Goal: Task Accomplishment & Management: Manage account settings

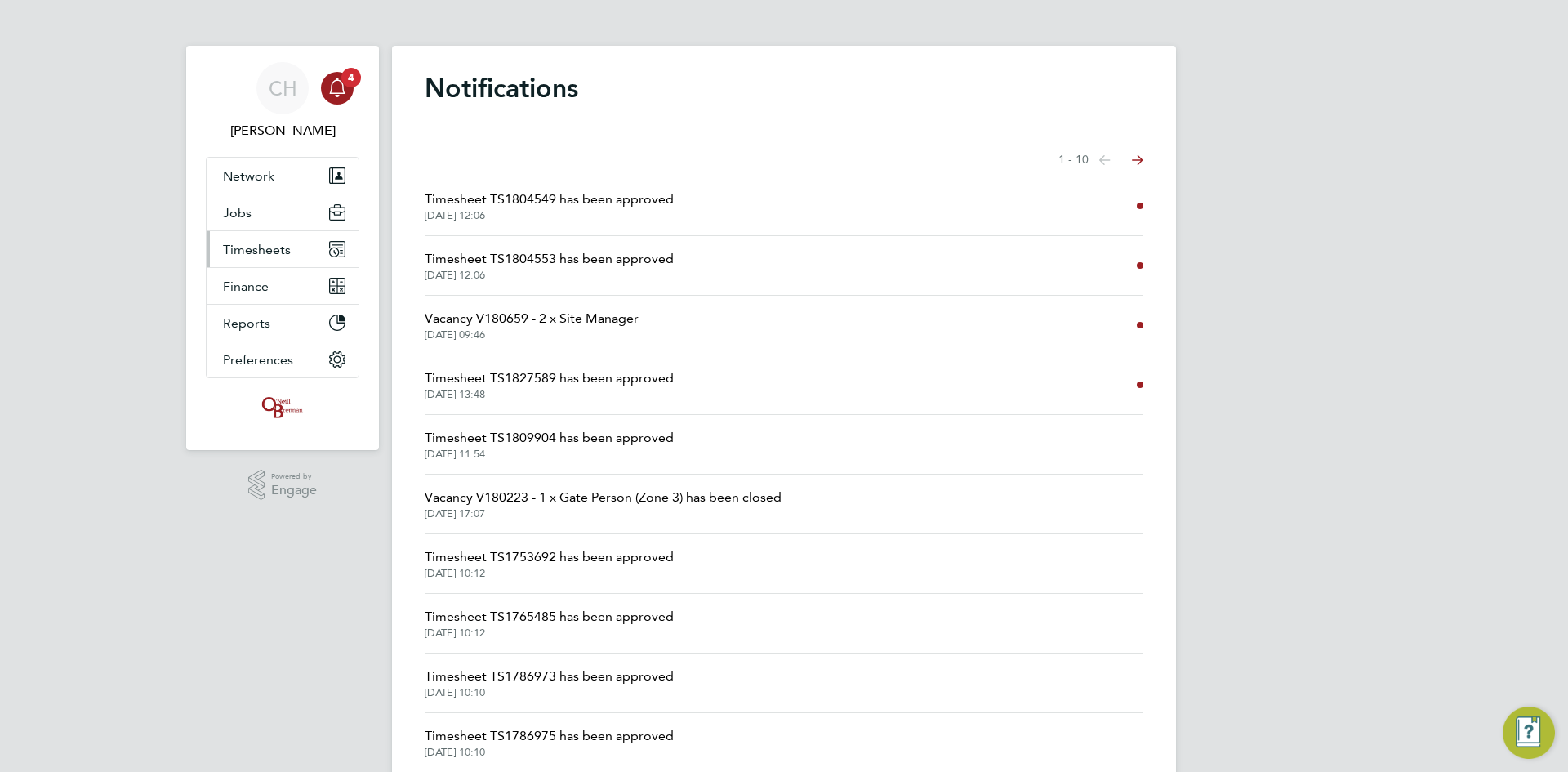
drag, startPoint x: 0, startPoint y: 0, endPoint x: 255, endPoint y: 249, distance: 356.4
click at [255, 249] on span "Timesheets" at bounding box center [257, 249] width 68 height 16
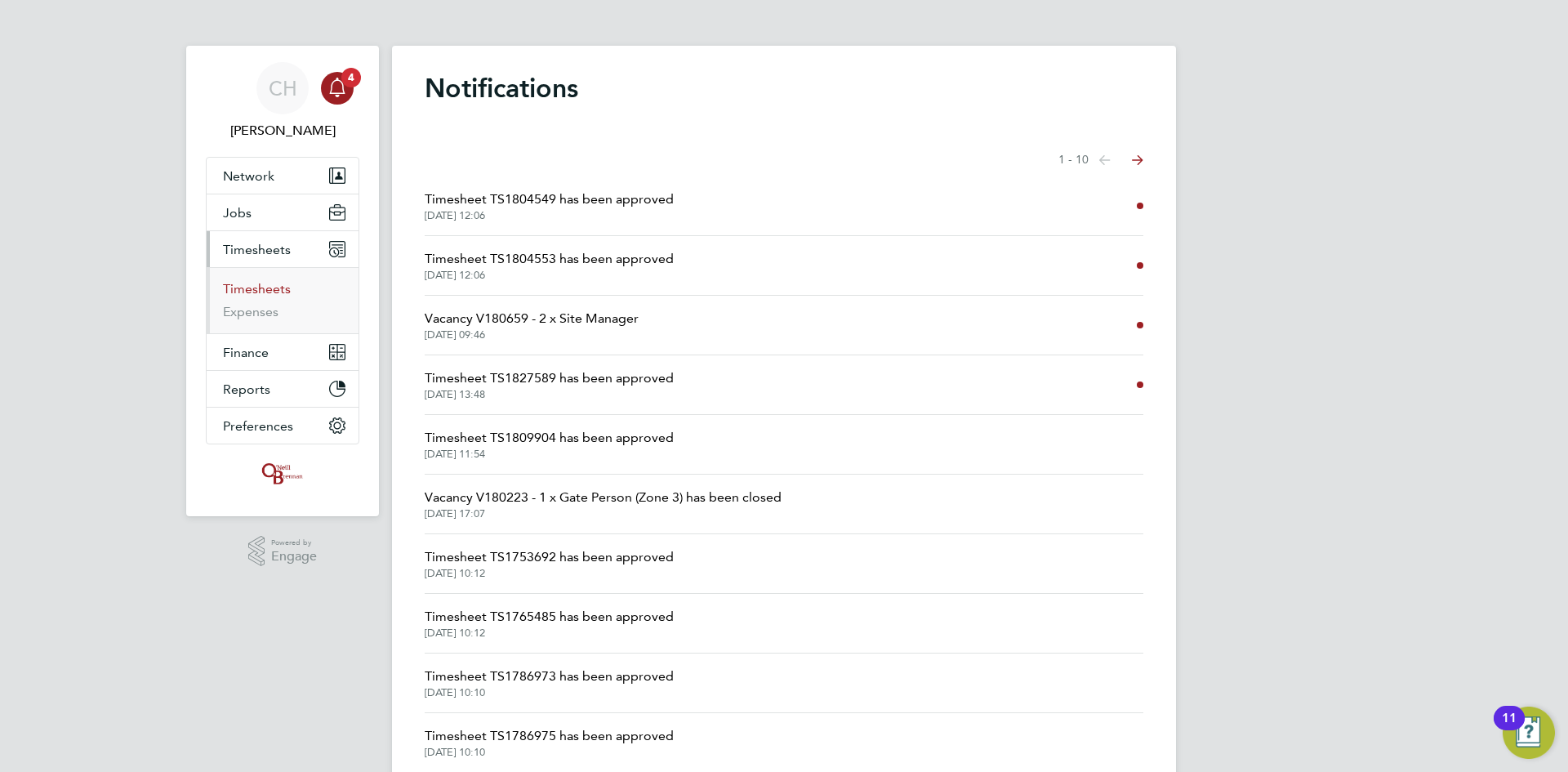
click at [260, 292] on link "Timesheets" at bounding box center [257, 289] width 68 height 16
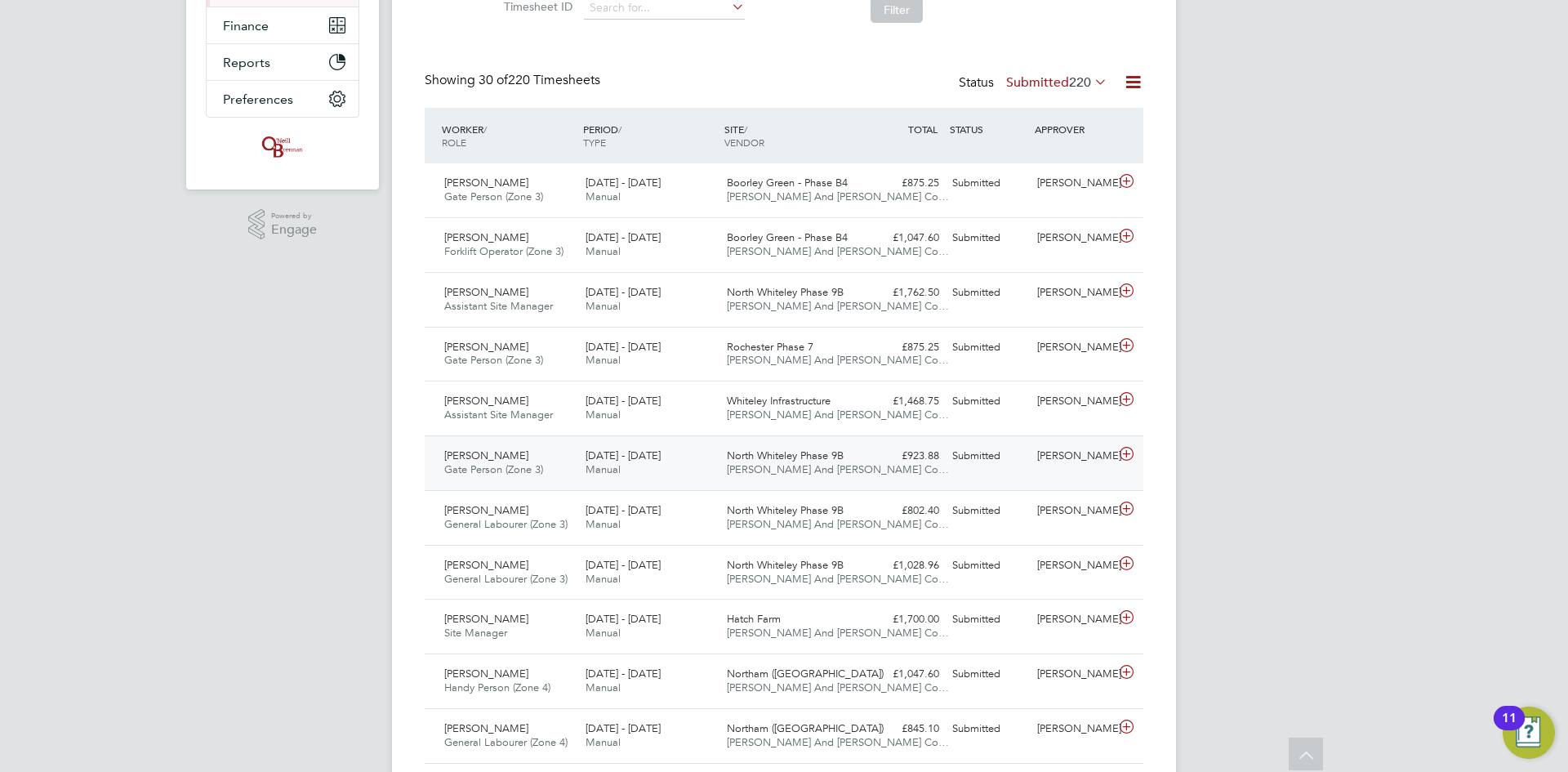
click at [1126, 453] on icon at bounding box center [1126, 454] width 20 height 13
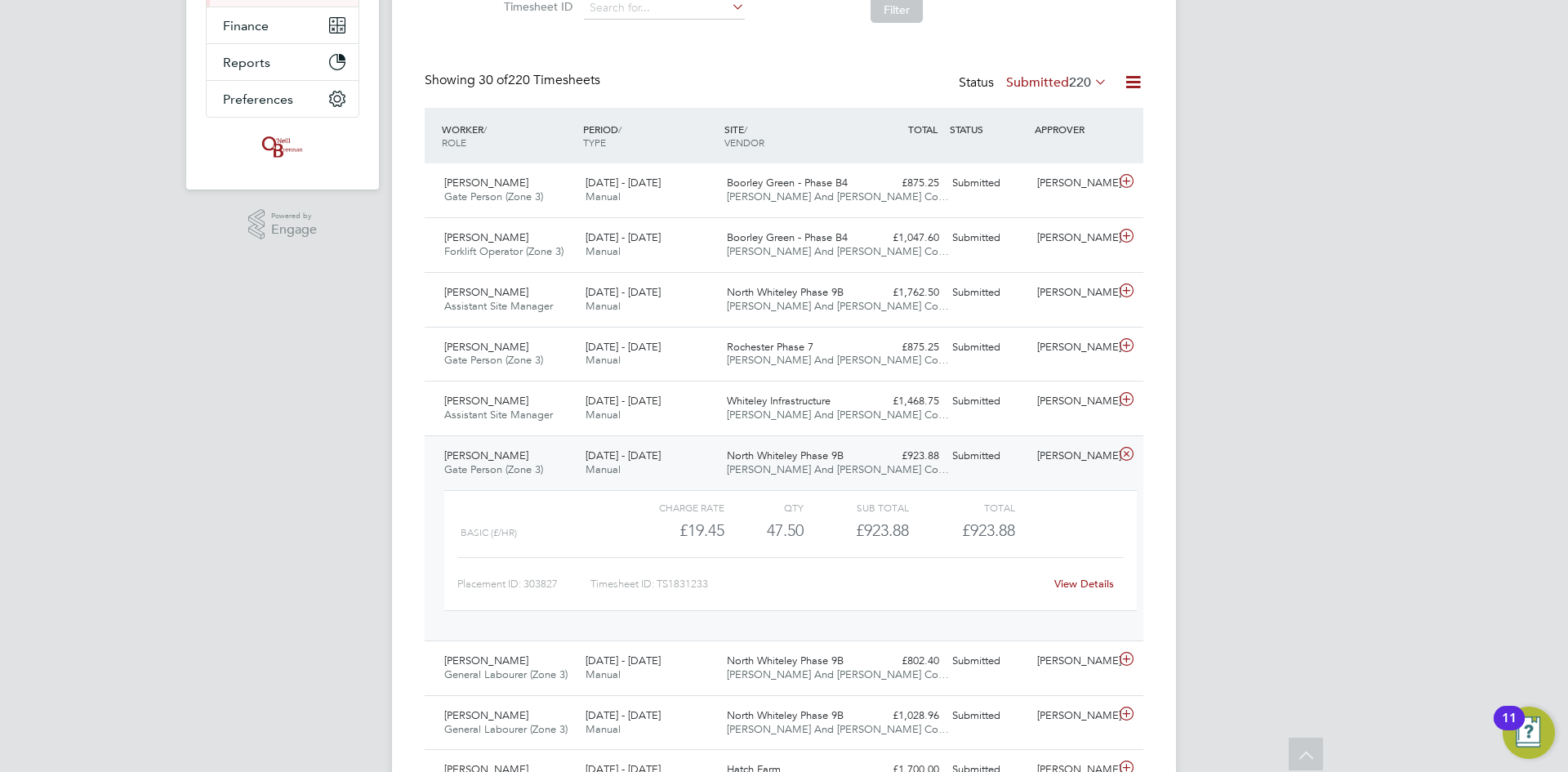
click at [1097, 578] on link "View Details" at bounding box center [1084, 584] width 60 height 14
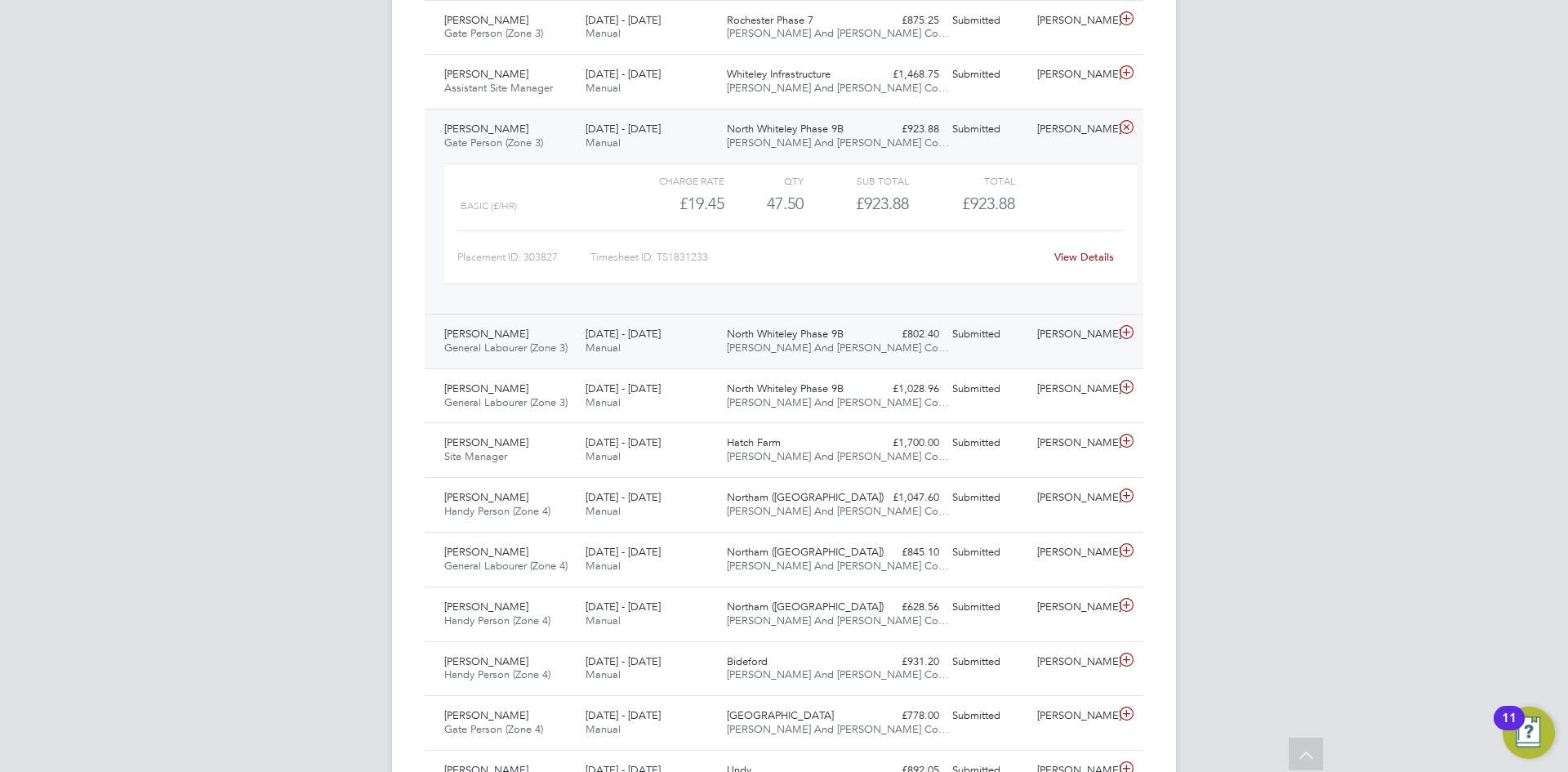
click at [1129, 333] on icon at bounding box center [1126, 333] width 20 height 13
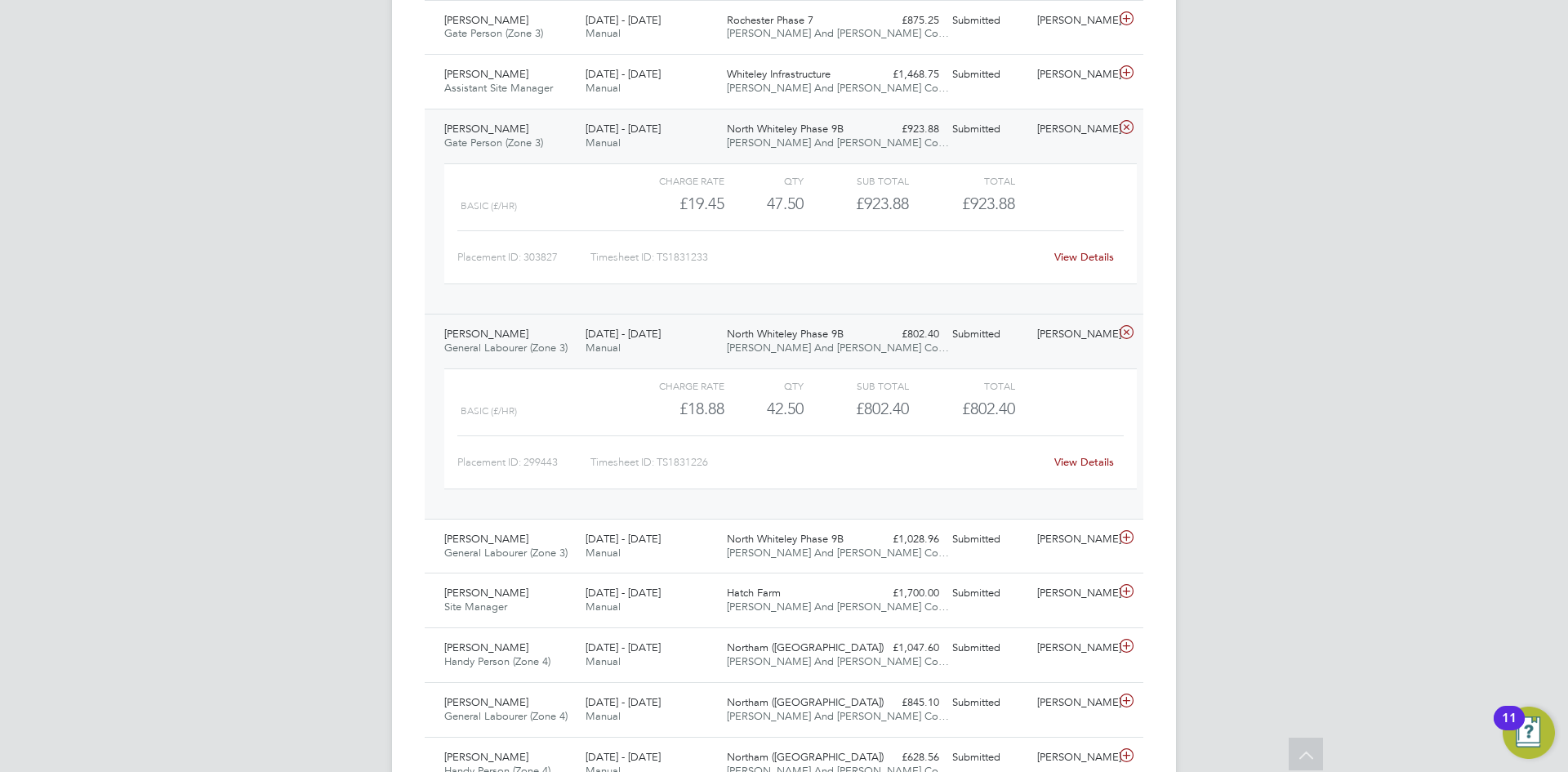
click at [1079, 462] on link "View Details" at bounding box center [1084, 461] width 60 height 14
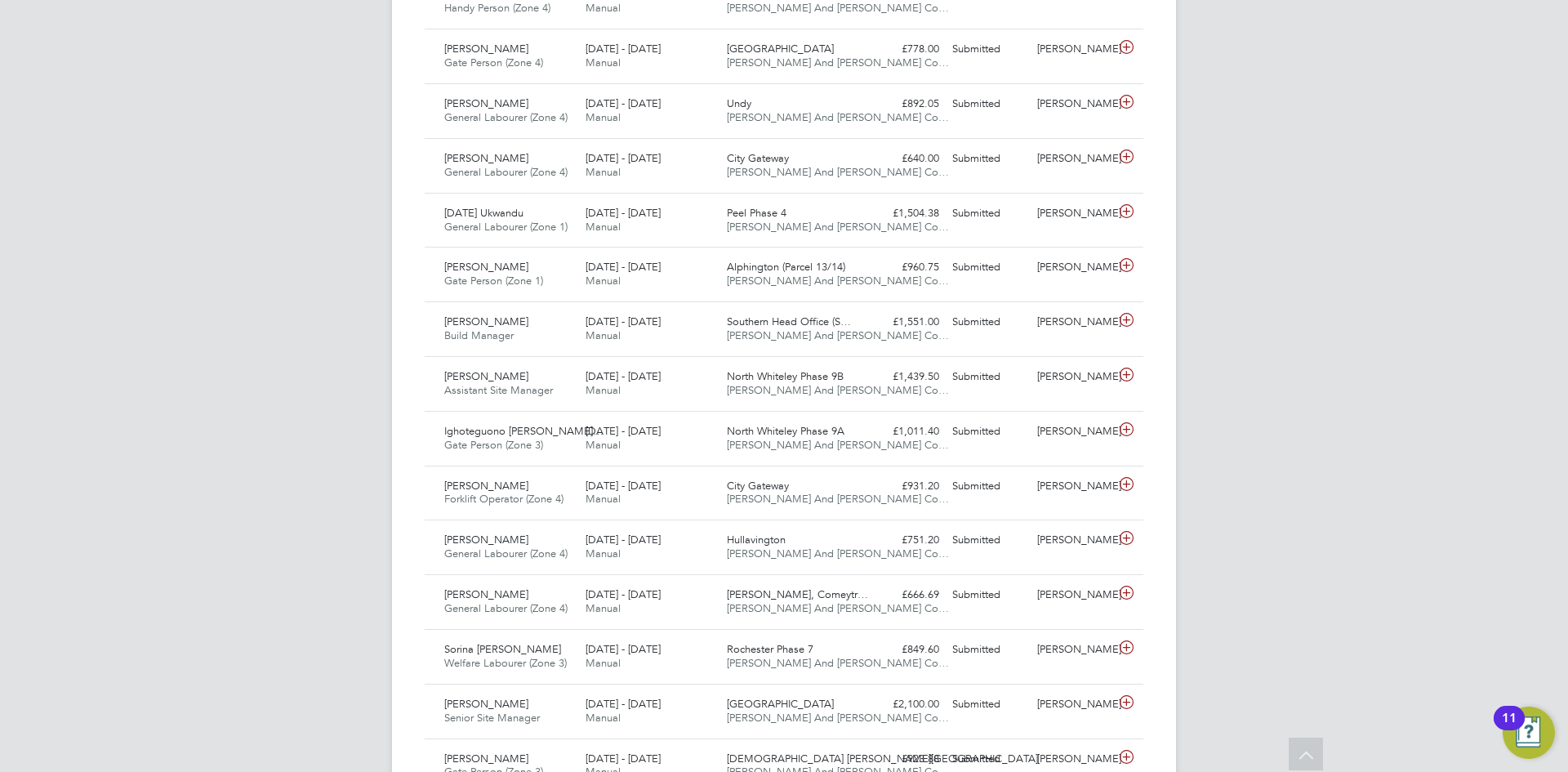
scroll to position [1552, 0]
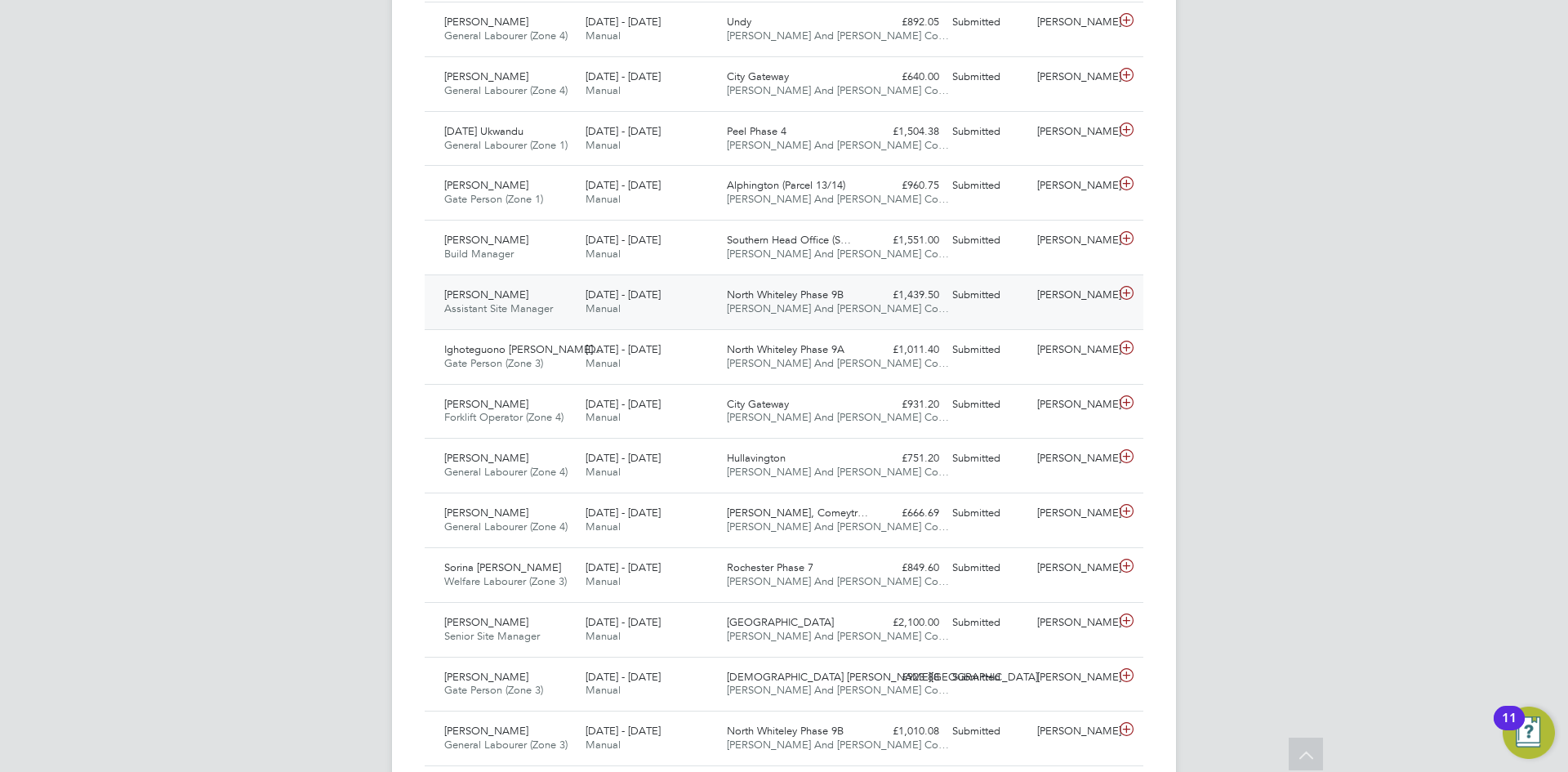
click at [1122, 292] on icon at bounding box center [1126, 293] width 20 height 13
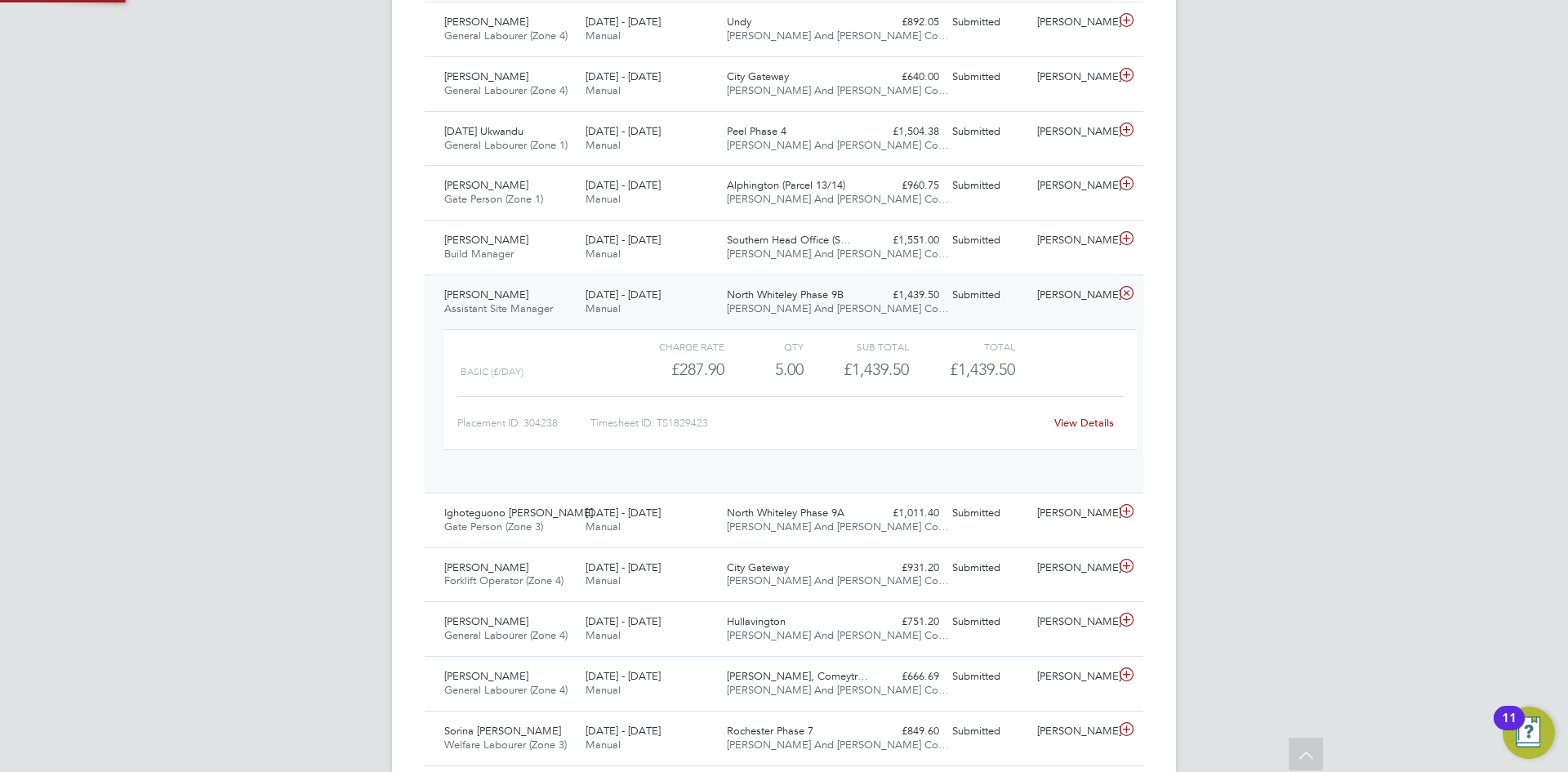
scroll to position [28, 159]
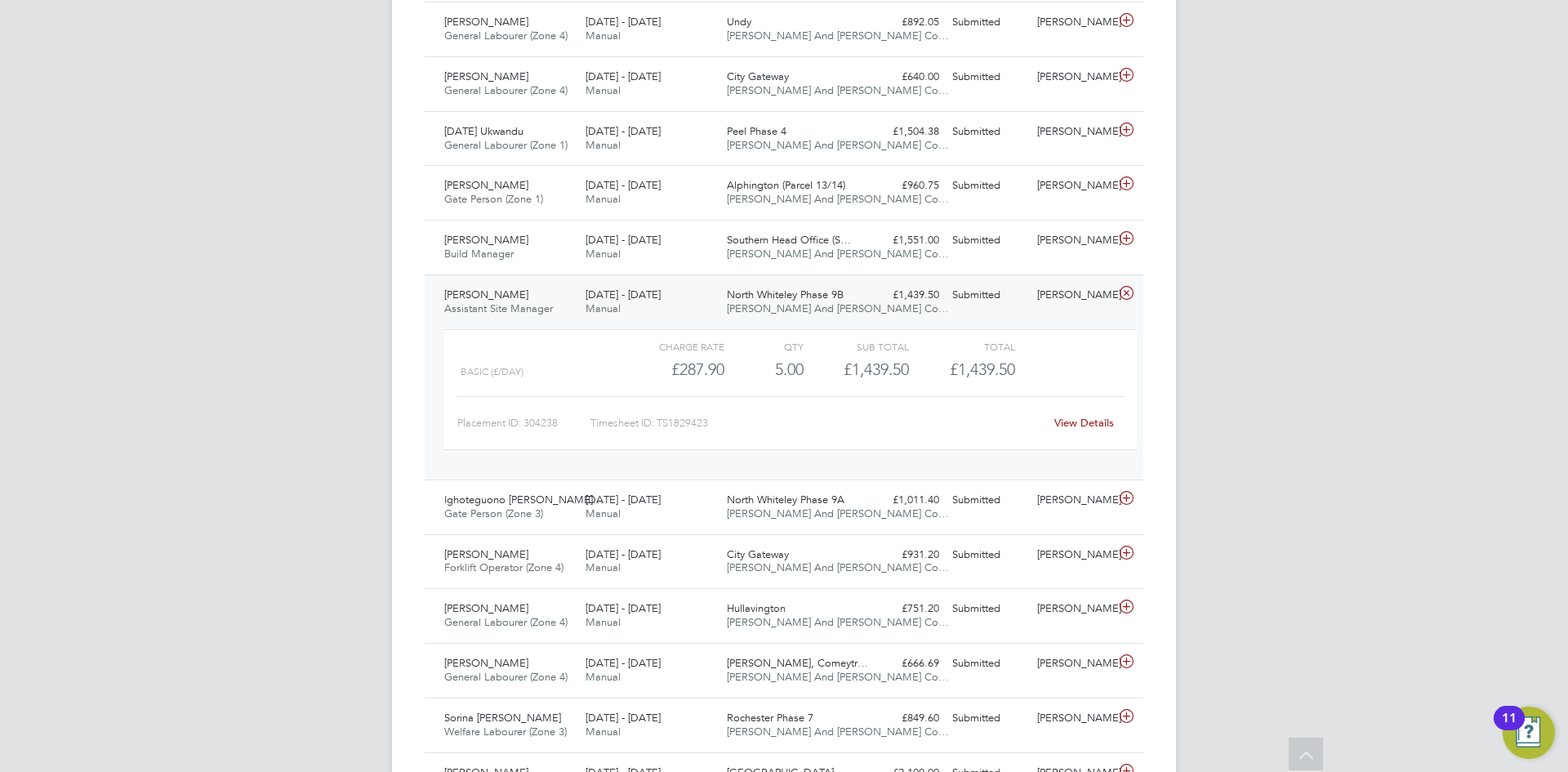
click at [1066, 416] on link "View Details" at bounding box center [1084, 422] width 60 height 14
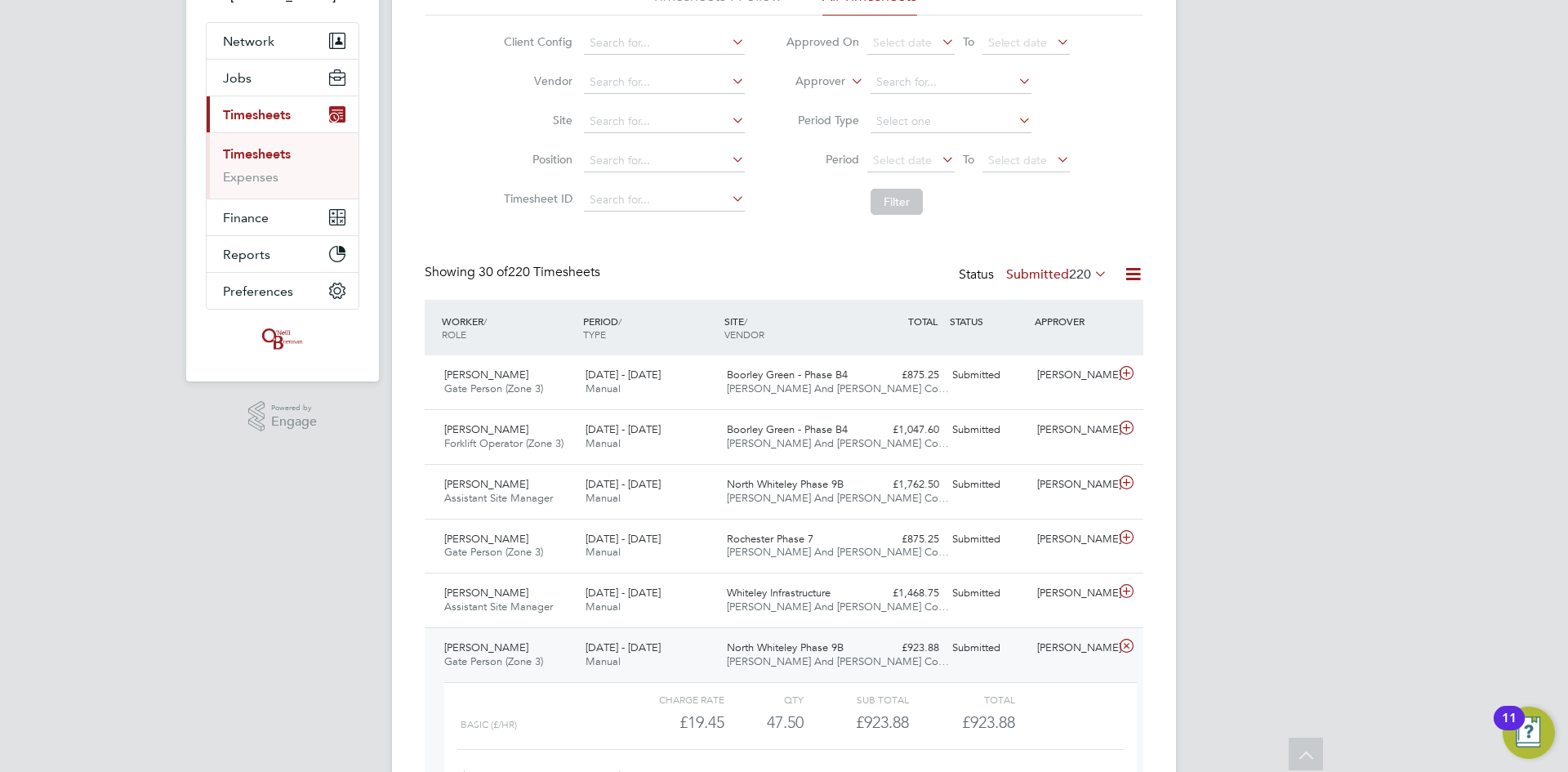
scroll to position [164, 0]
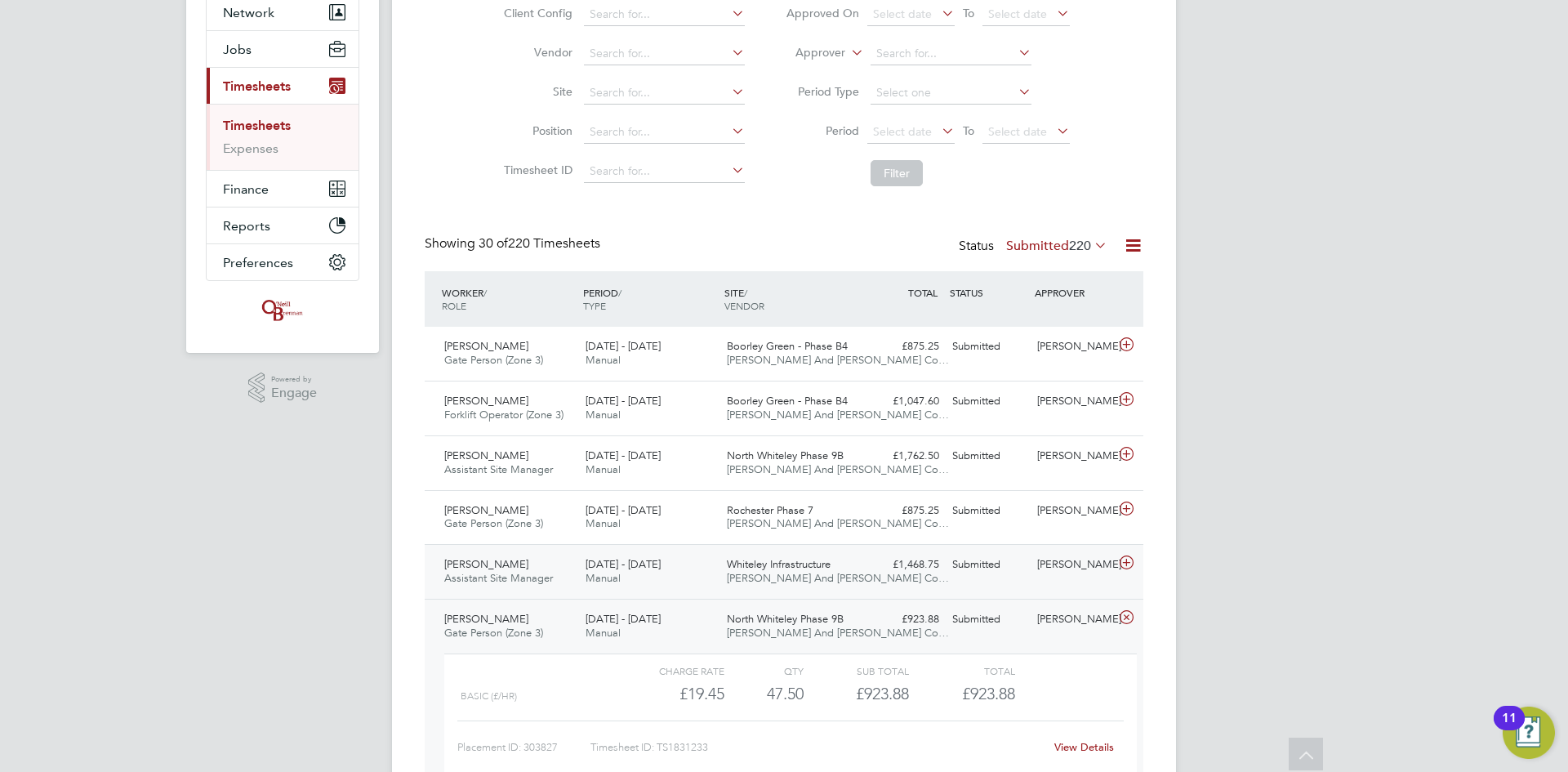
click at [1127, 568] on icon at bounding box center [1126, 562] width 20 height 13
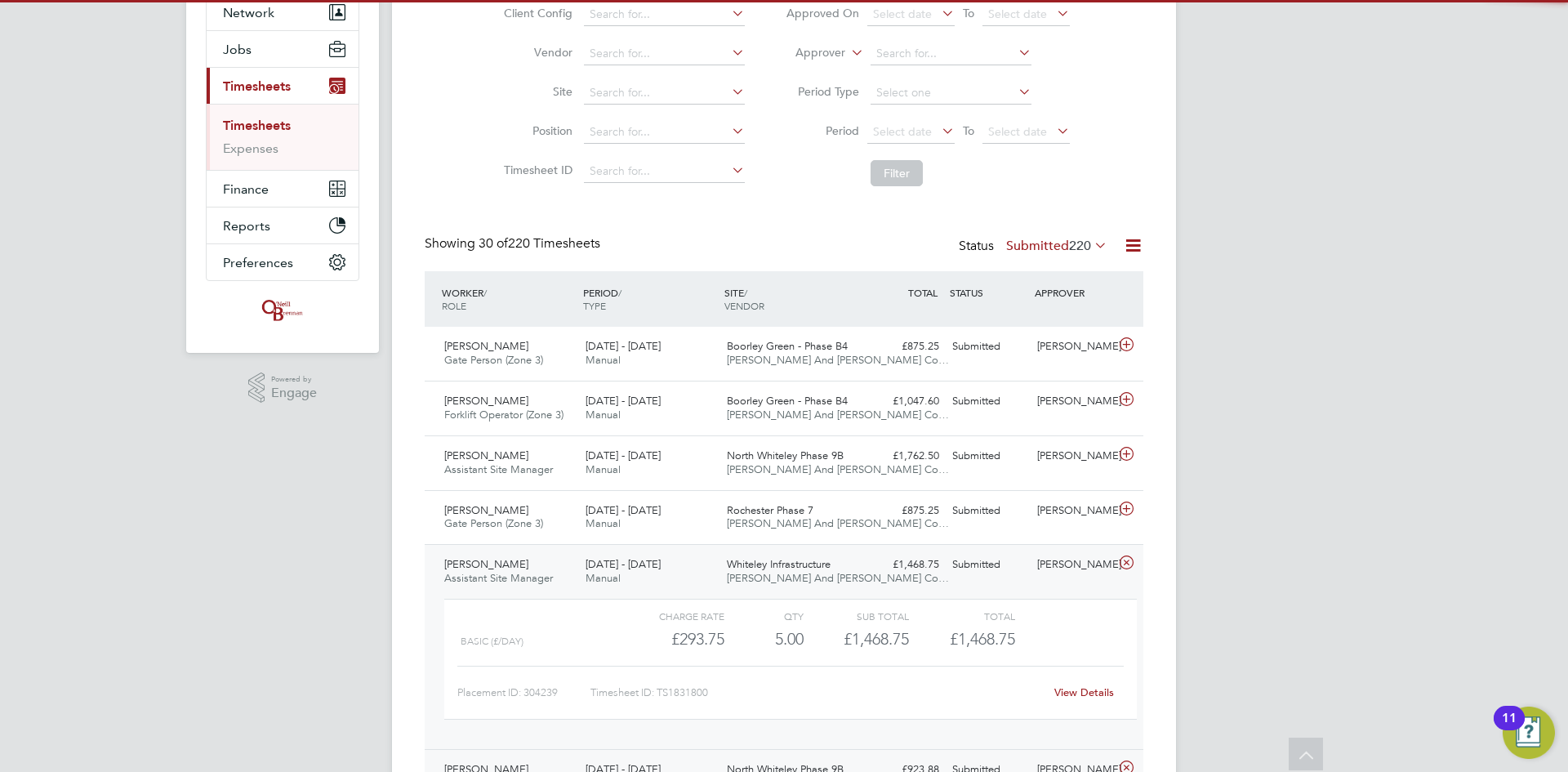
scroll to position [327, 0]
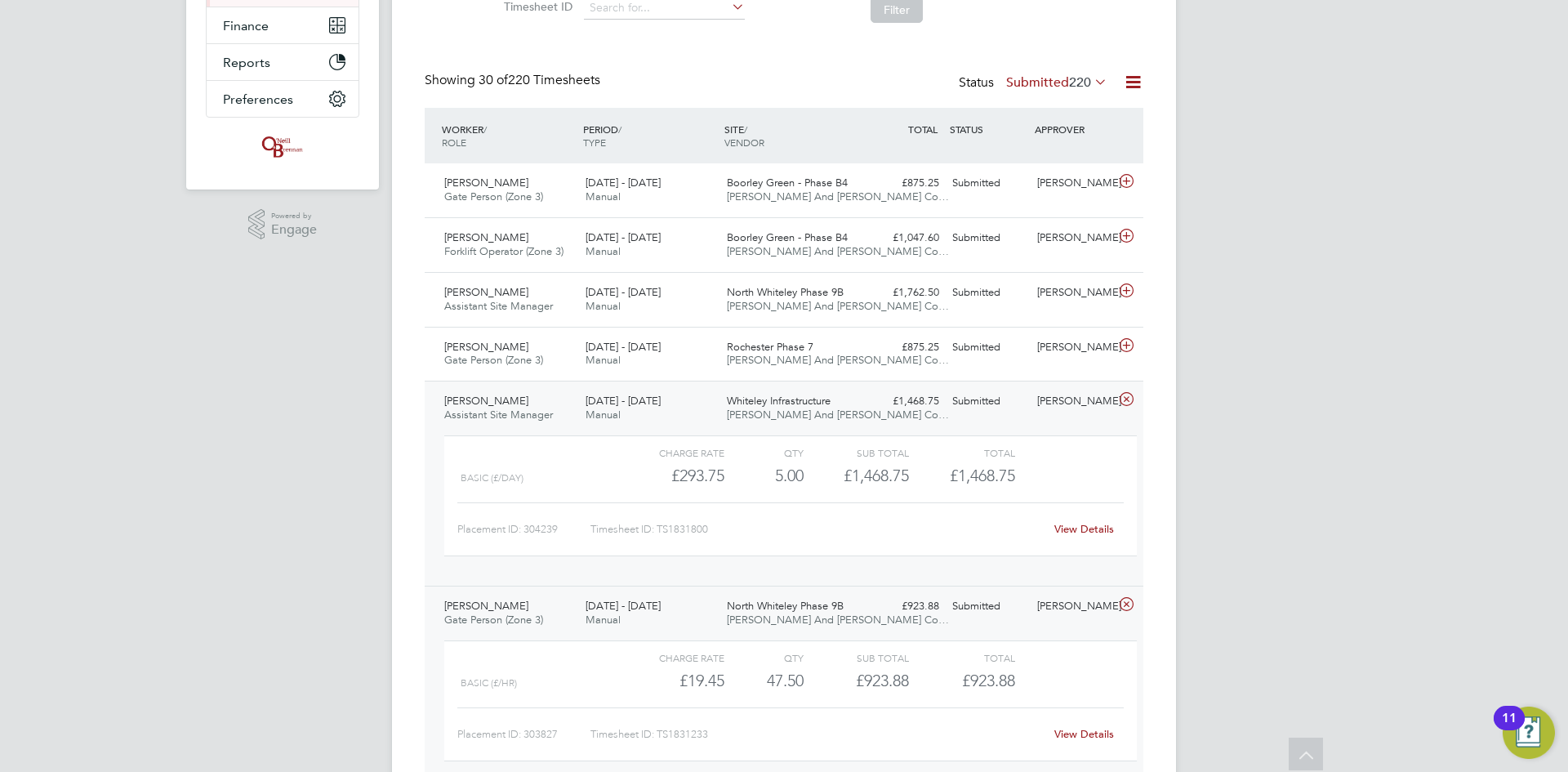
click at [1096, 528] on link "View Details" at bounding box center [1084, 528] width 60 height 14
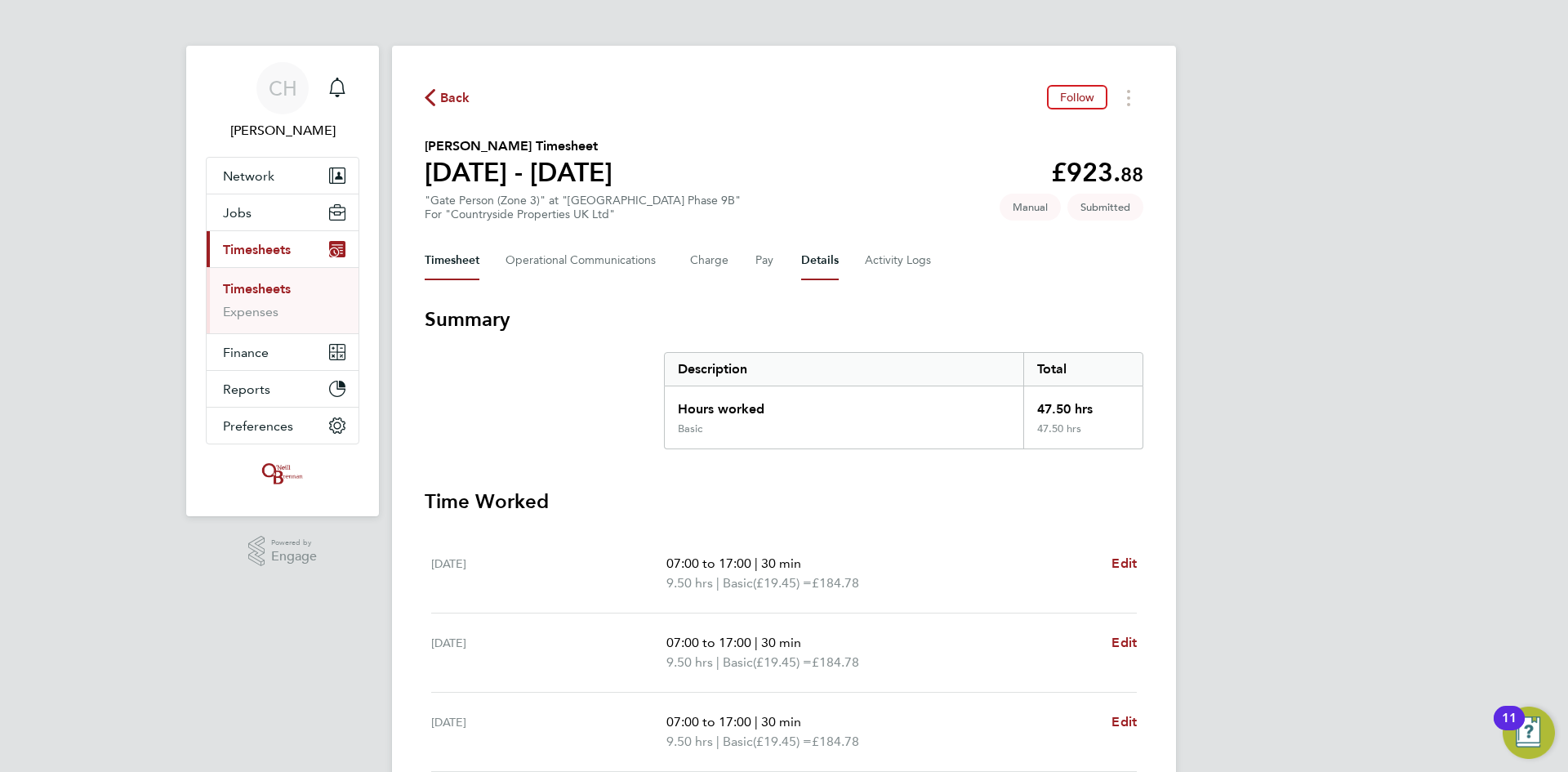
click at [829, 261] on button "Details" at bounding box center [819, 260] width 38 height 40
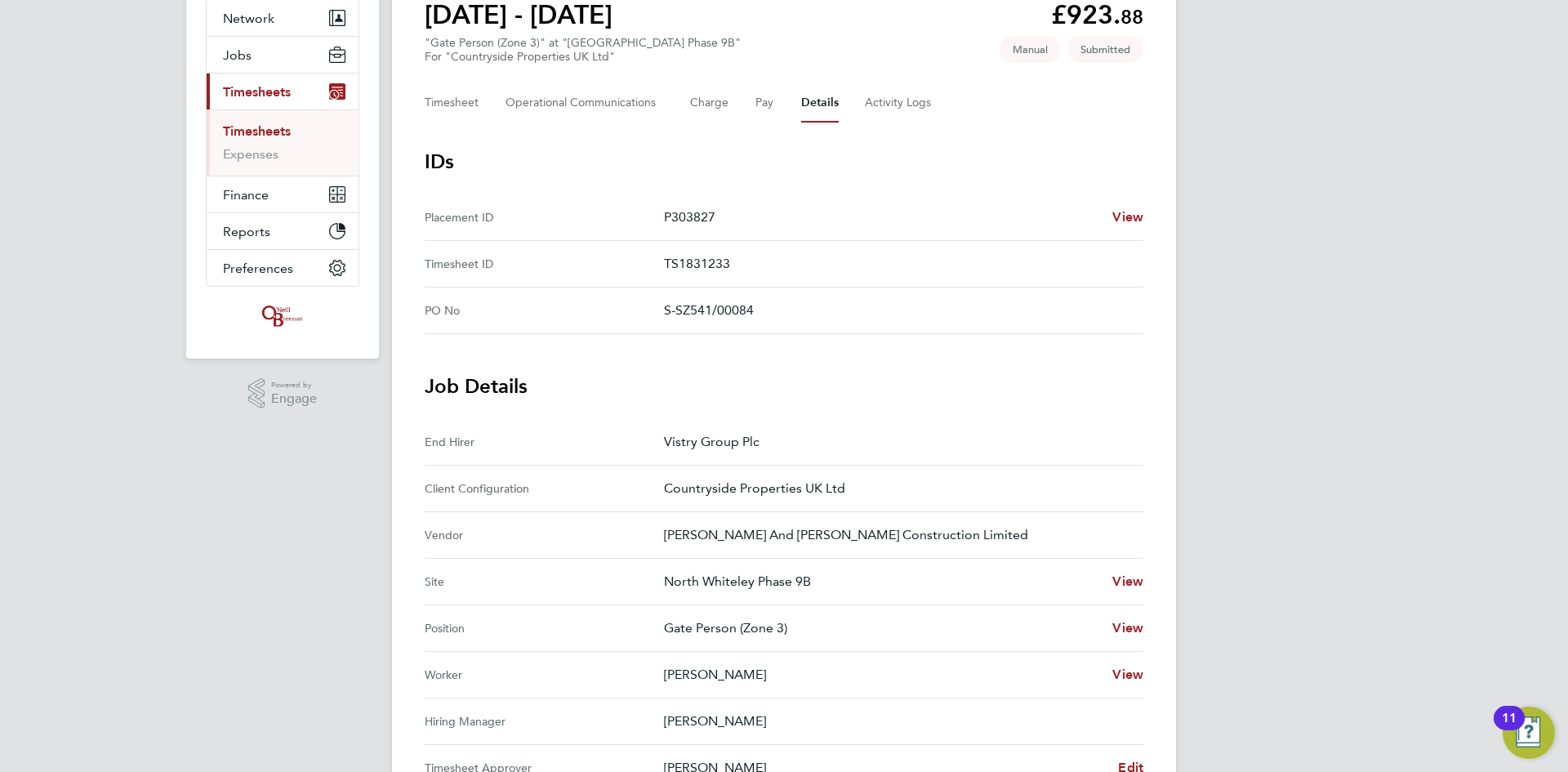
scroll to position [327, 0]
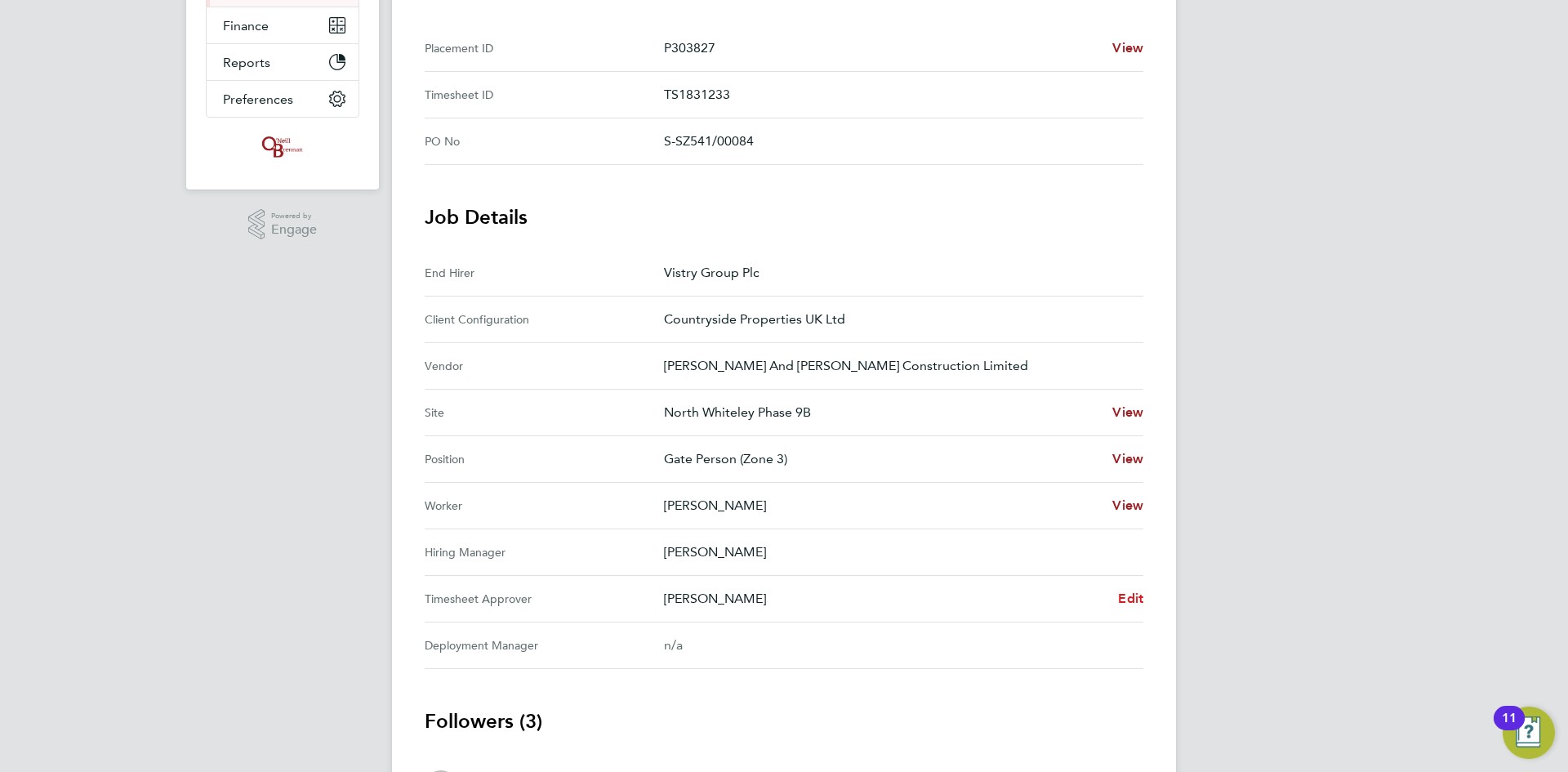
click at [1130, 596] on span "Edit" at bounding box center [1131, 598] width 26 height 16
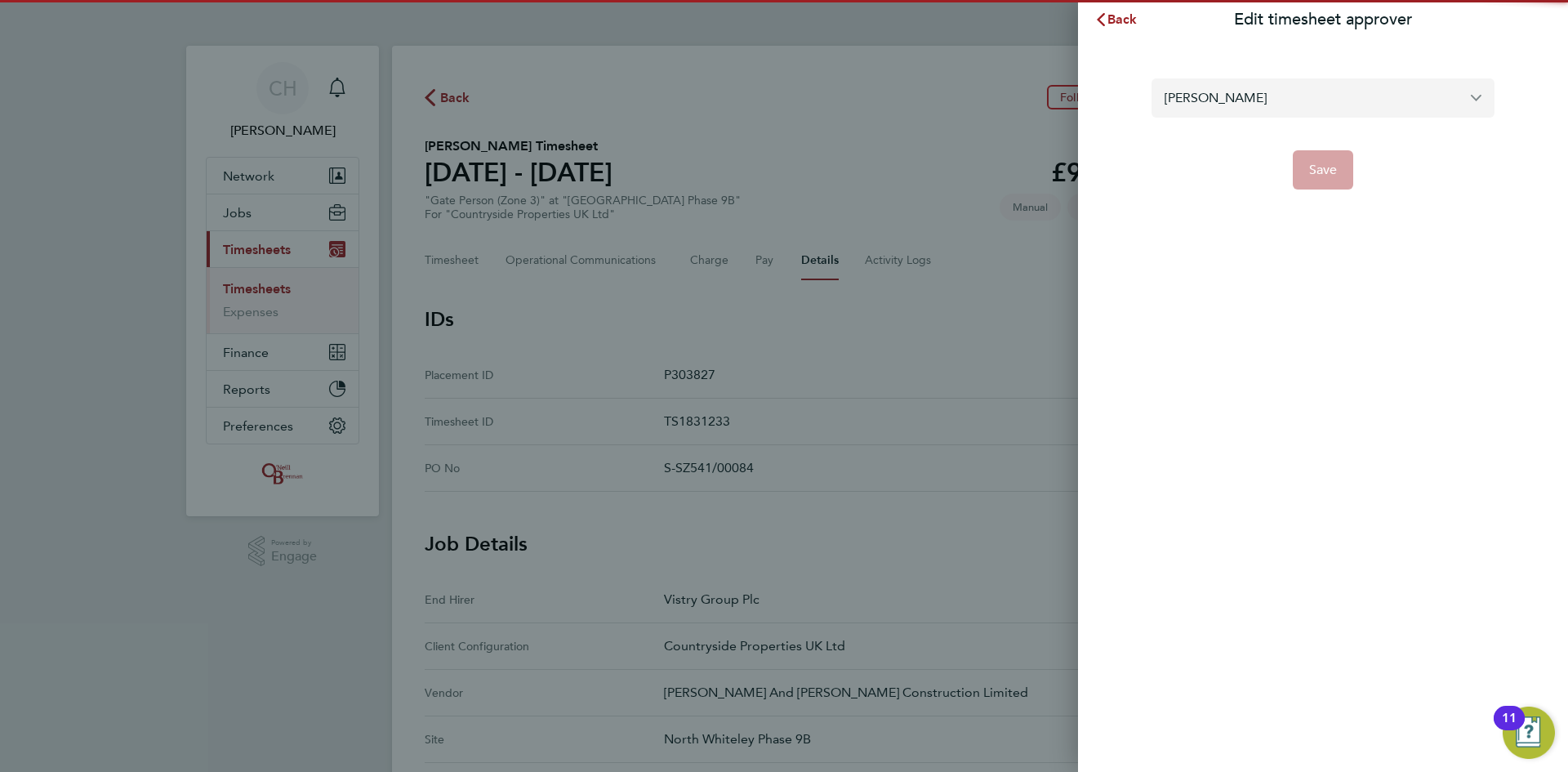
click at [1259, 89] on input "Dale Athey" at bounding box center [1322, 97] width 343 height 39
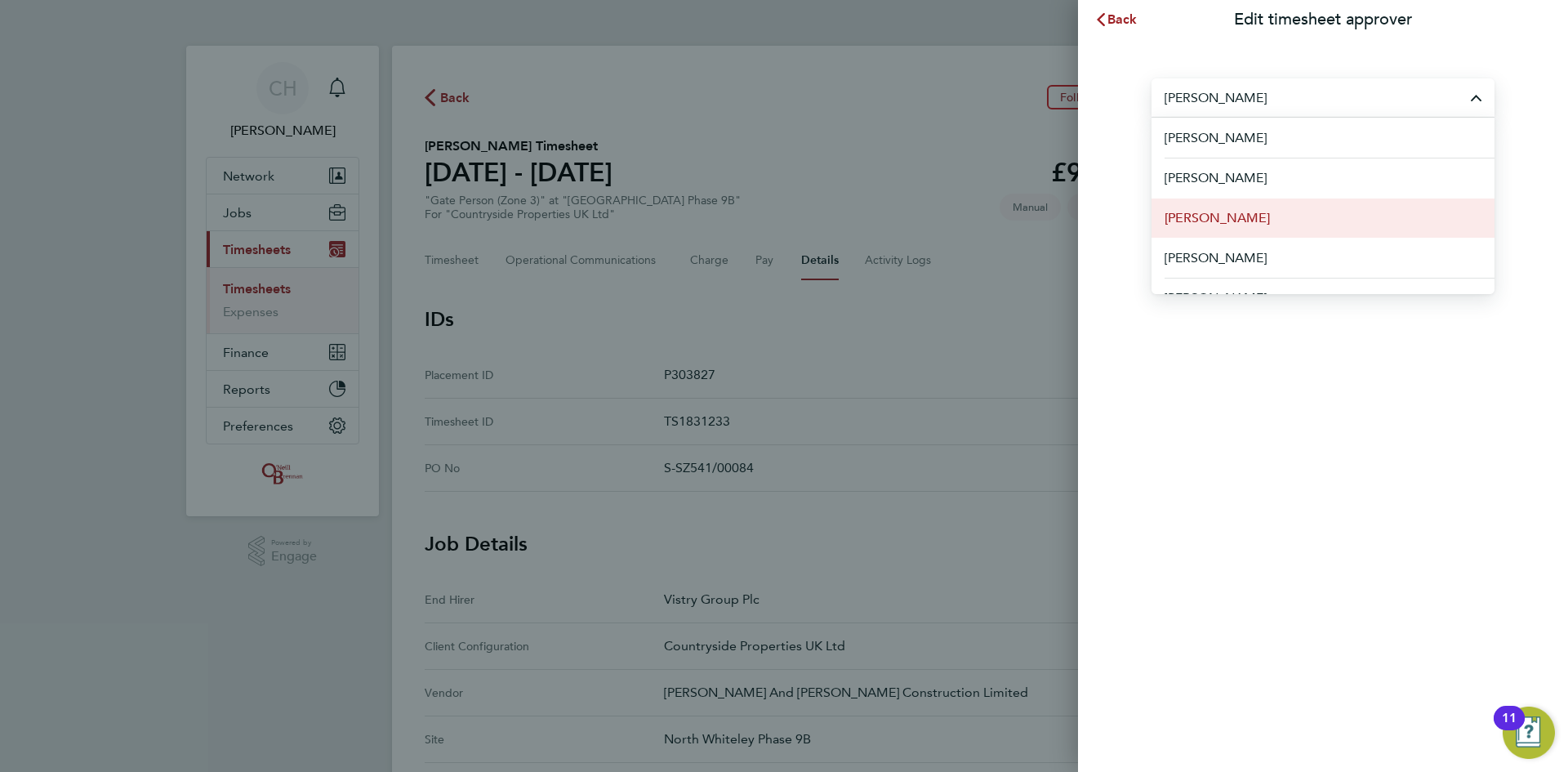
scroll to position [164, 0]
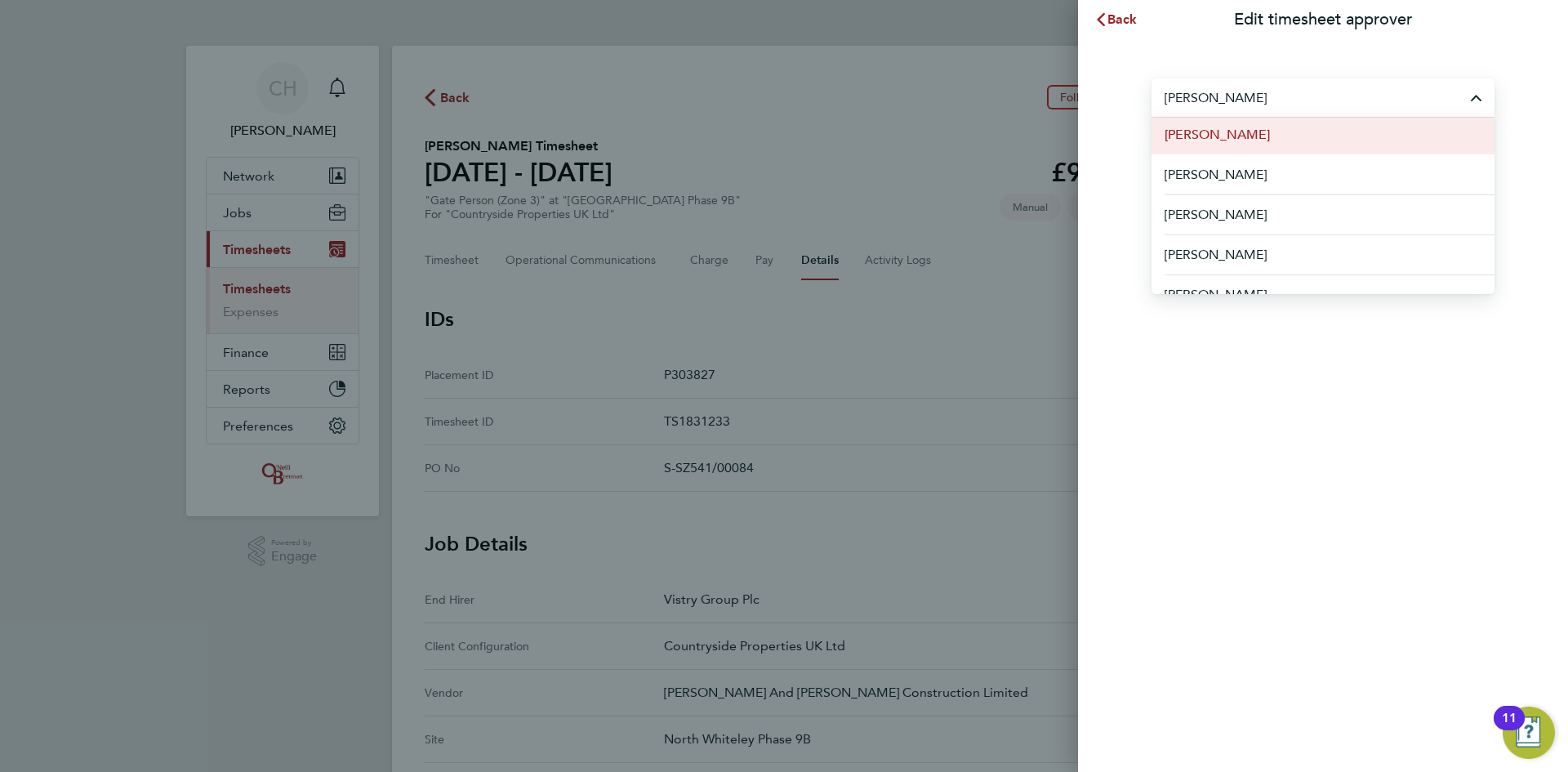
click at [1247, 141] on span "[PERSON_NAME]" at bounding box center [1217, 134] width 106 height 19
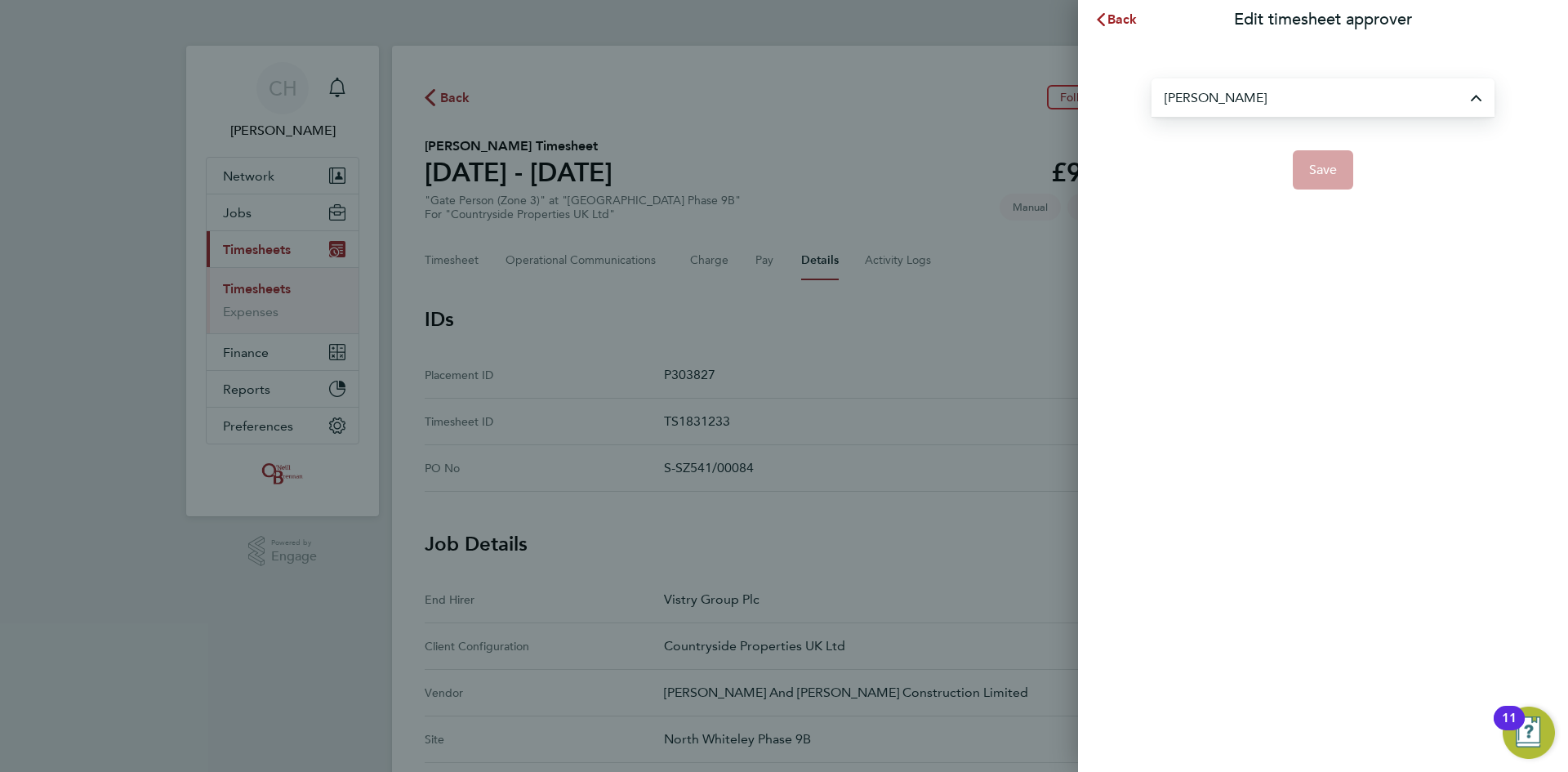
type input "[PERSON_NAME]"
click at [1322, 170] on span "Save" at bounding box center [1323, 170] width 28 height 17
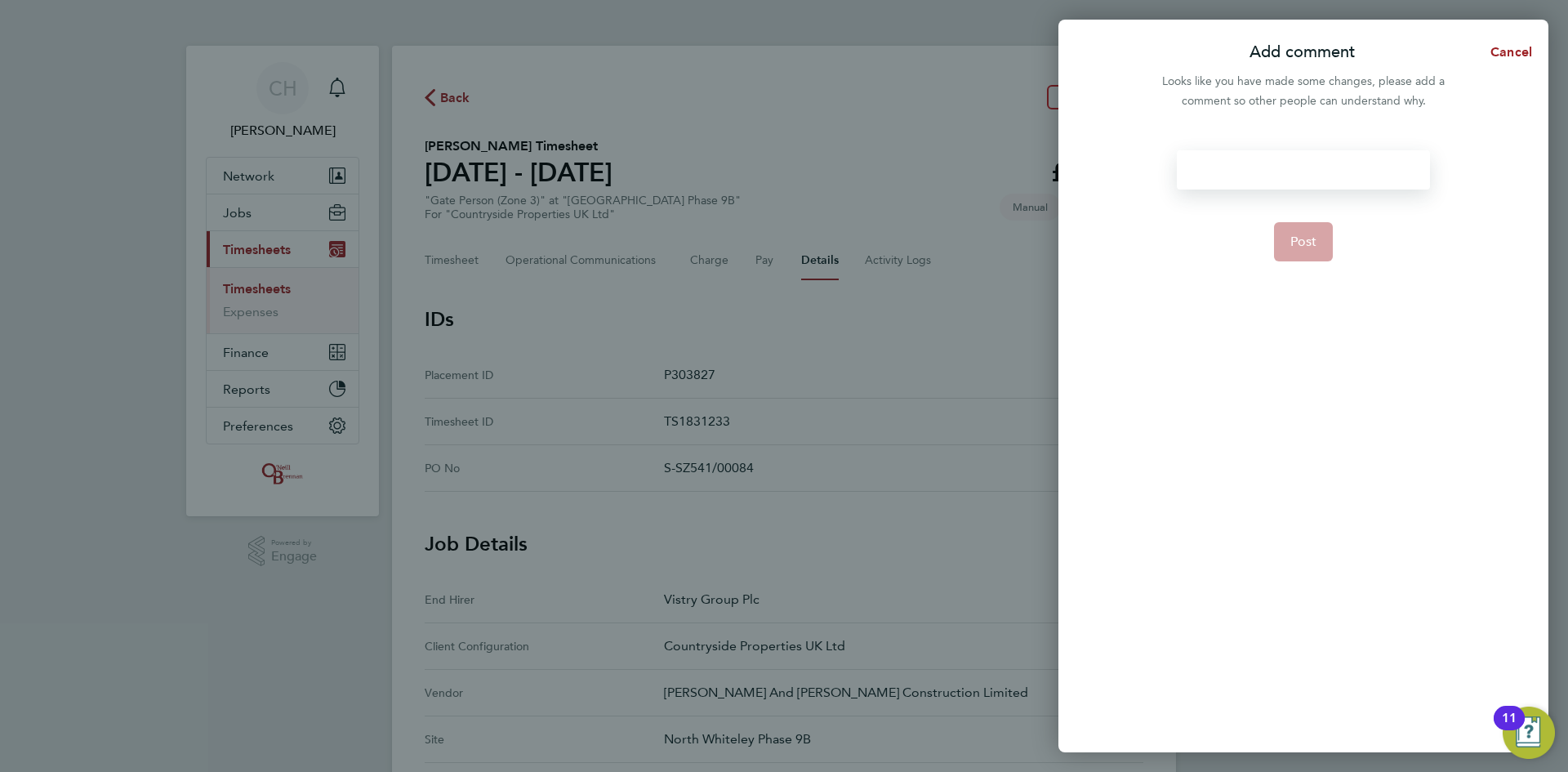
click at [1270, 158] on div at bounding box center [1303, 170] width 253 height 40
click at [1298, 243] on span "Post" at bounding box center [1303, 242] width 27 height 17
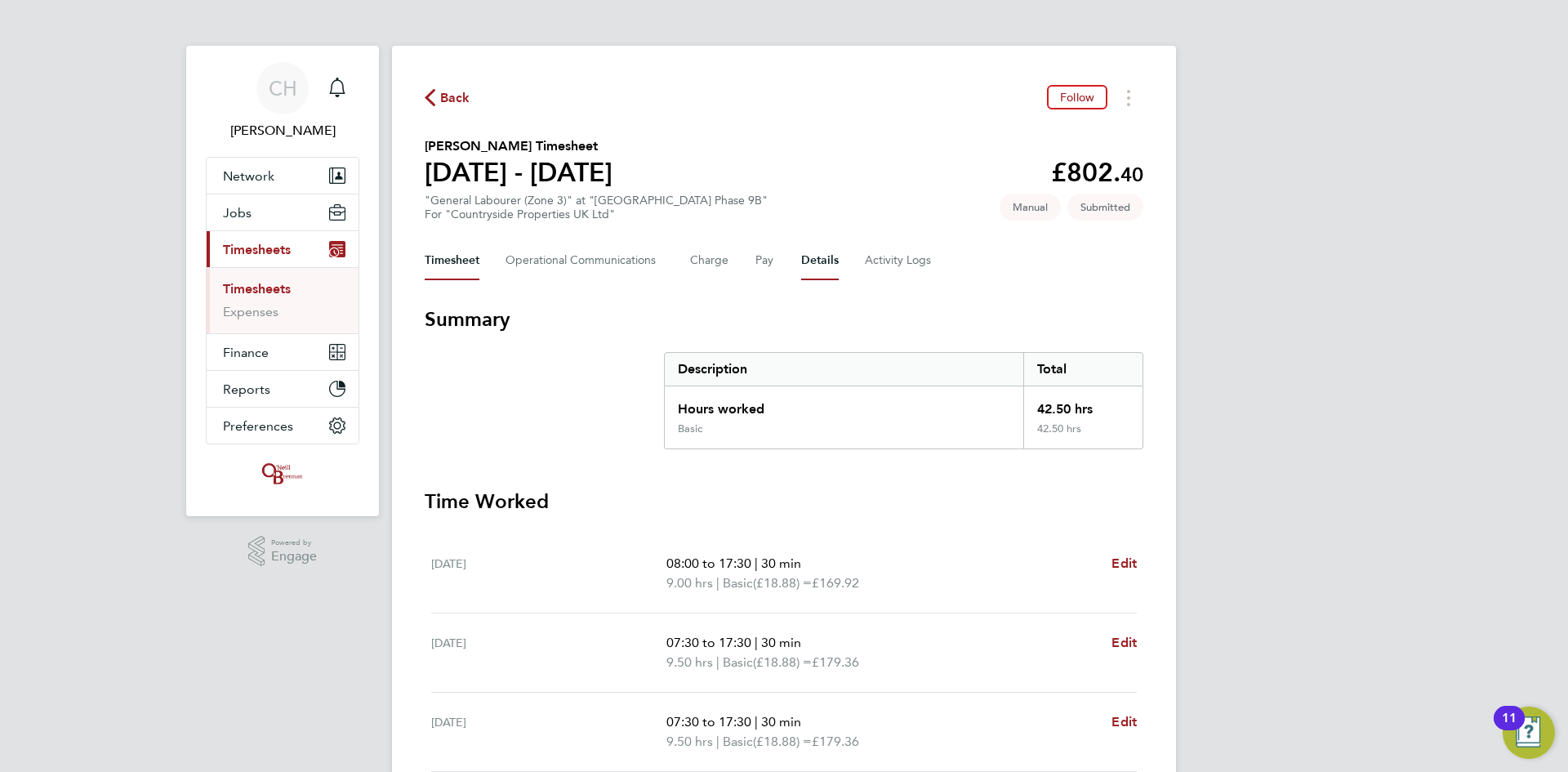
click at [812, 260] on button "Details" at bounding box center [819, 260] width 38 height 40
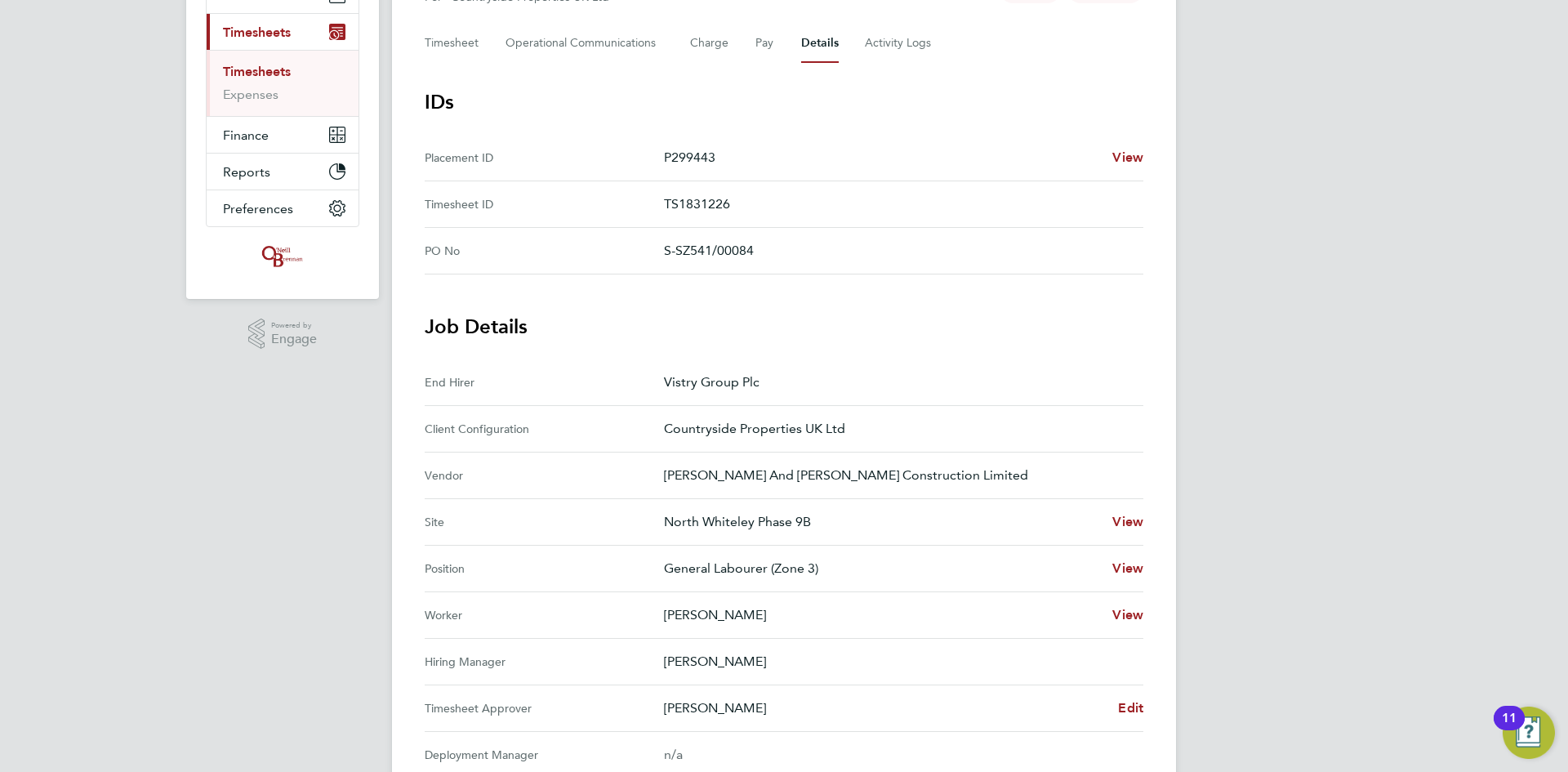
scroll to position [380, 0]
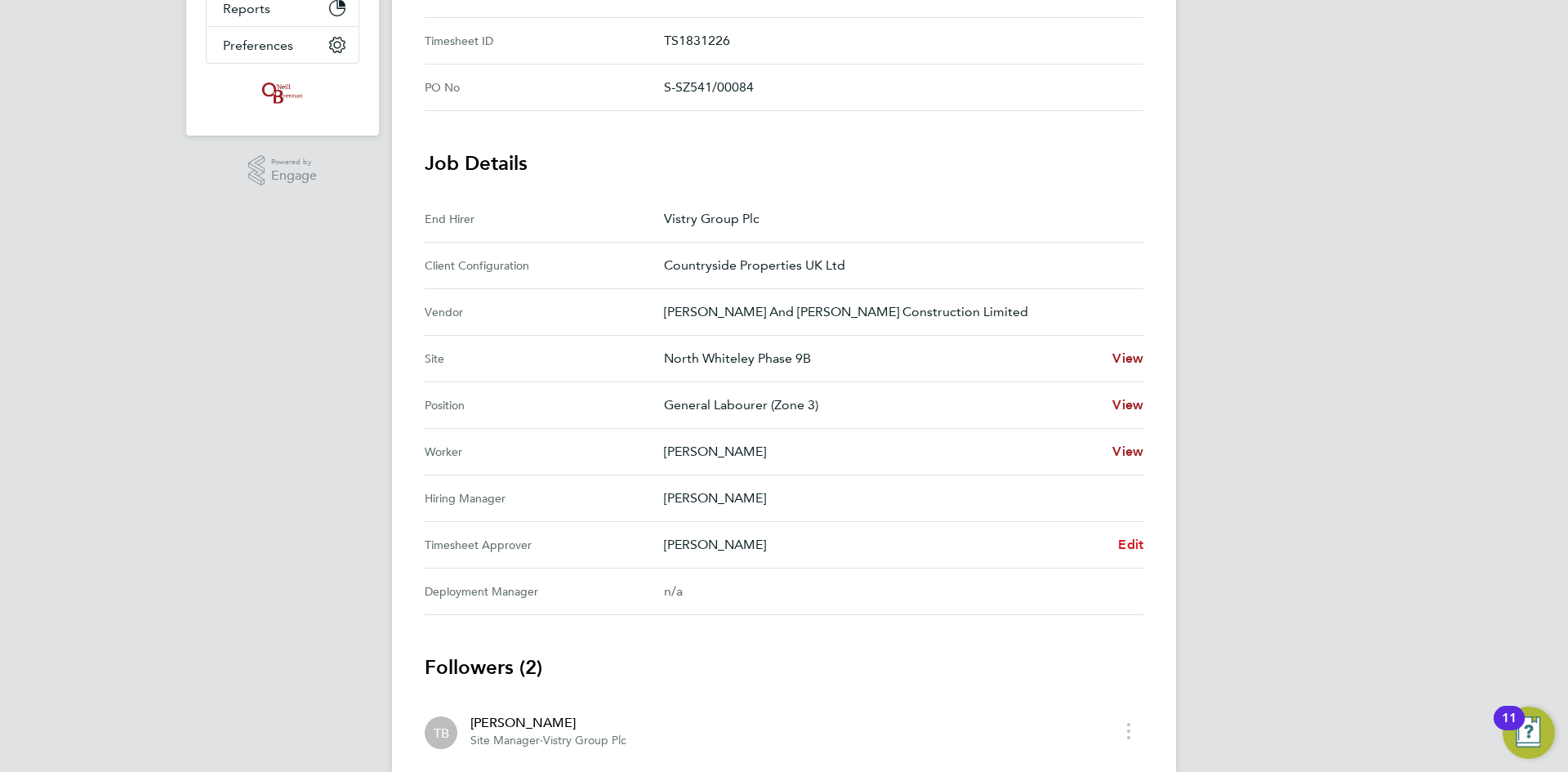
click at [1122, 541] on span "Edit" at bounding box center [1131, 544] width 26 height 16
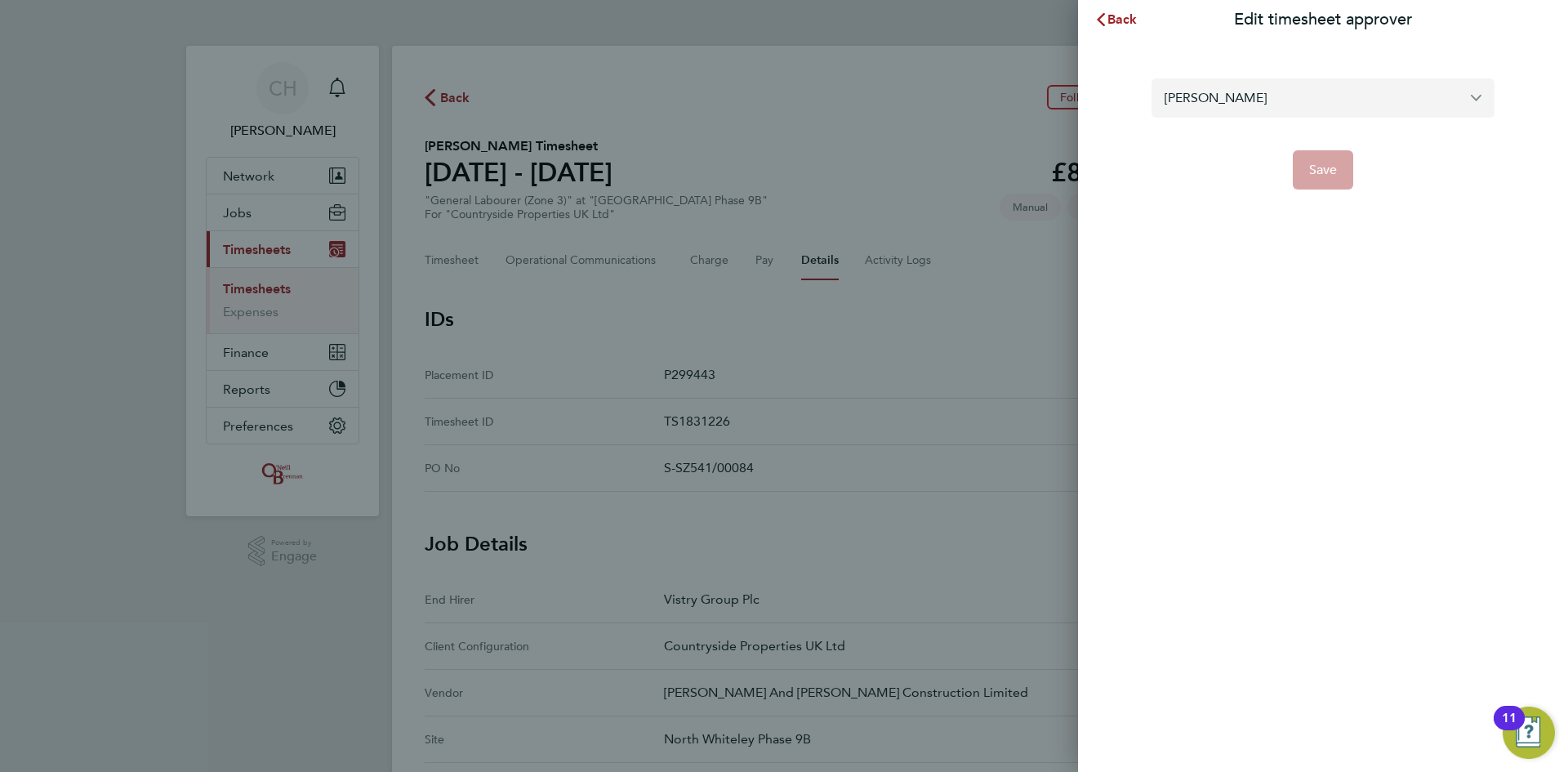
click at [1199, 112] on input "[PERSON_NAME]" at bounding box center [1322, 97] width 343 height 39
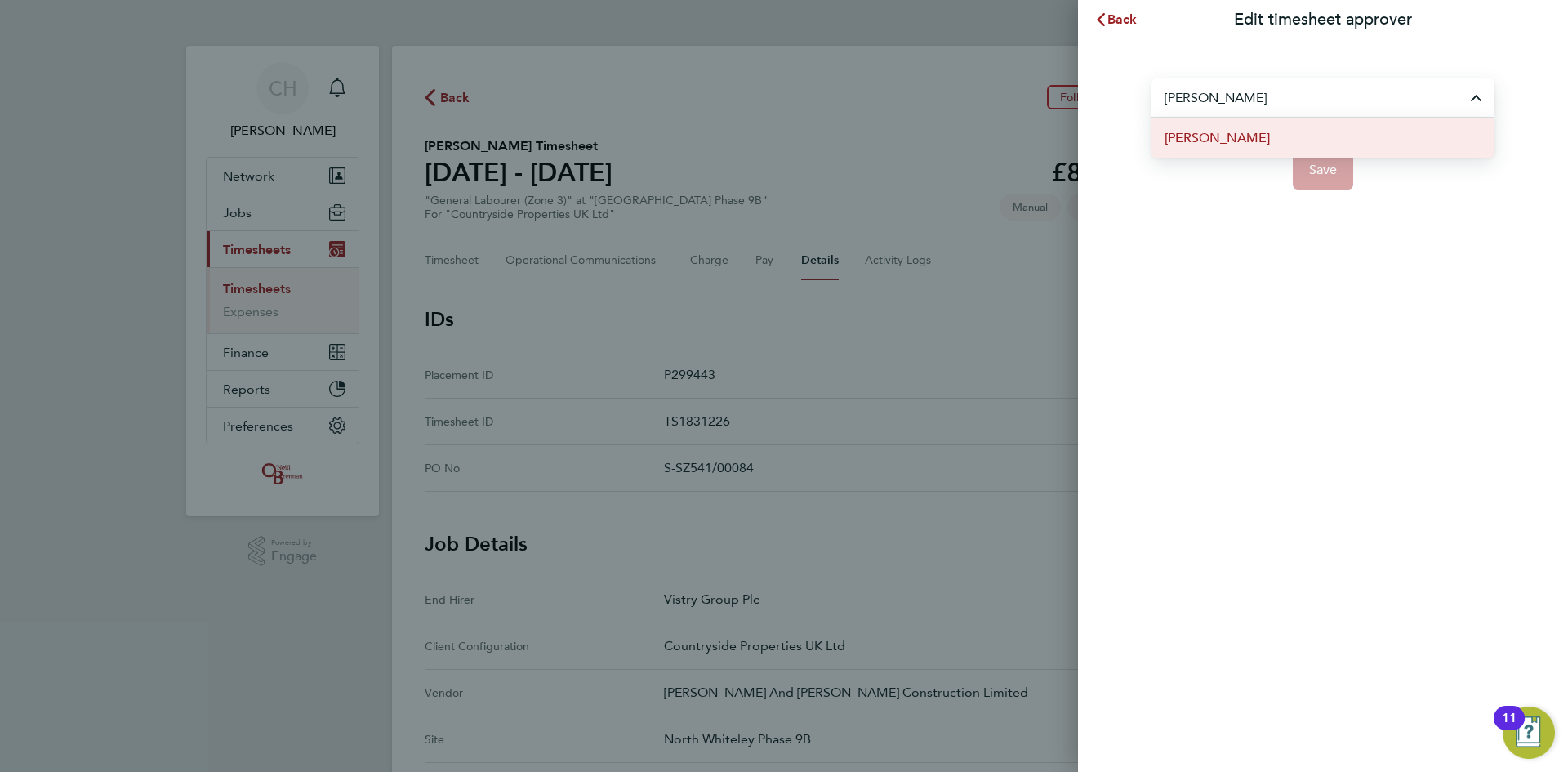
click at [1215, 133] on span "[PERSON_NAME]" at bounding box center [1217, 138] width 106 height 19
type input "[PERSON_NAME]"
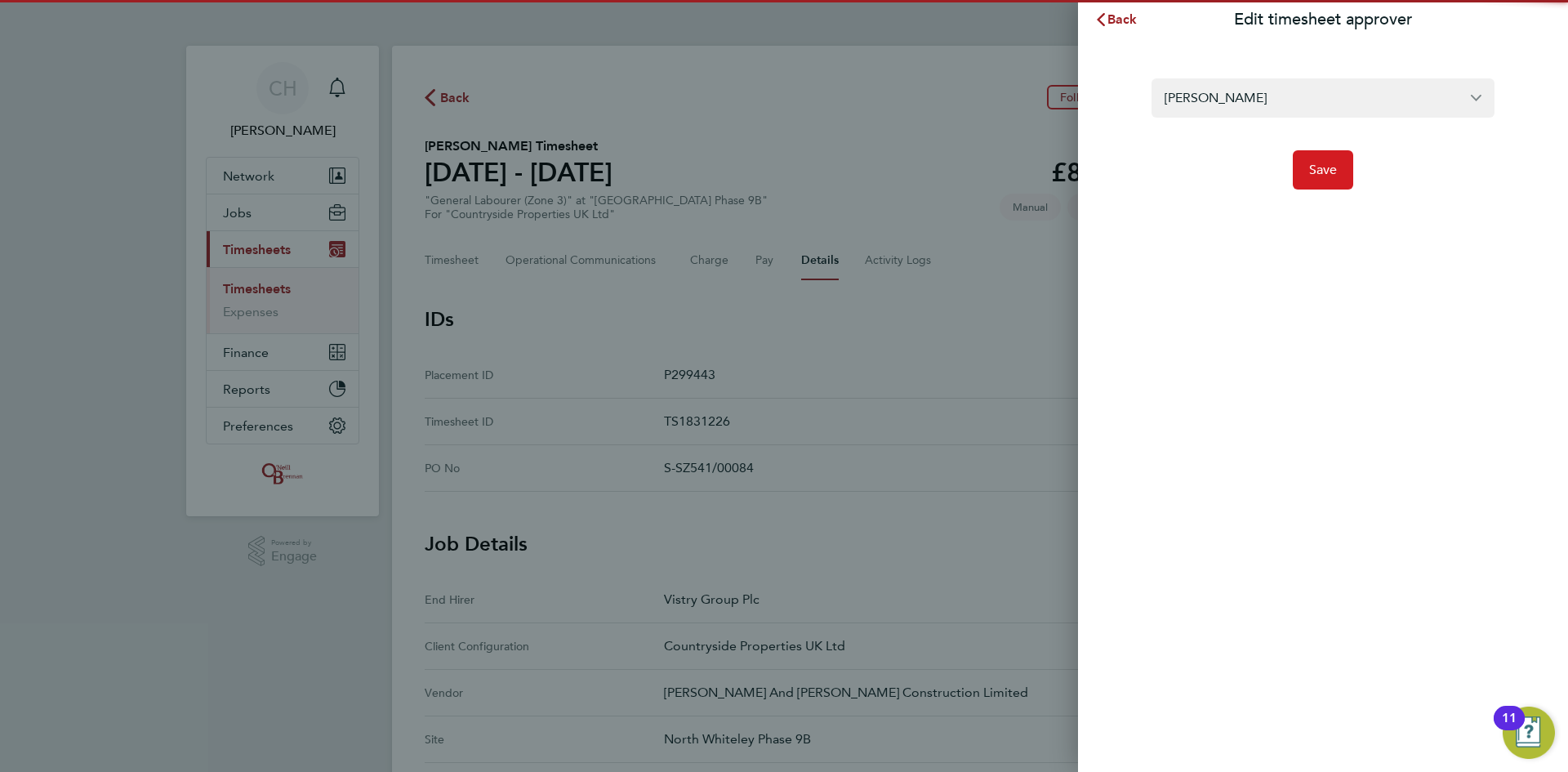
click at [1293, 165] on button "Save" at bounding box center [1323, 170] width 62 height 40
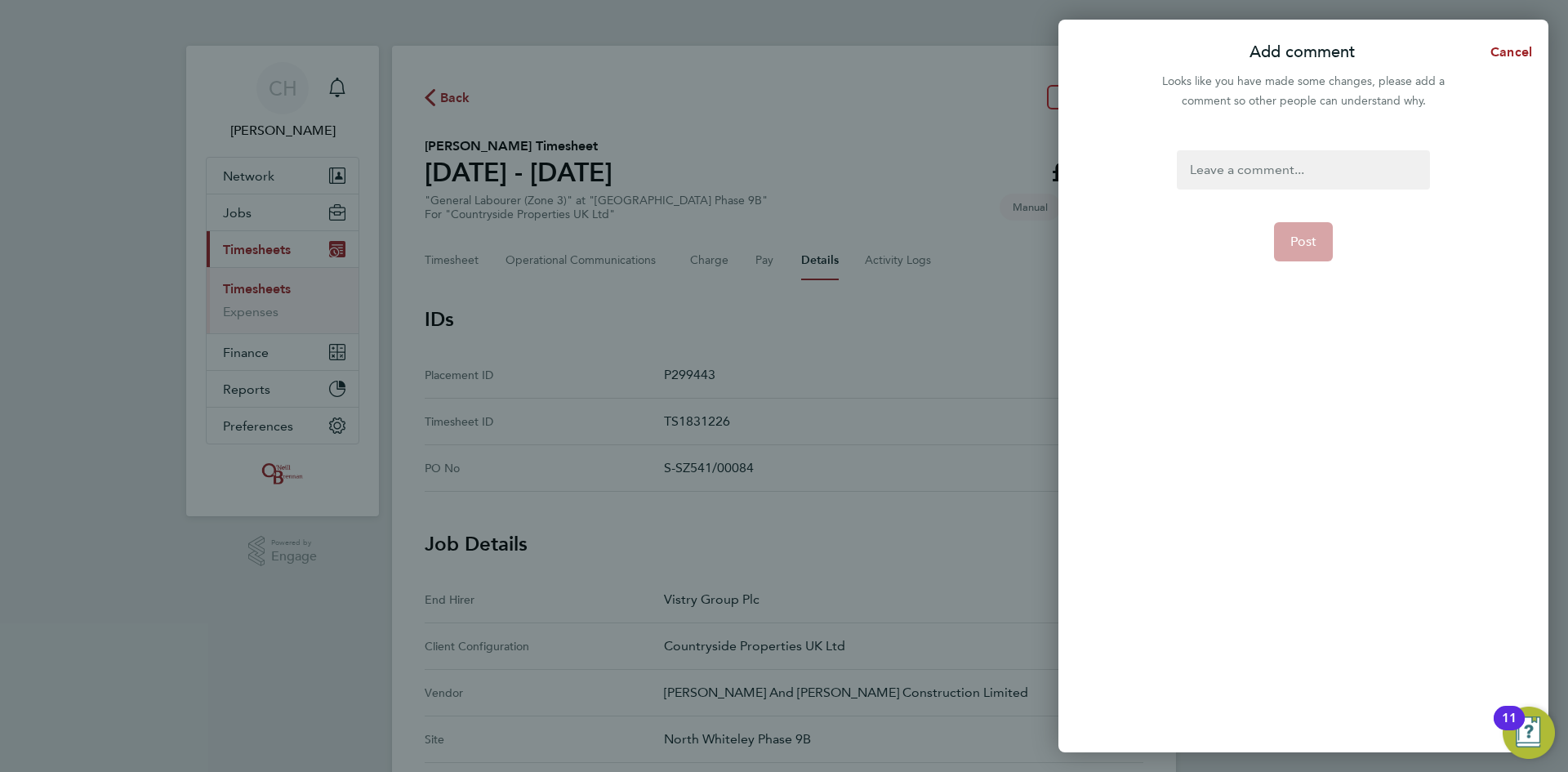
click at [1267, 165] on div at bounding box center [1303, 170] width 253 height 40
click at [1314, 241] on span "Post" at bounding box center [1303, 242] width 27 height 17
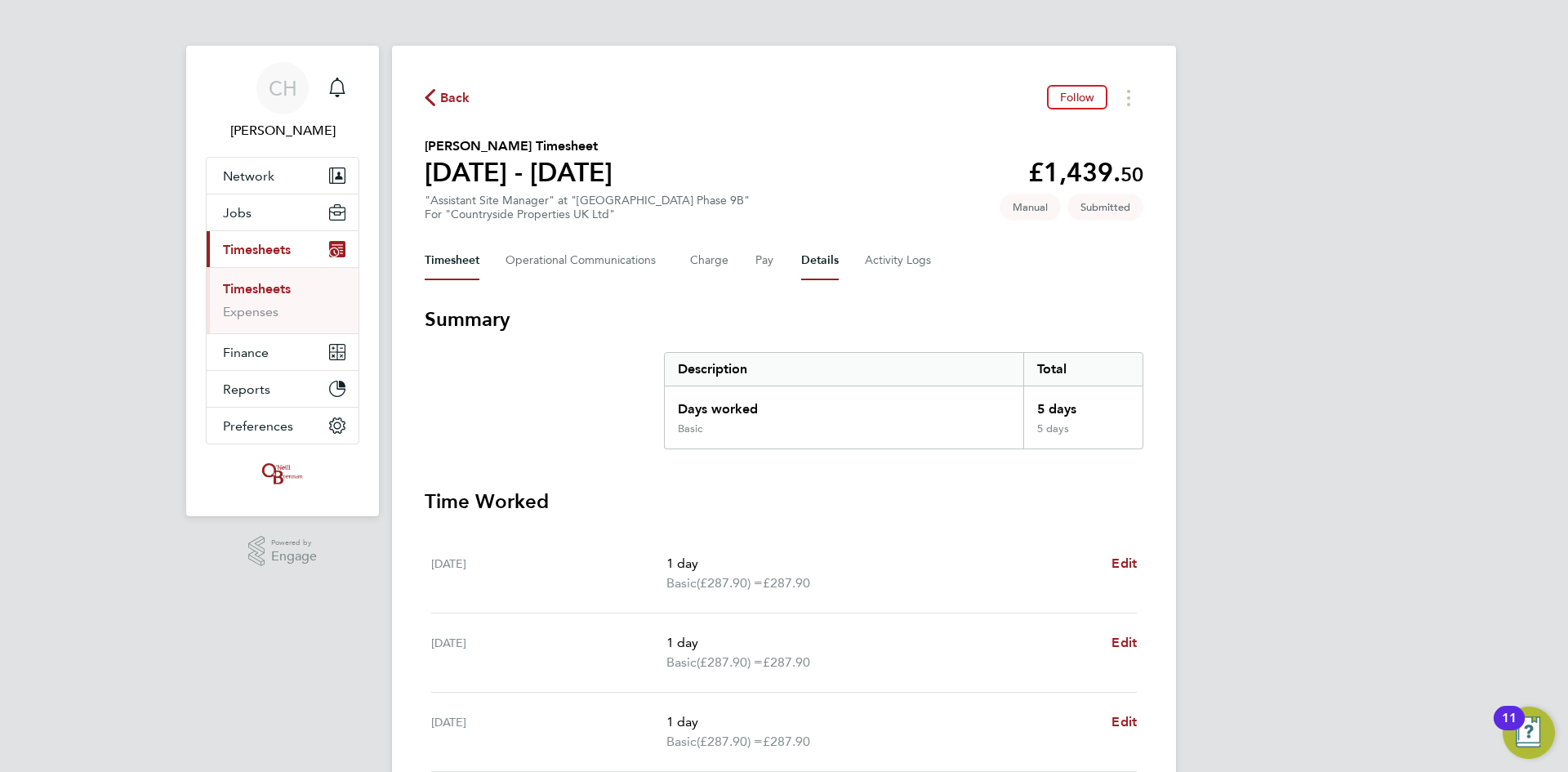
click at [813, 264] on button "Details" at bounding box center [819, 260] width 38 height 40
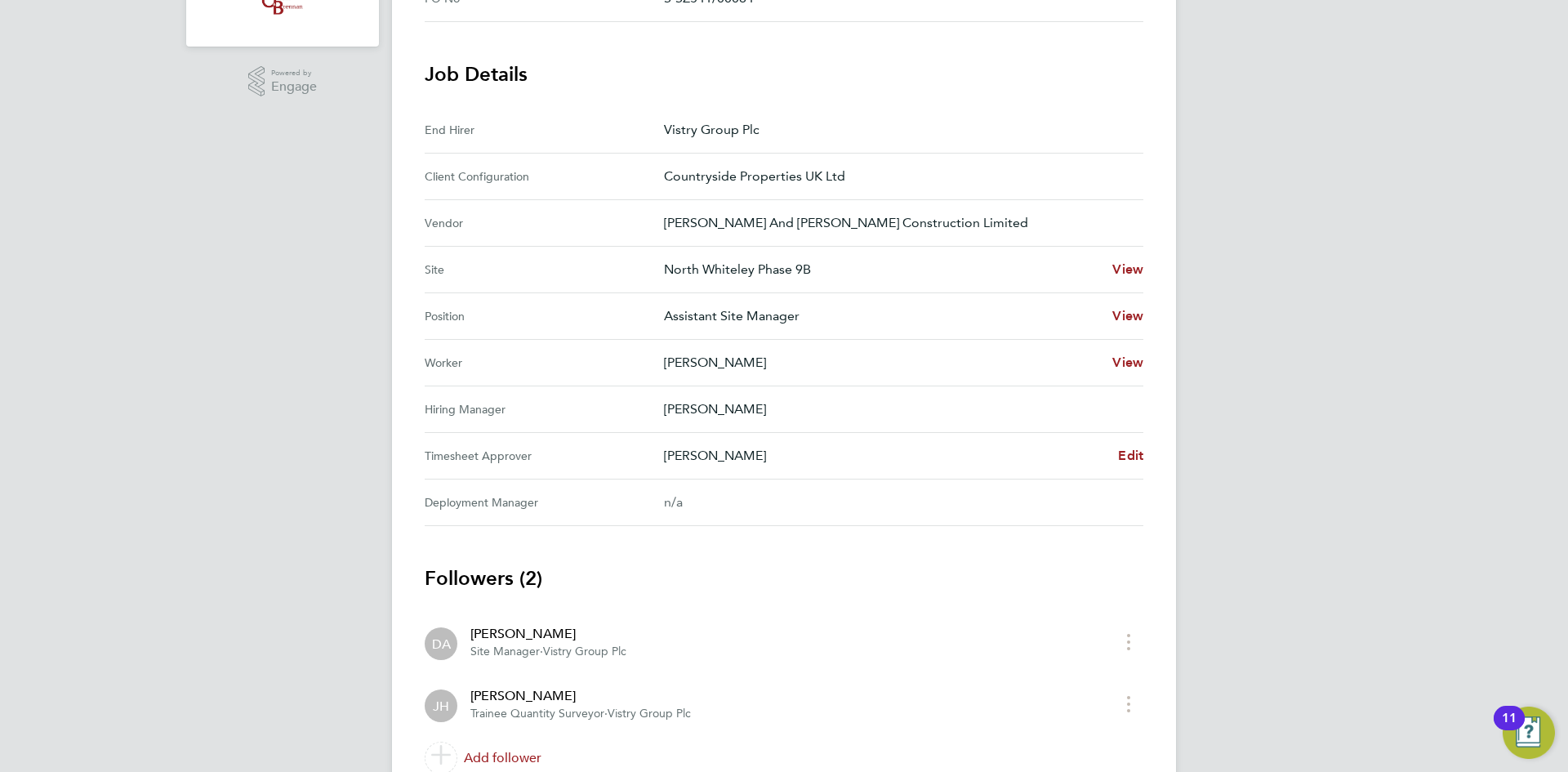
scroll to position [490, 0]
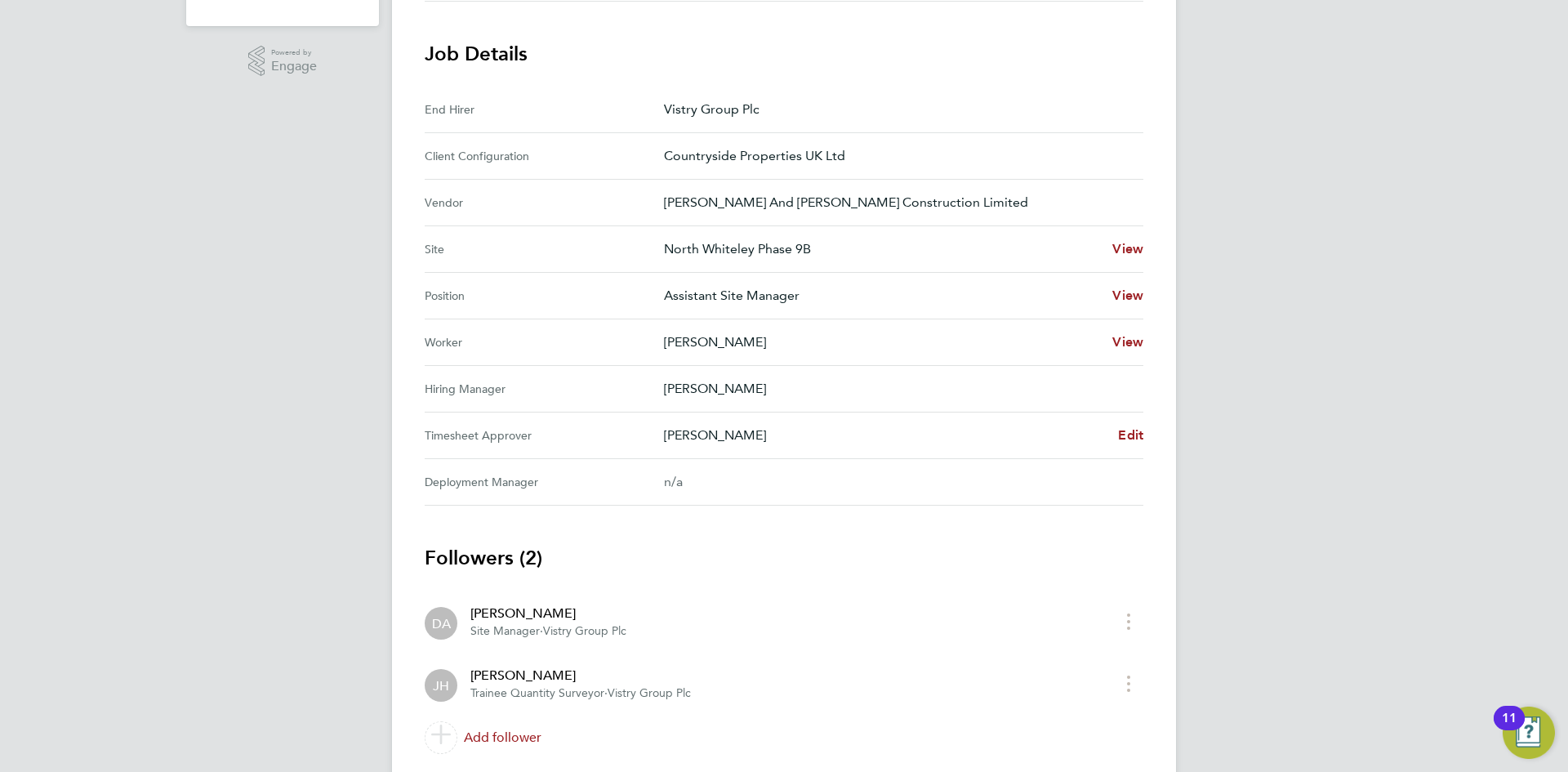
click at [1114, 438] on div "Dale Athey Edit" at bounding box center [904, 435] width 479 height 19
click at [1126, 432] on span "Edit" at bounding box center [1131, 435] width 26 height 16
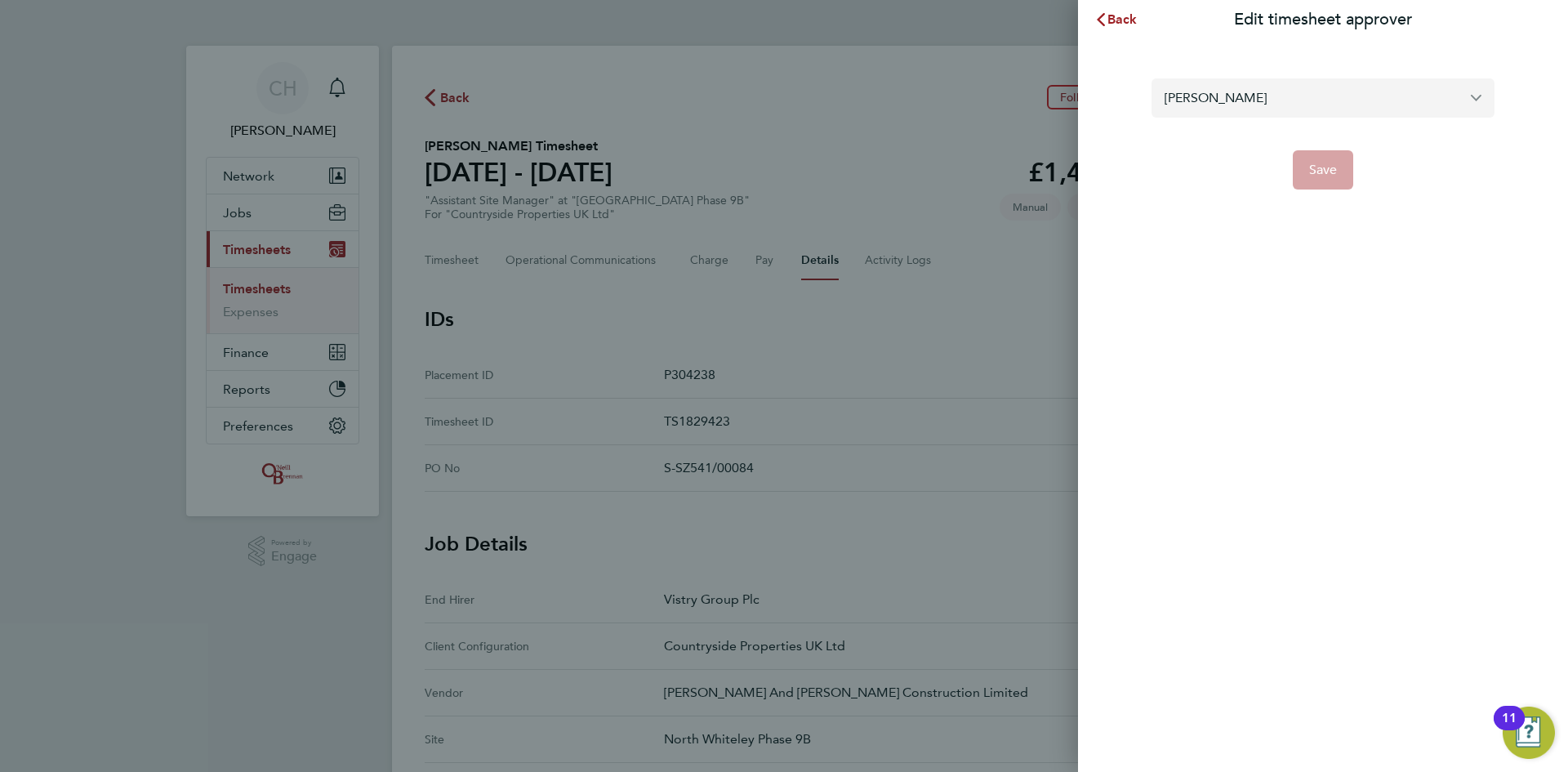
click at [1218, 89] on input "Dale Athey" at bounding box center [1322, 97] width 343 height 39
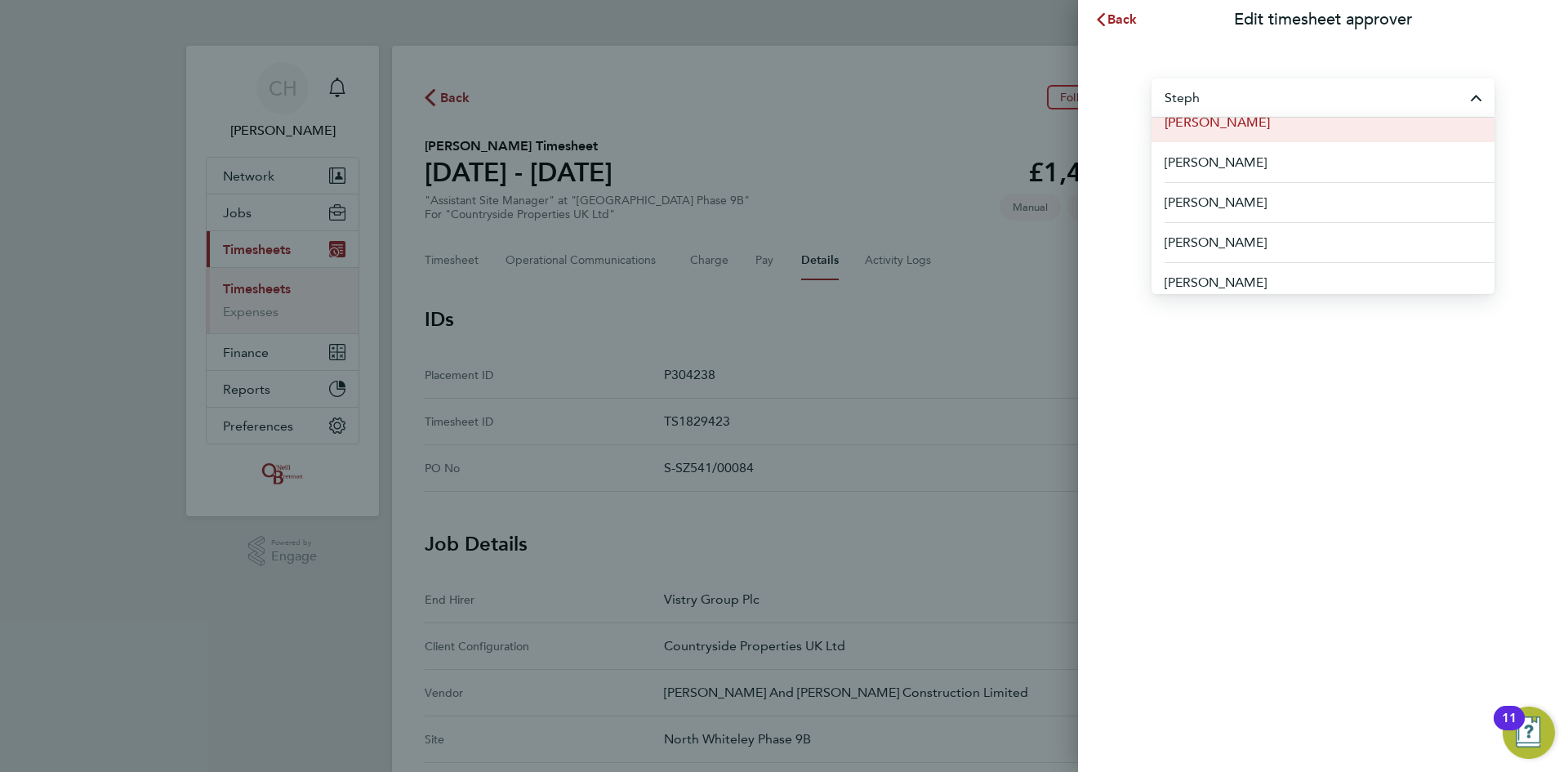
scroll to position [82, 0]
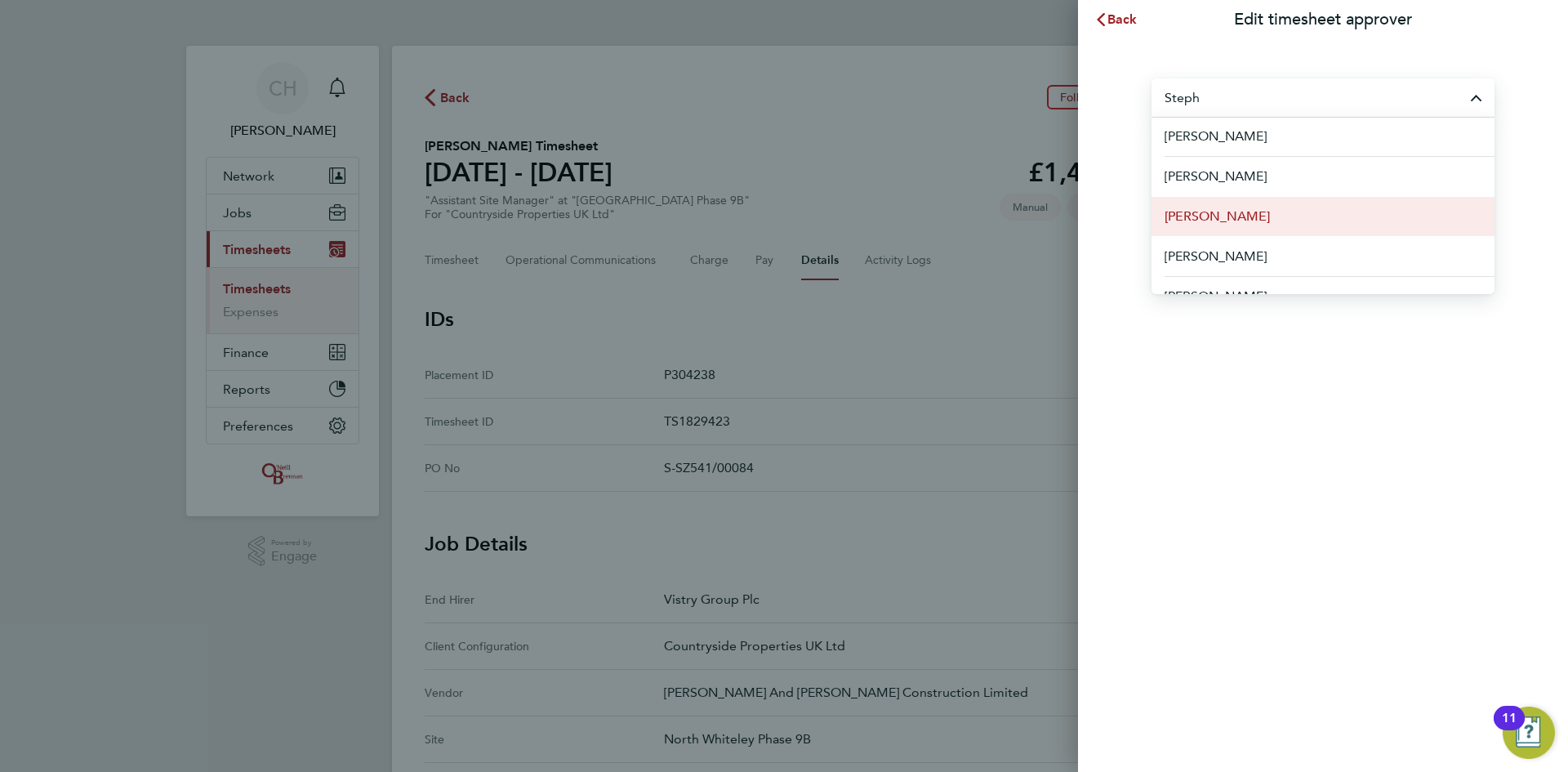
click at [1236, 210] on span "[PERSON_NAME]" at bounding box center [1217, 216] width 106 height 19
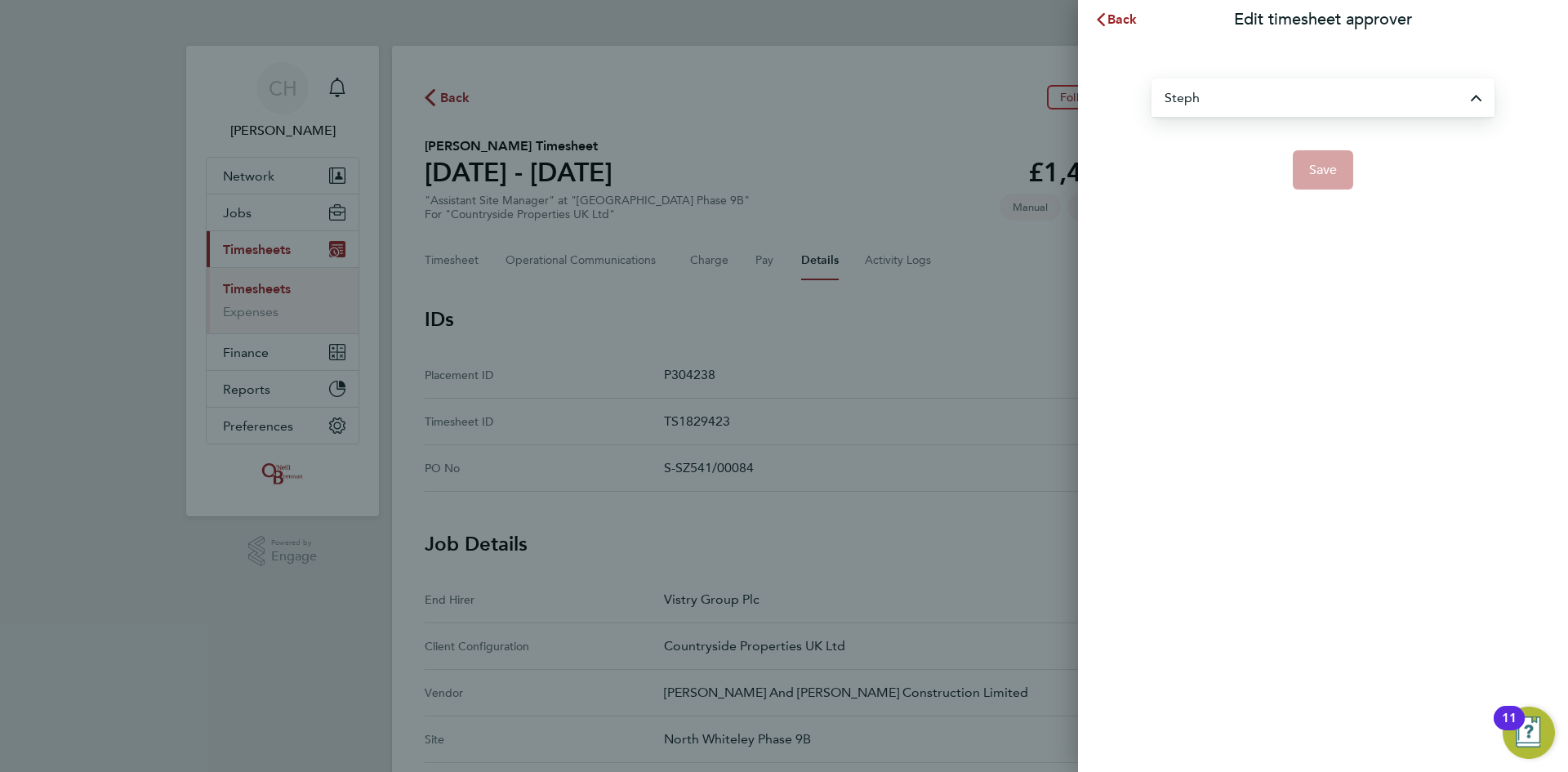
type input "[PERSON_NAME]"
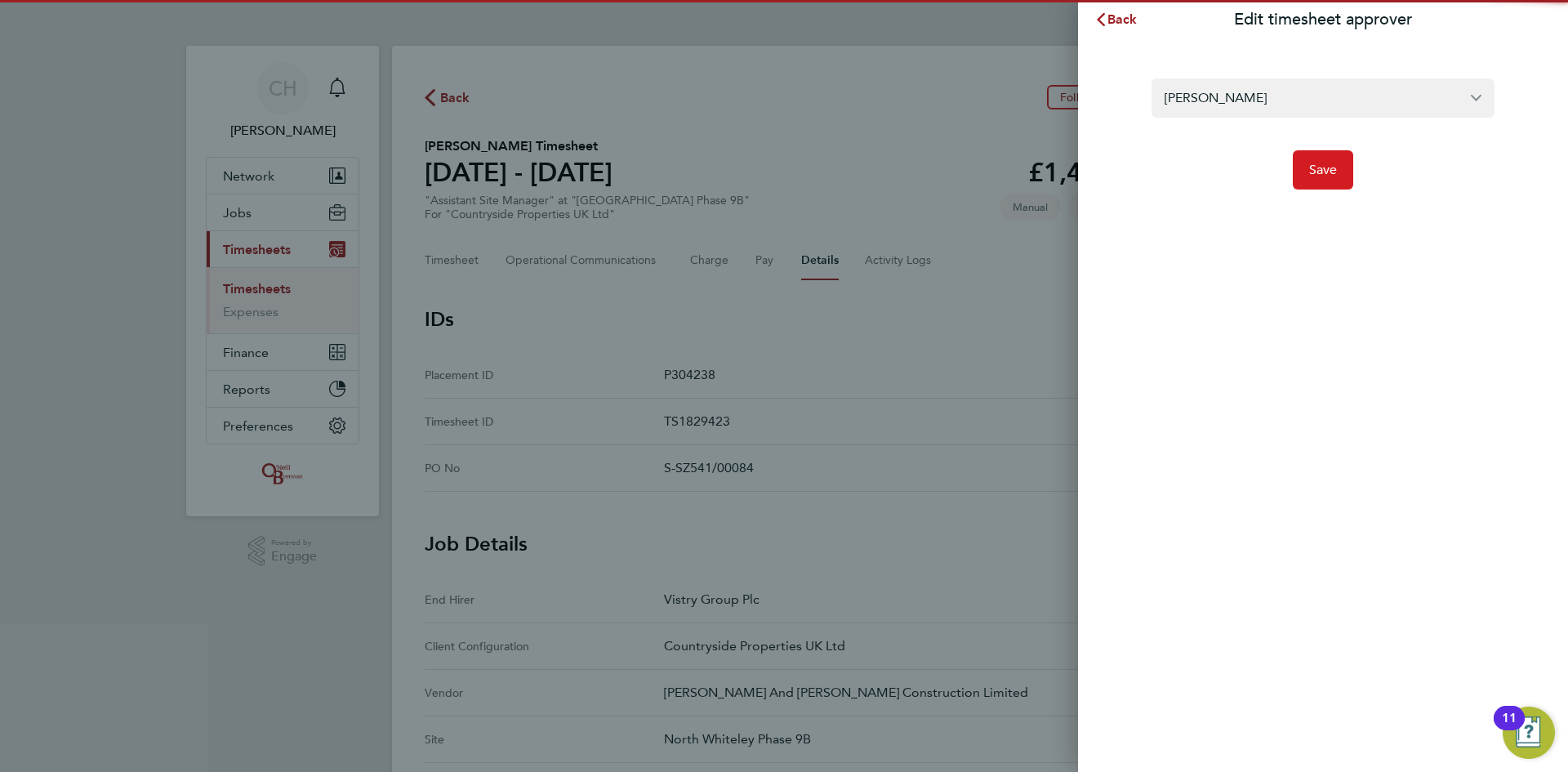
click at [1306, 174] on button "Save" at bounding box center [1323, 170] width 62 height 40
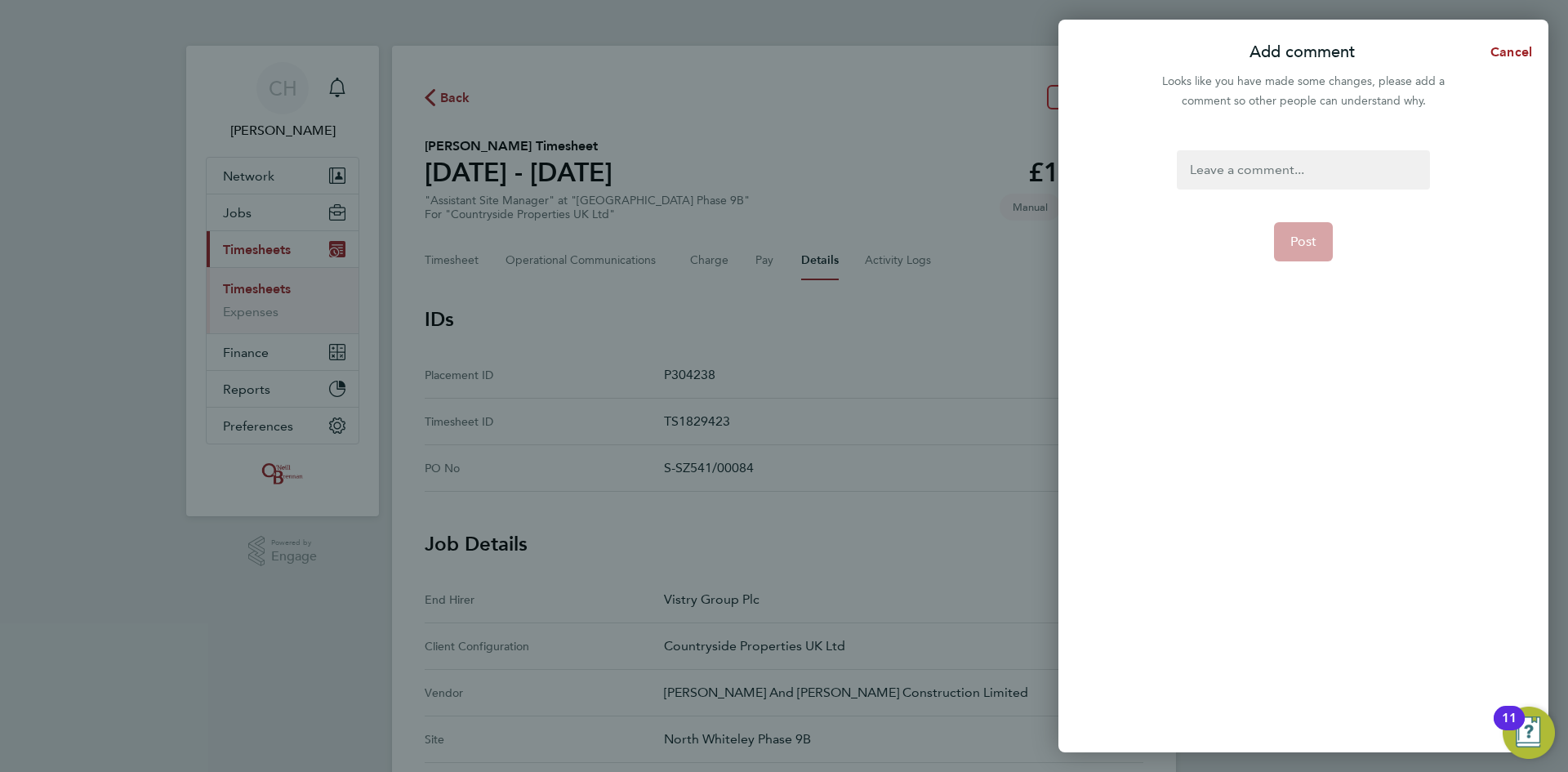
click at [1250, 167] on div at bounding box center [1303, 170] width 253 height 40
click at [1298, 244] on span "Post" at bounding box center [1303, 242] width 27 height 17
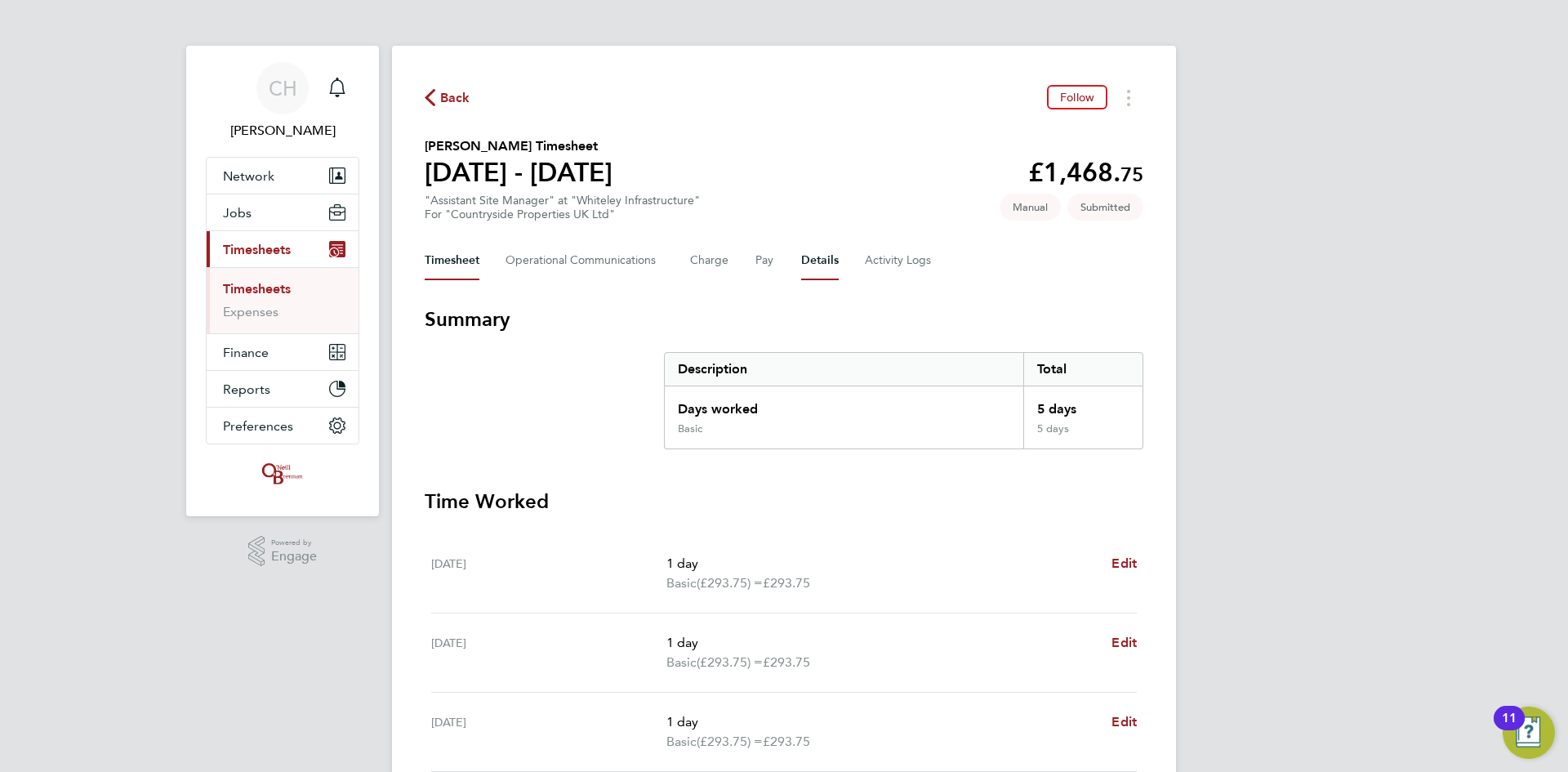
click at [812, 264] on button "Details" at bounding box center [819, 260] width 38 height 40
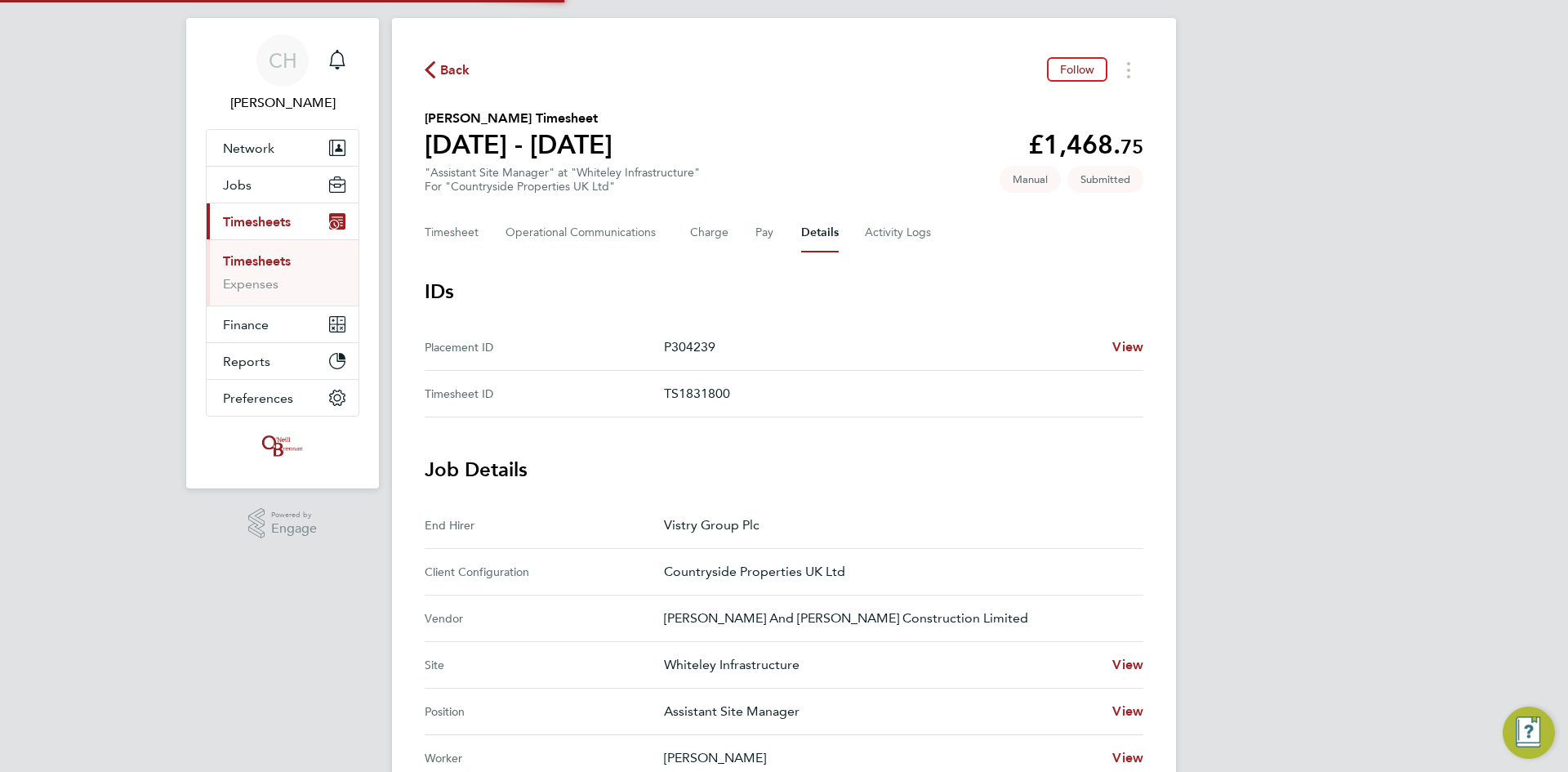
scroll to position [327, 0]
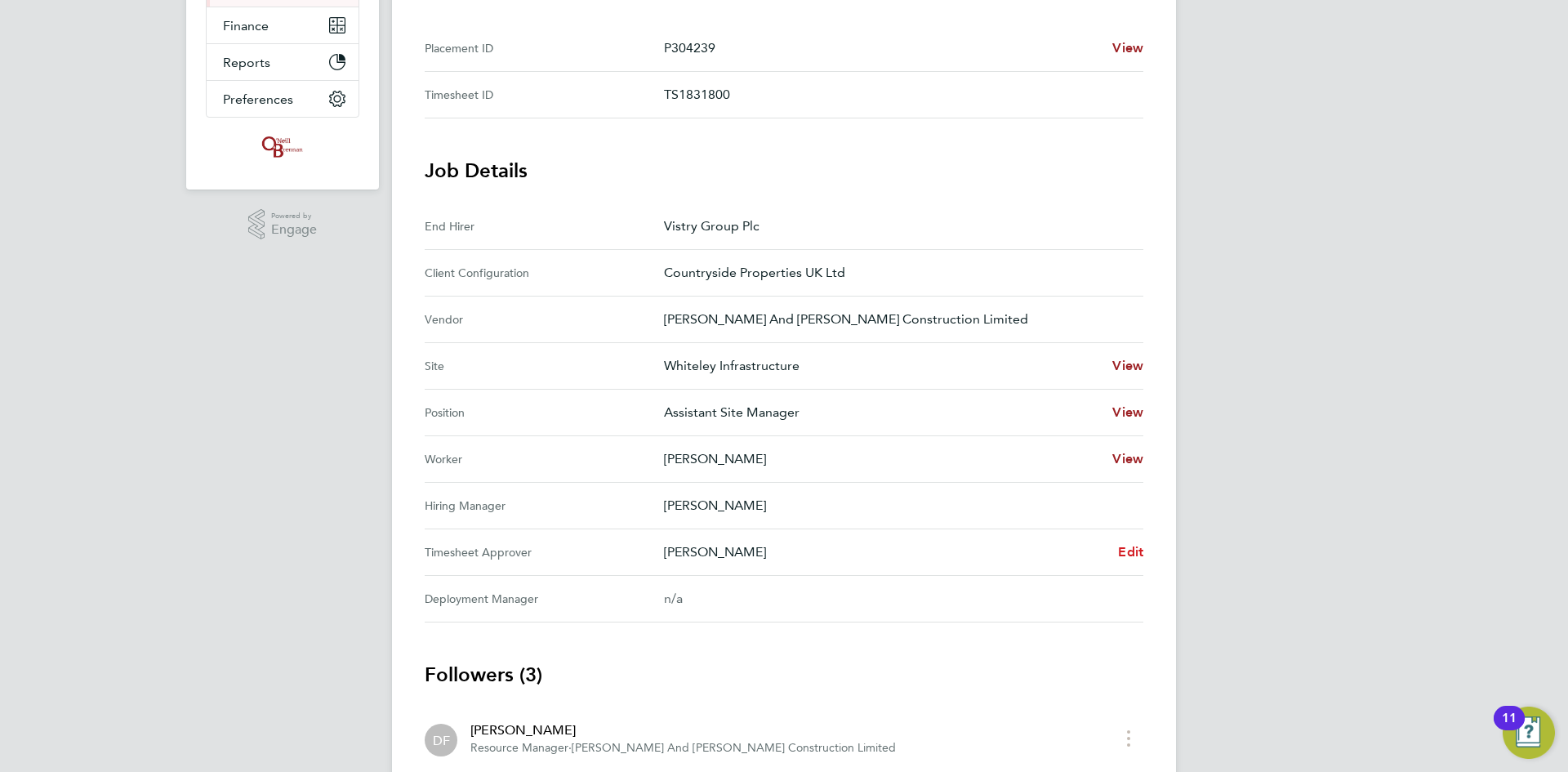
click at [1135, 555] on span "Edit" at bounding box center [1131, 551] width 26 height 16
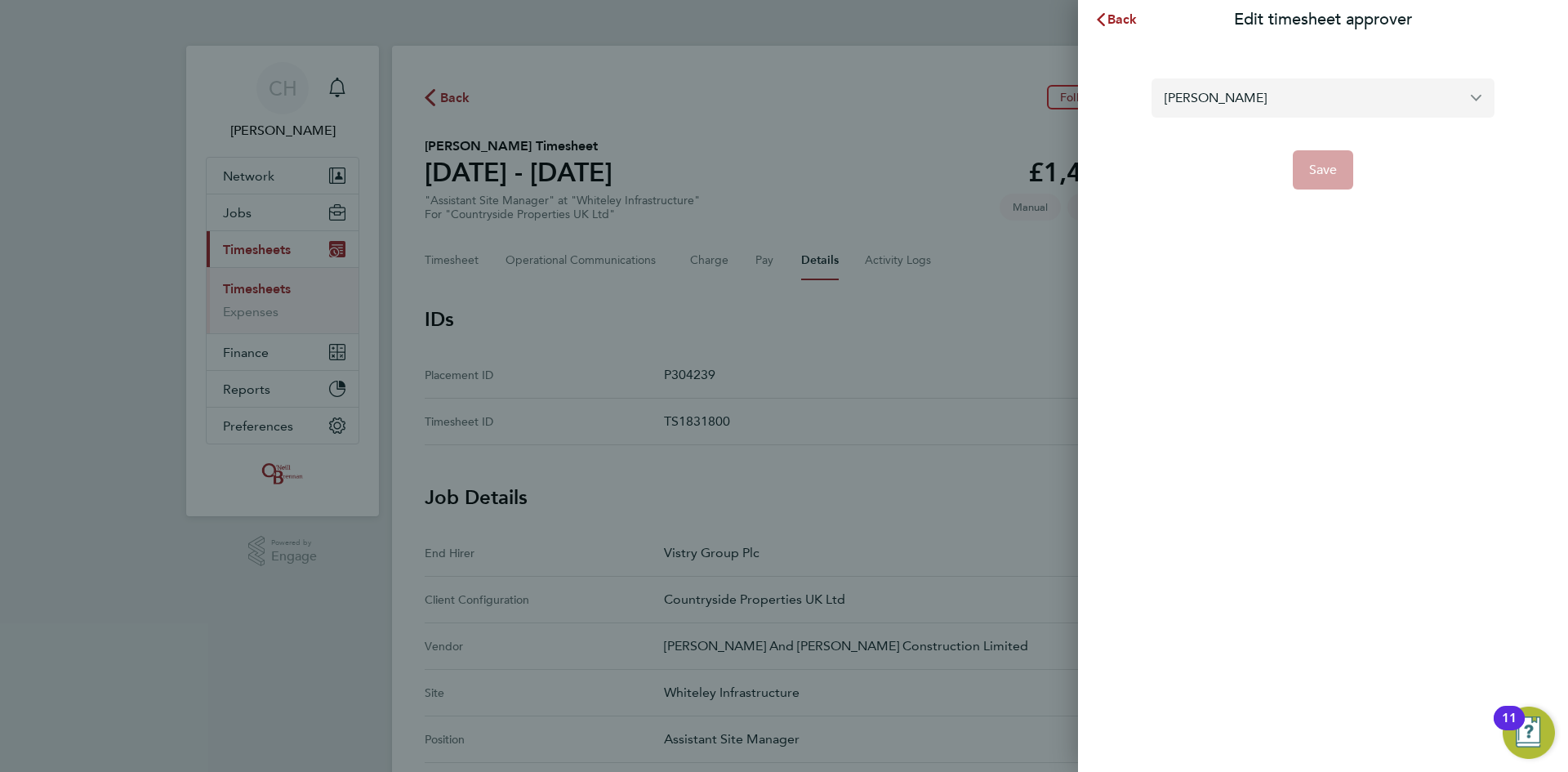
click at [1266, 93] on input "[PERSON_NAME]" at bounding box center [1322, 97] width 343 height 39
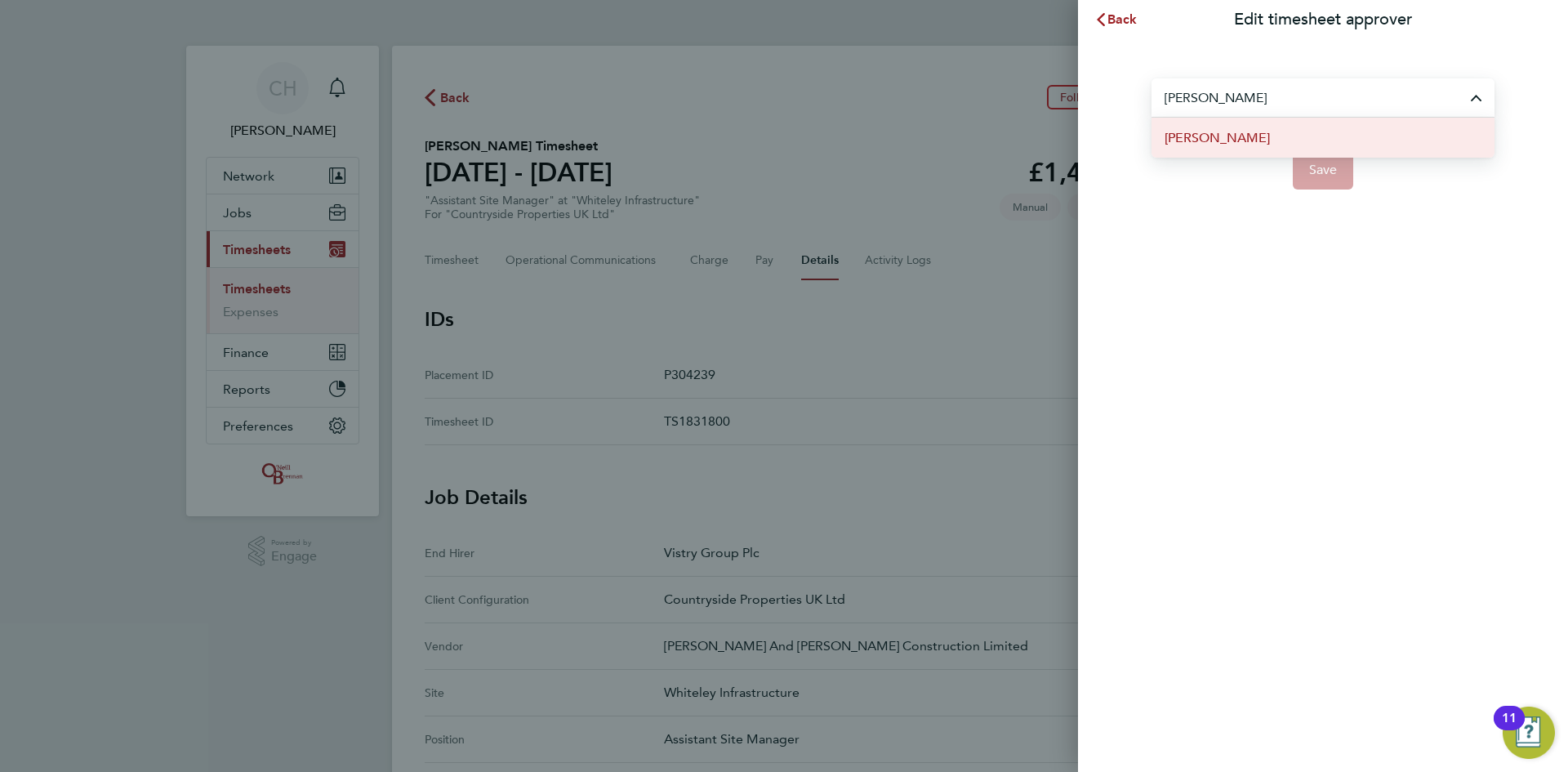
click at [1265, 136] on span "[PERSON_NAME]" at bounding box center [1217, 138] width 106 height 19
type input "[PERSON_NAME]"
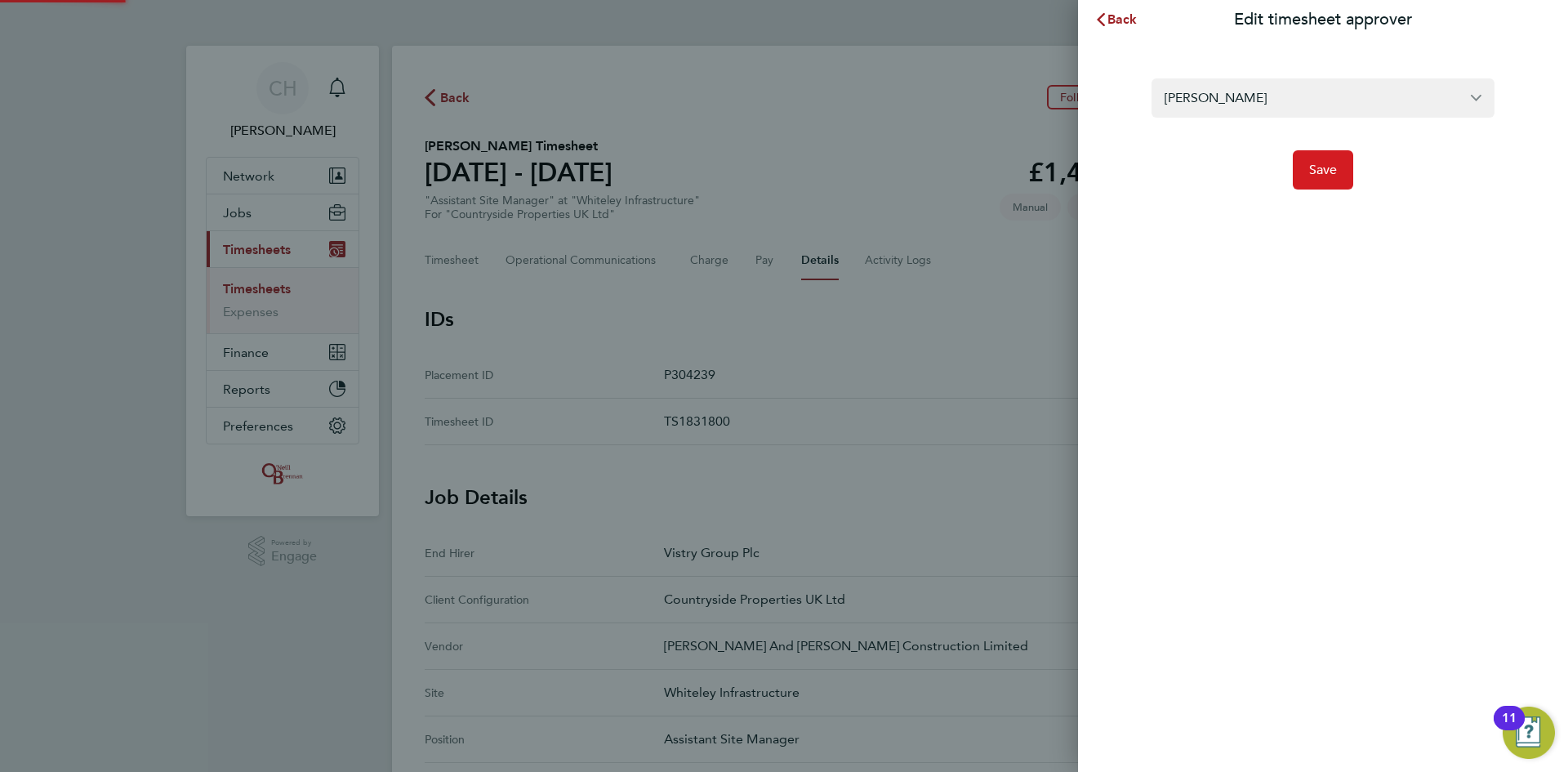
click at [1318, 165] on span "Save" at bounding box center [1323, 170] width 28 height 17
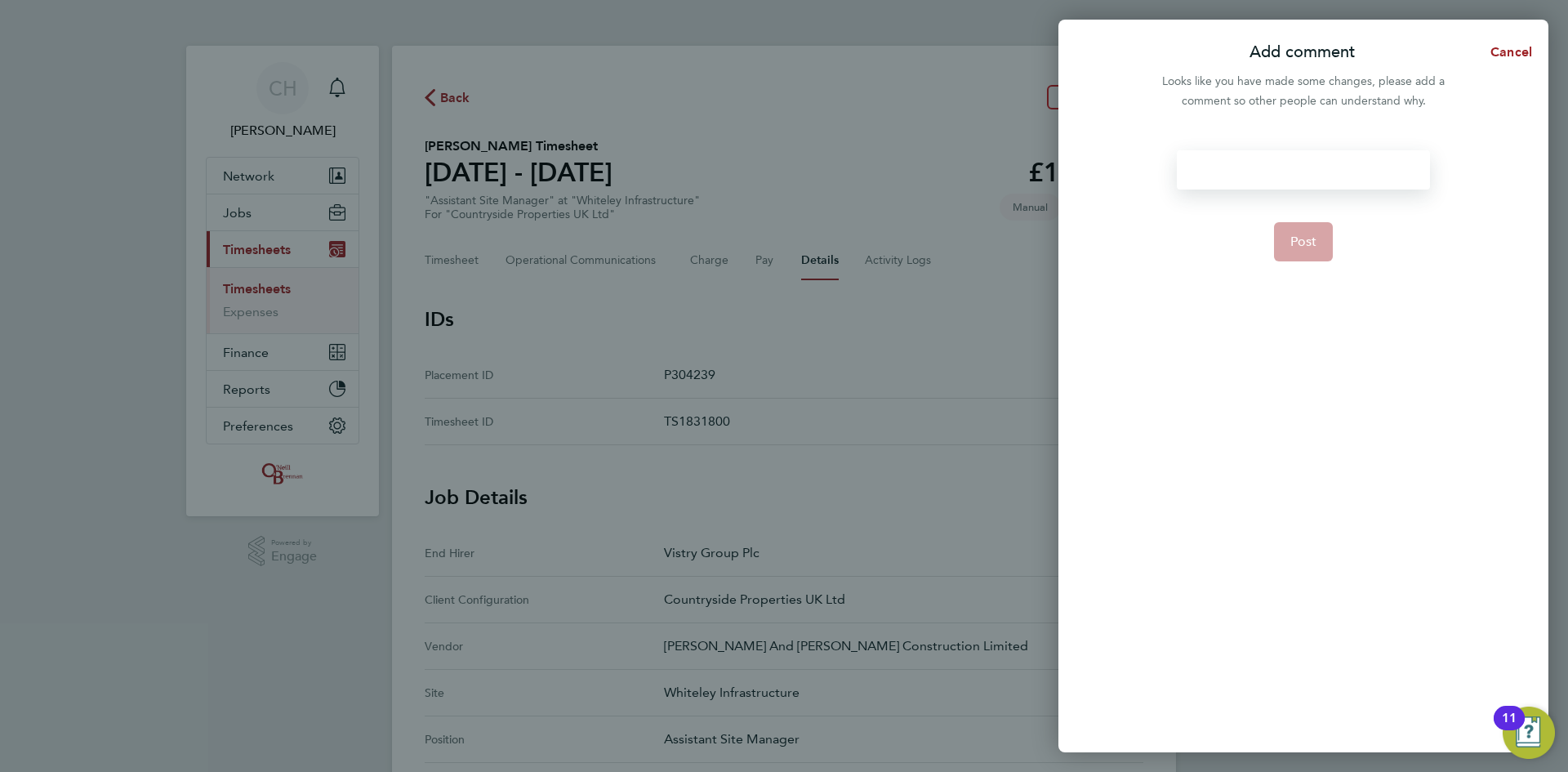
click at [1311, 170] on div at bounding box center [1303, 170] width 253 height 40
click at [1320, 241] on button "Post" at bounding box center [1303, 242] width 60 height 40
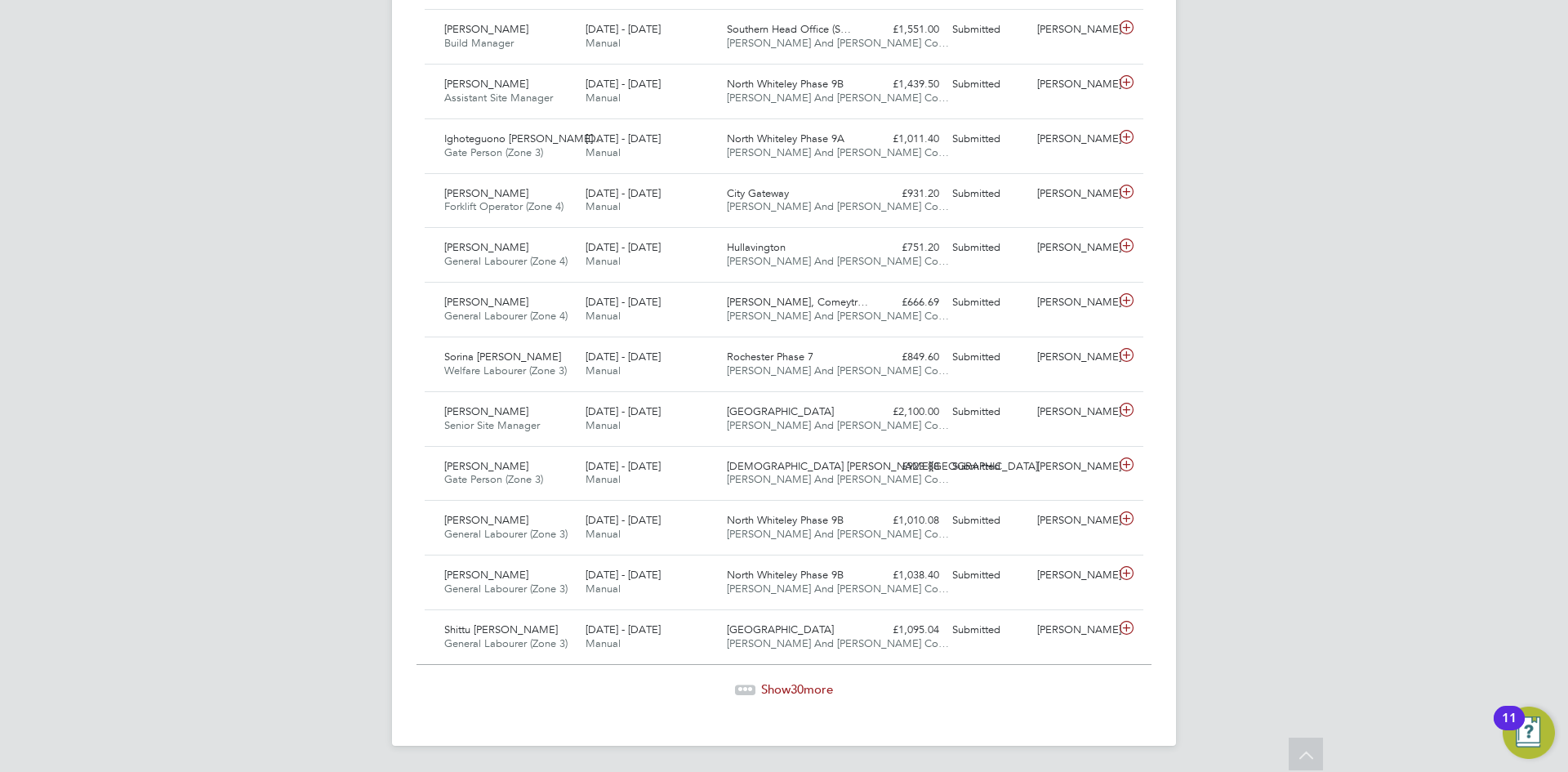
click at [790, 692] on span "Show 30 more" at bounding box center [797, 688] width 72 height 16
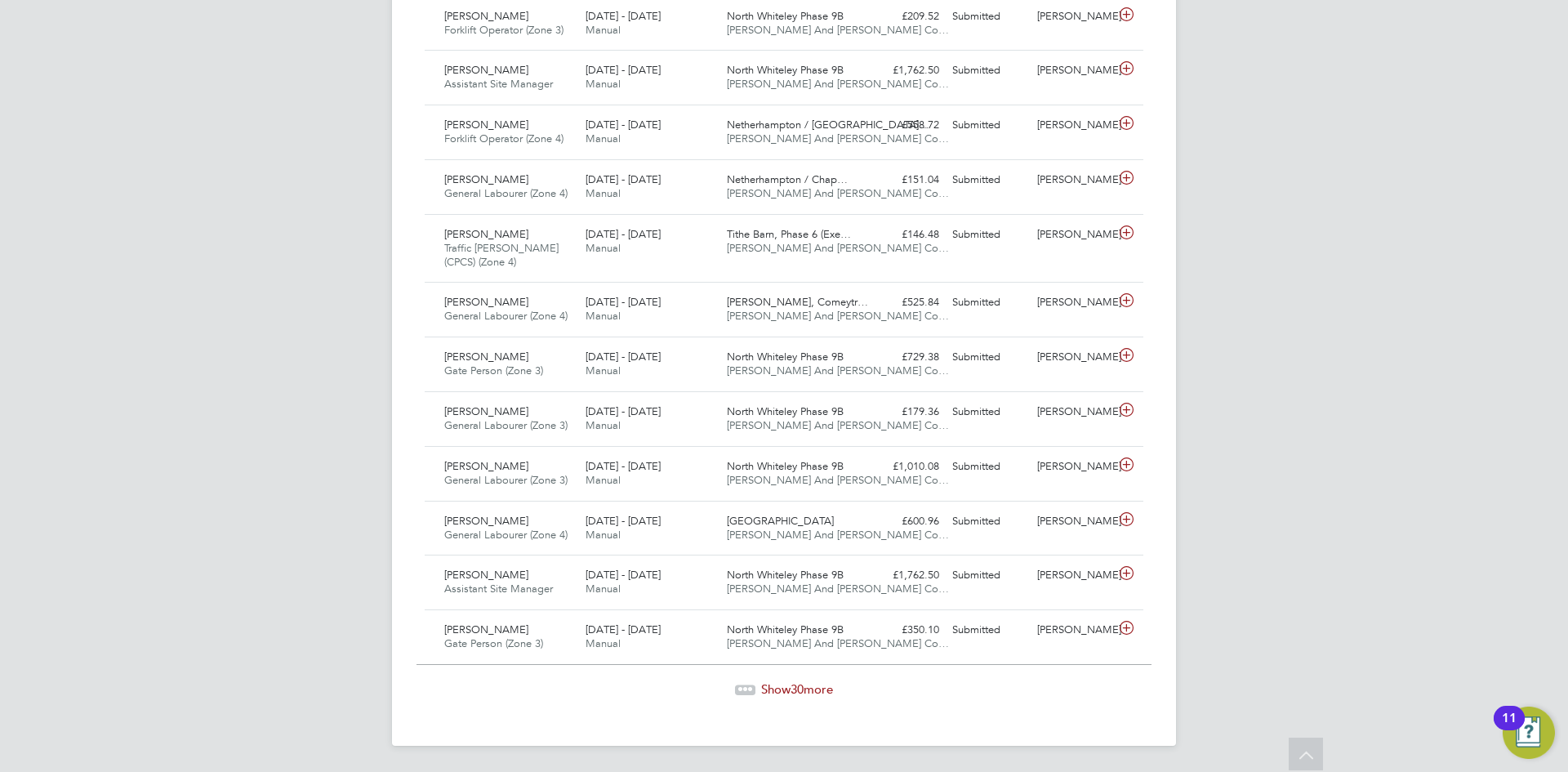
click at [820, 689] on span "Show 30 more" at bounding box center [797, 688] width 72 height 16
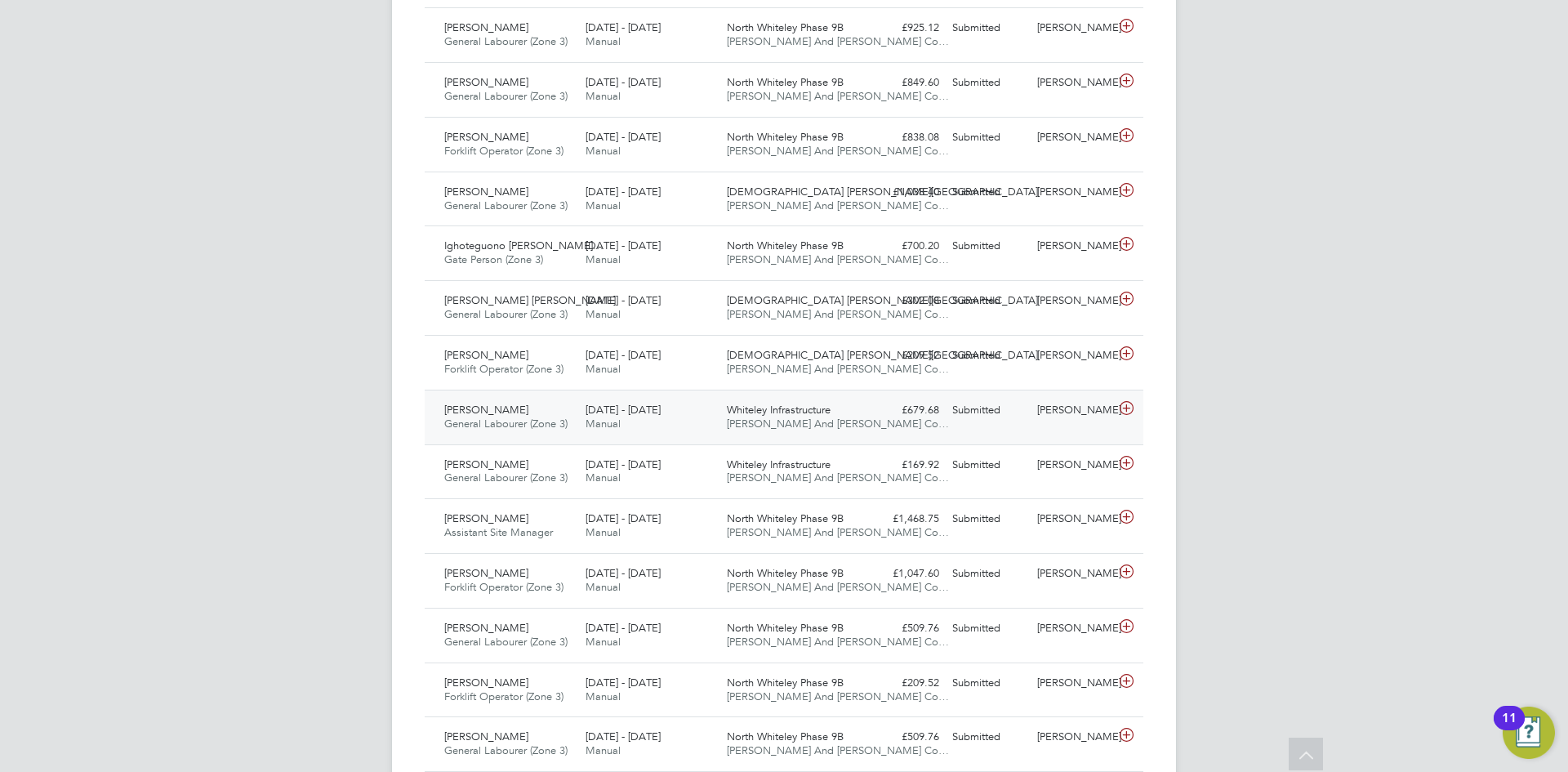
click at [1124, 412] on icon at bounding box center [1126, 408] width 20 height 13
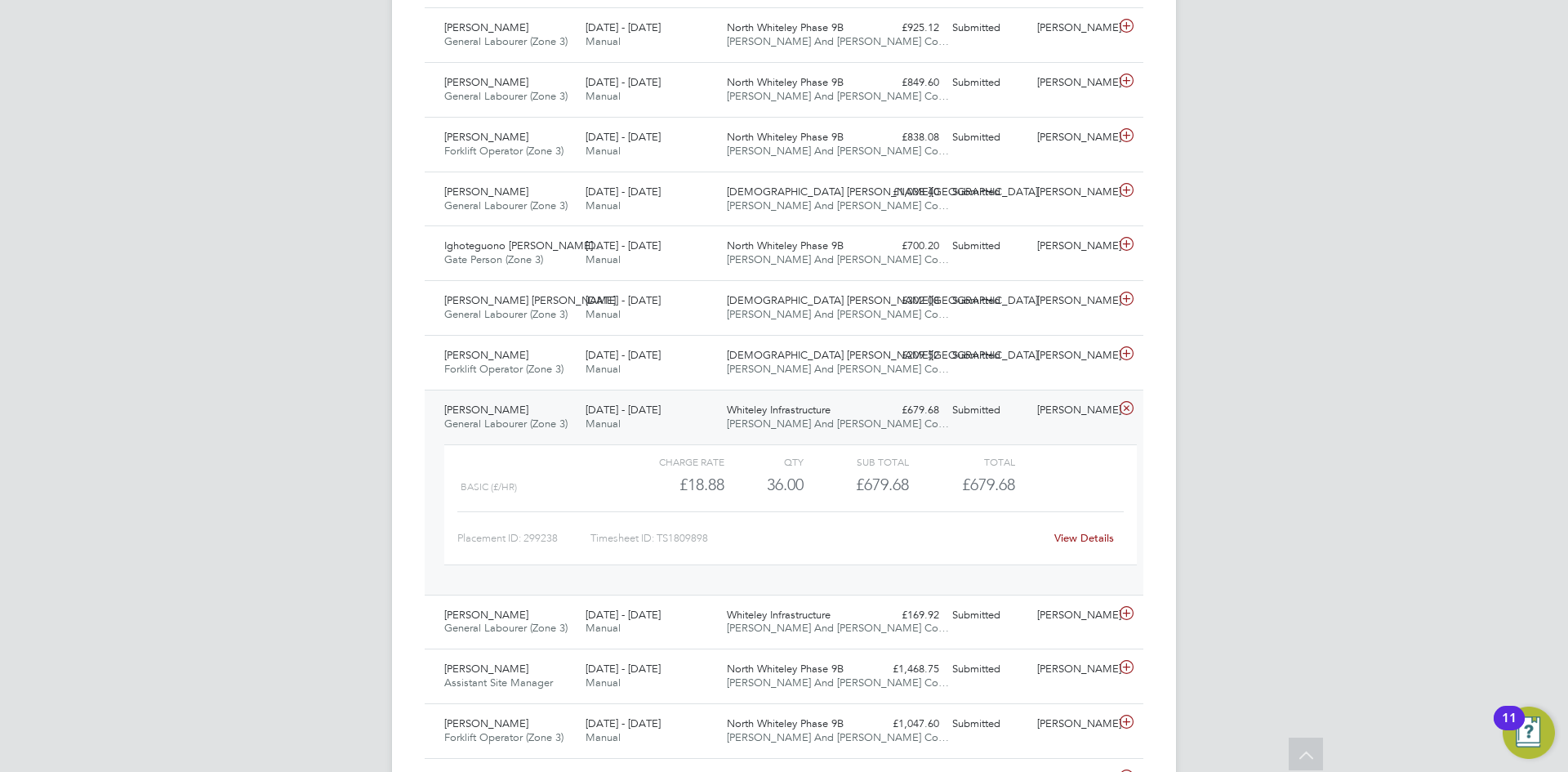
click at [1085, 541] on link "View Details" at bounding box center [1084, 538] width 60 height 14
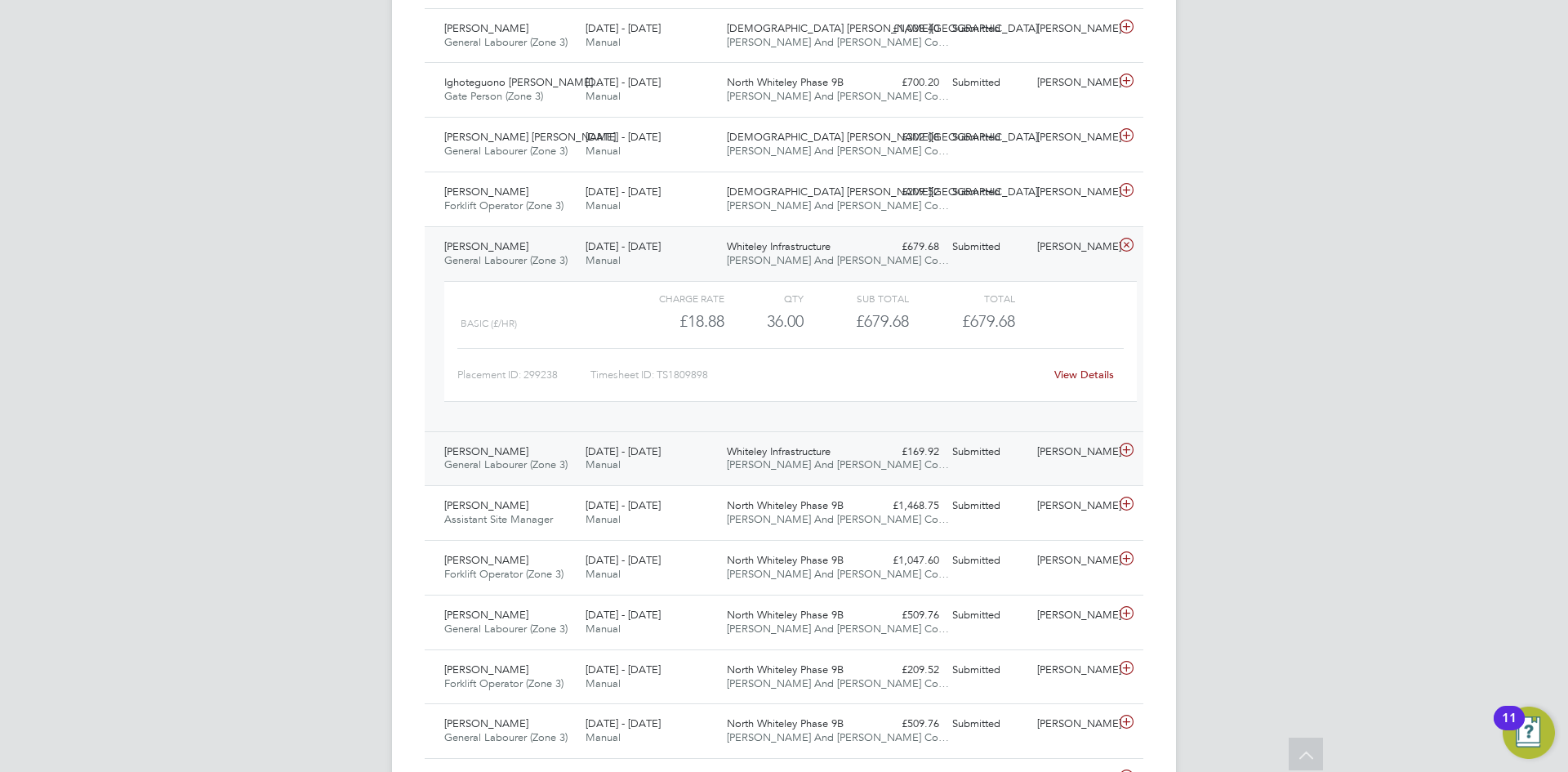
click at [1122, 451] on icon at bounding box center [1126, 450] width 20 height 13
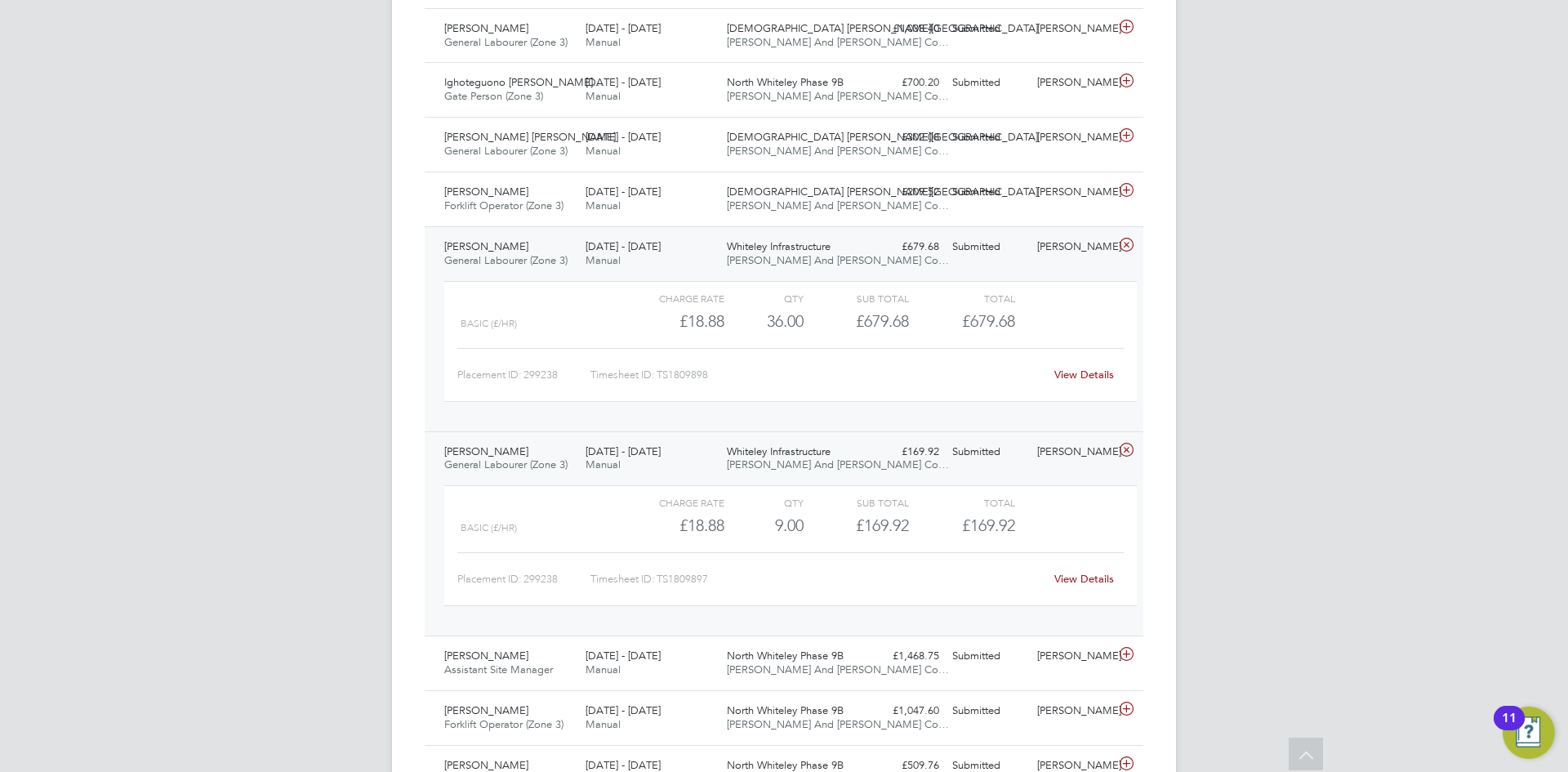
click at [1095, 575] on link "View Details" at bounding box center [1084, 578] width 60 height 14
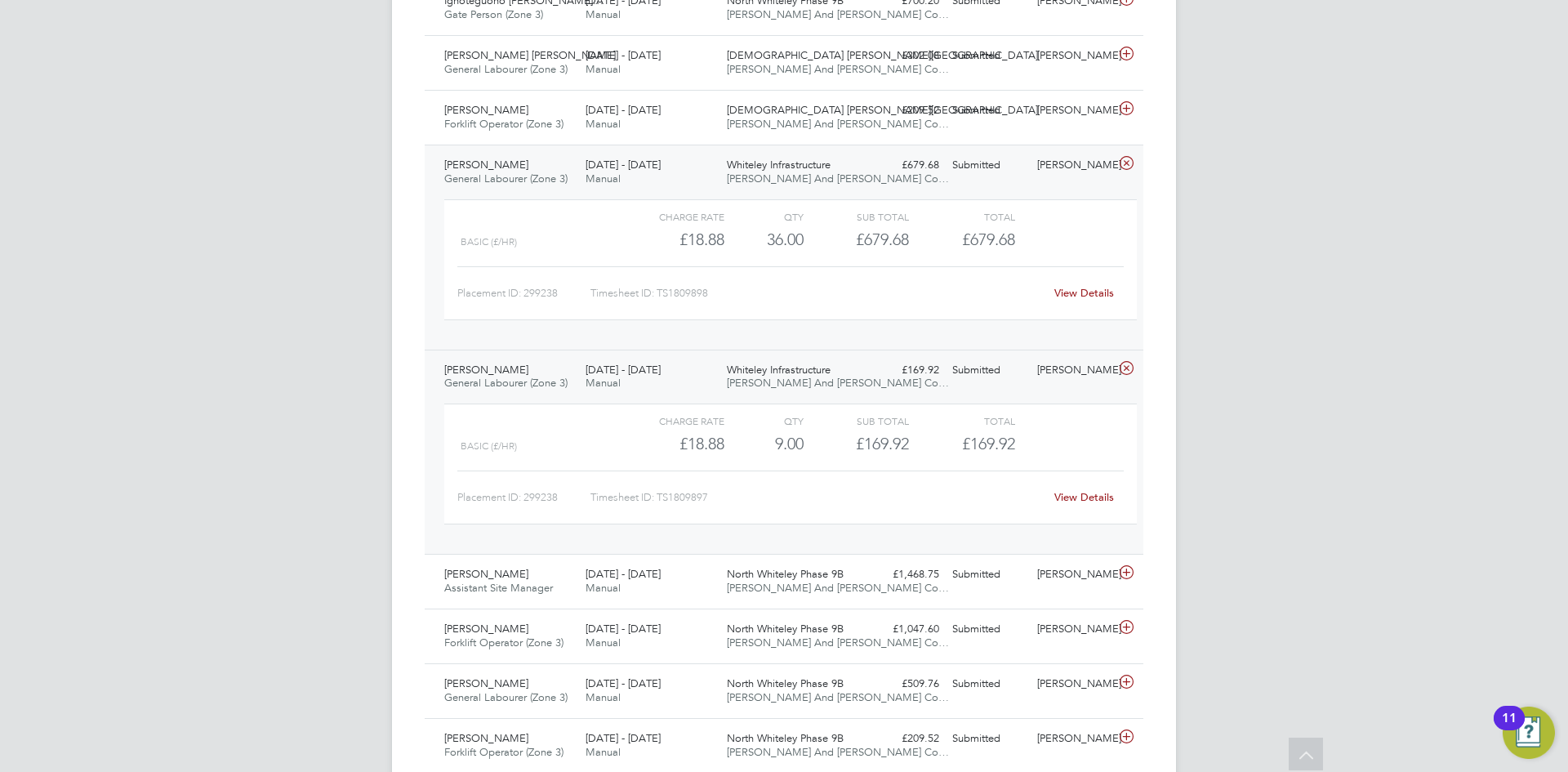
click at [945, 173] on div "£679.68 Submitted" at bounding box center [903, 165] width 85 height 27
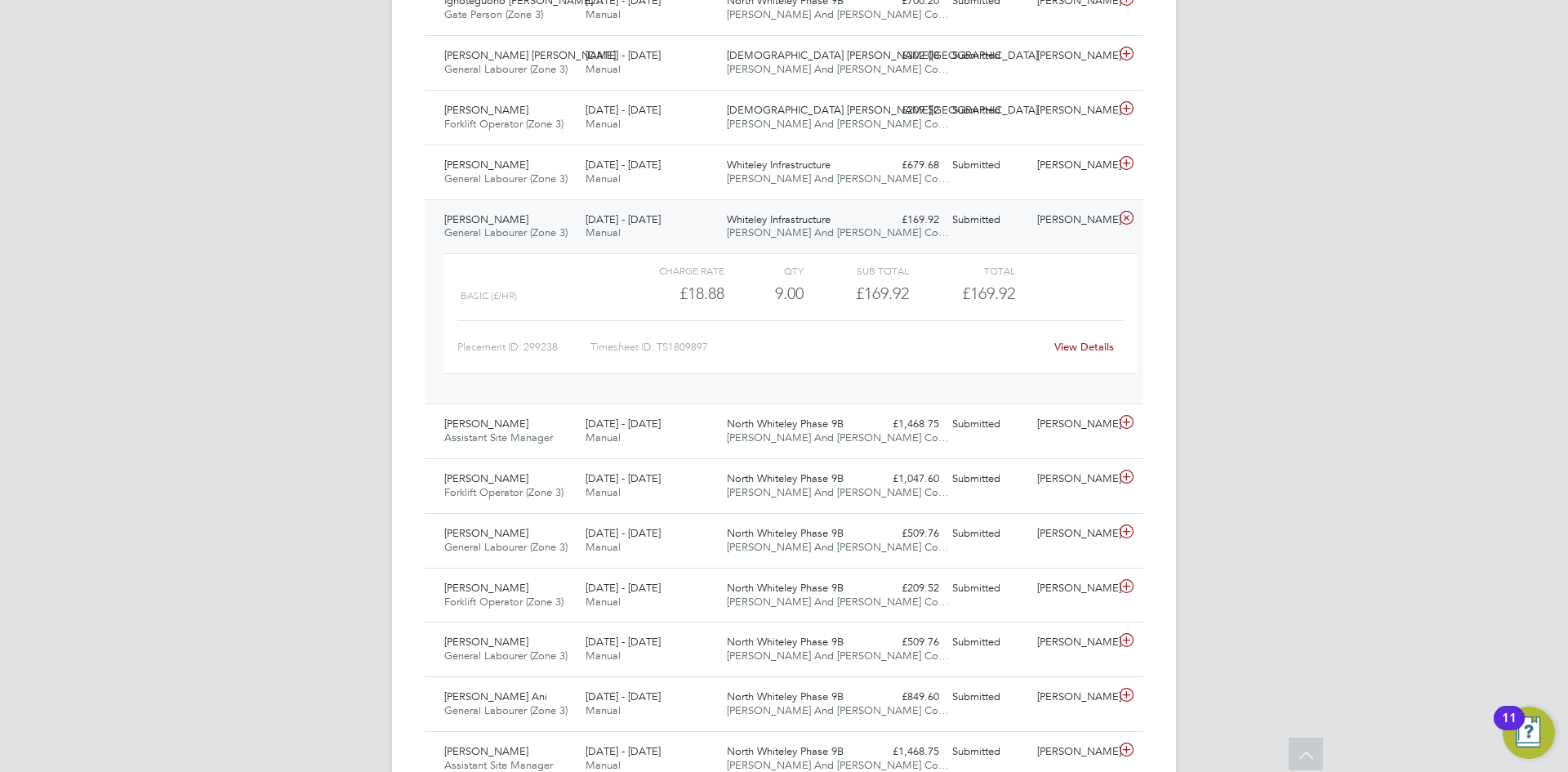
click at [959, 219] on div "Submitted" at bounding box center [987, 220] width 85 height 27
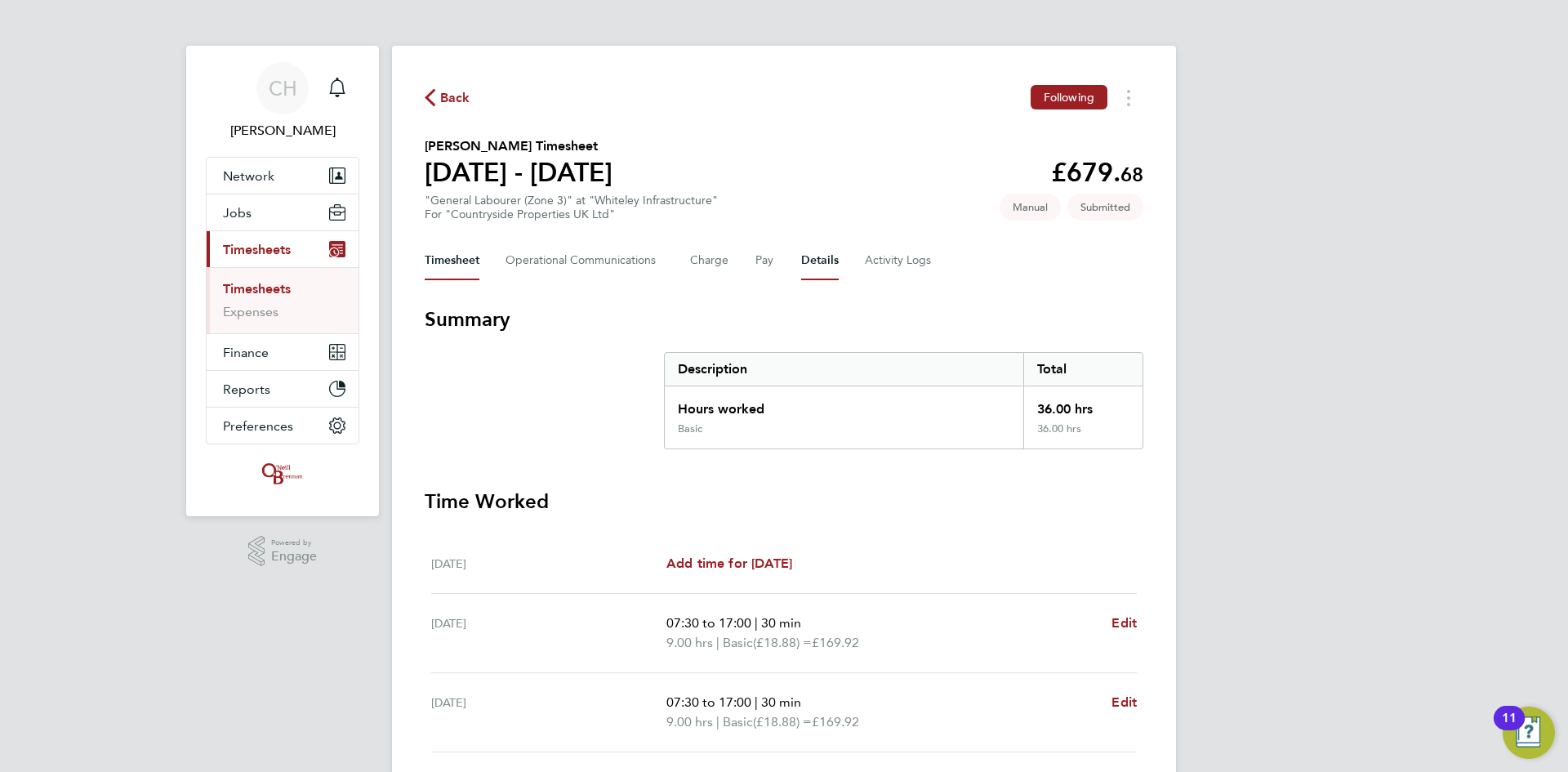
click at [814, 270] on button "Details" at bounding box center [819, 260] width 38 height 40
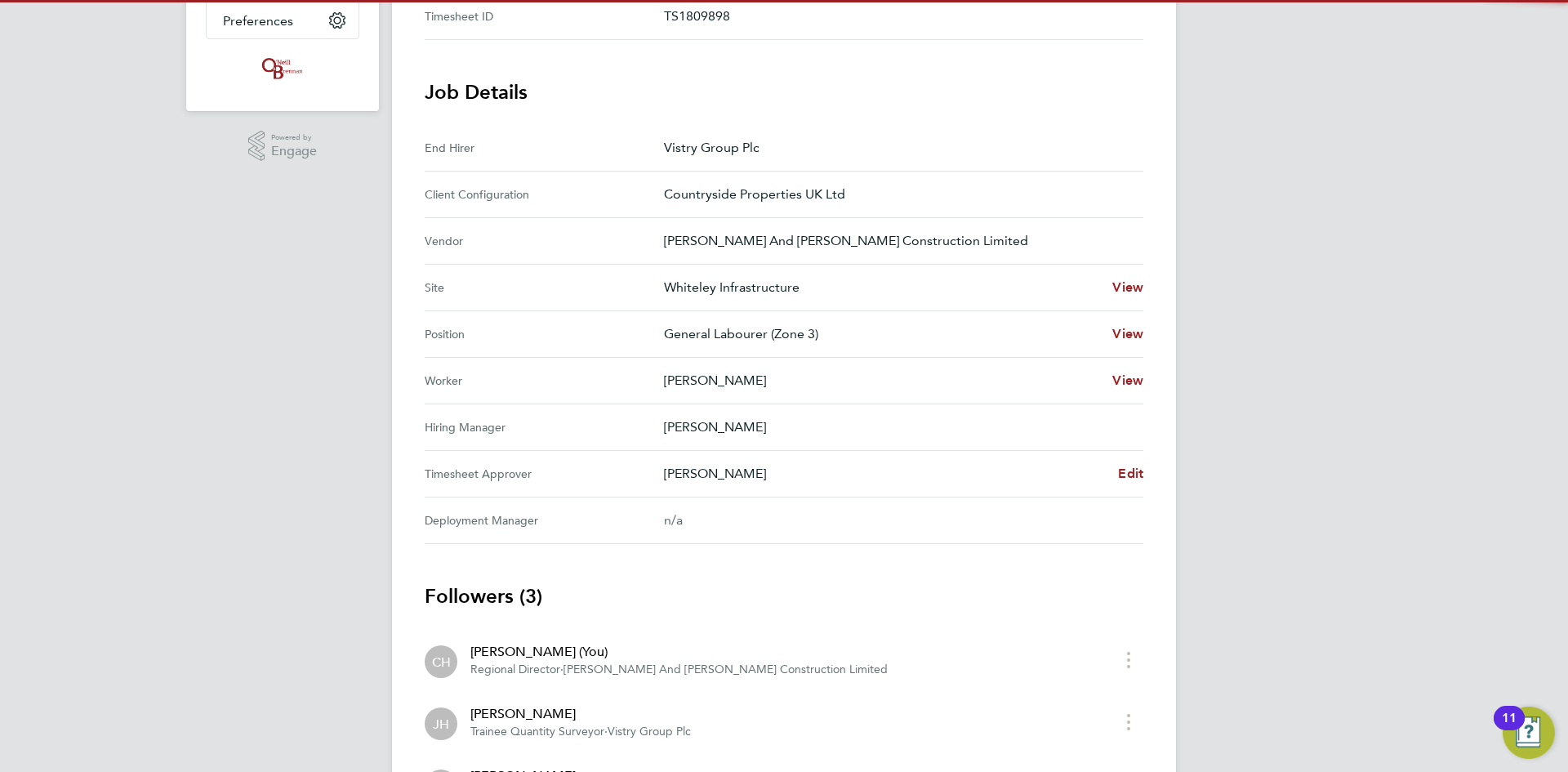
scroll to position [408, 0]
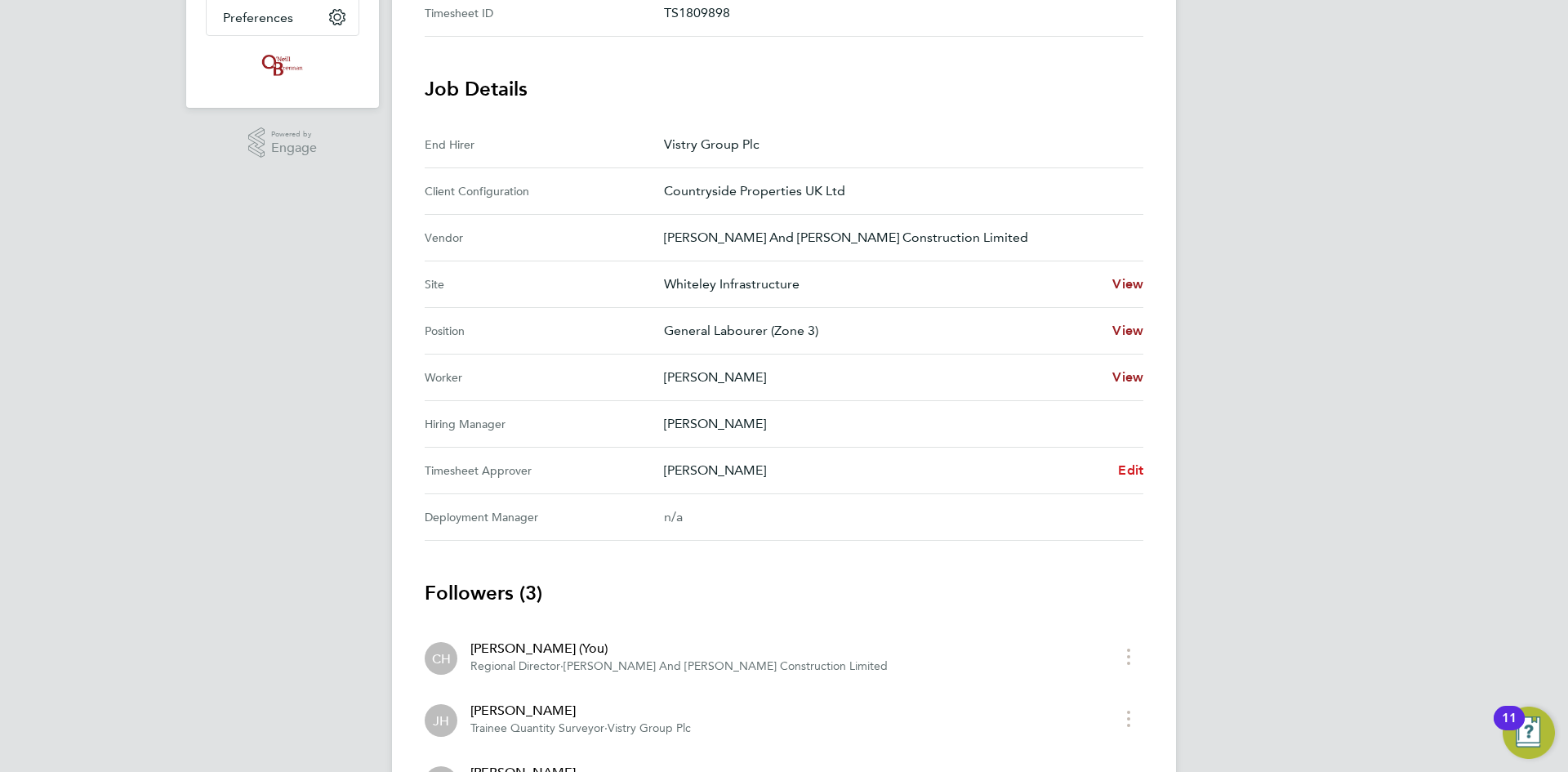
click at [1130, 470] on span "Edit" at bounding box center [1131, 470] width 26 height 16
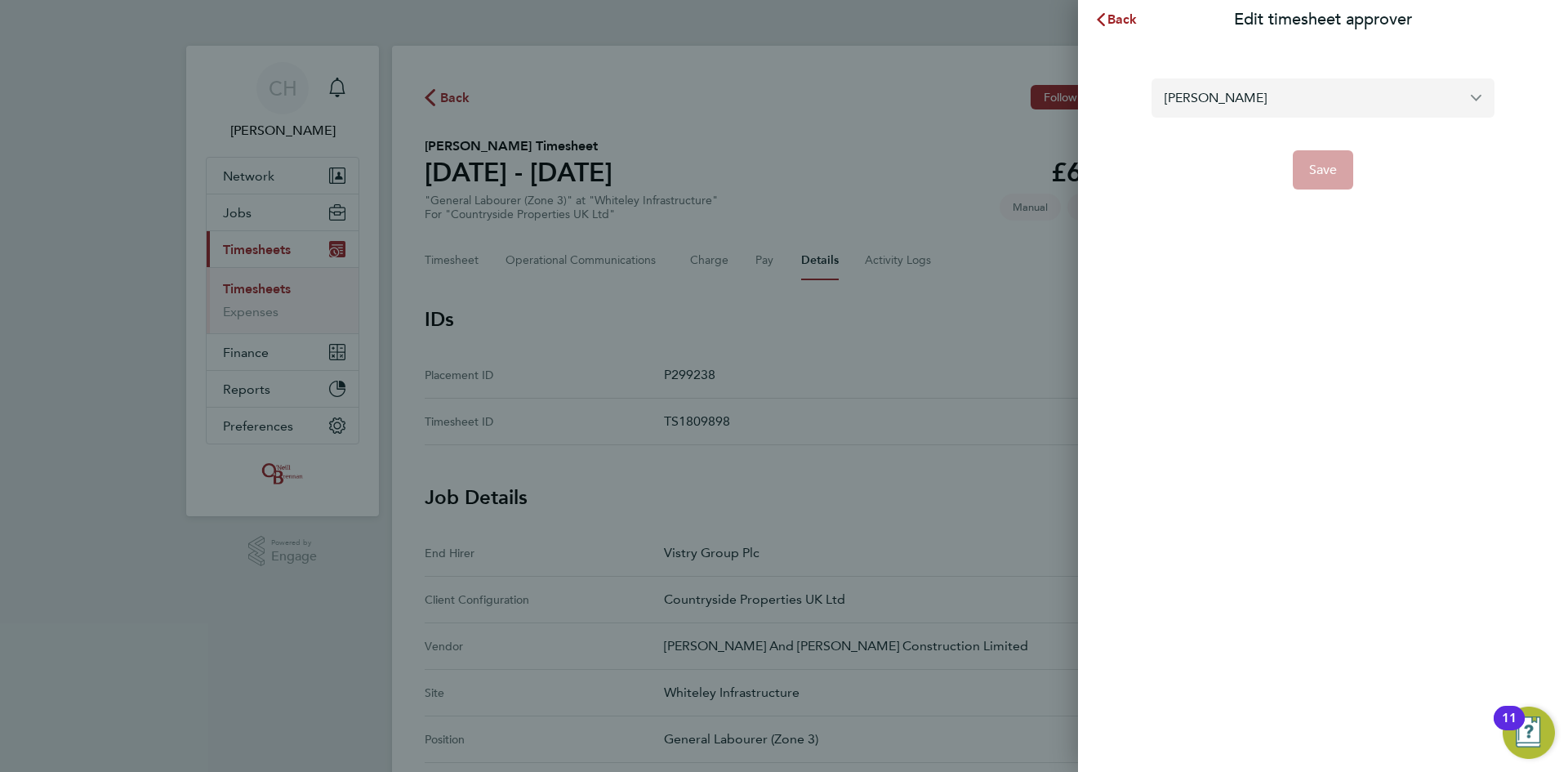
click at [1268, 93] on input "[PERSON_NAME]" at bounding box center [1322, 97] width 343 height 39
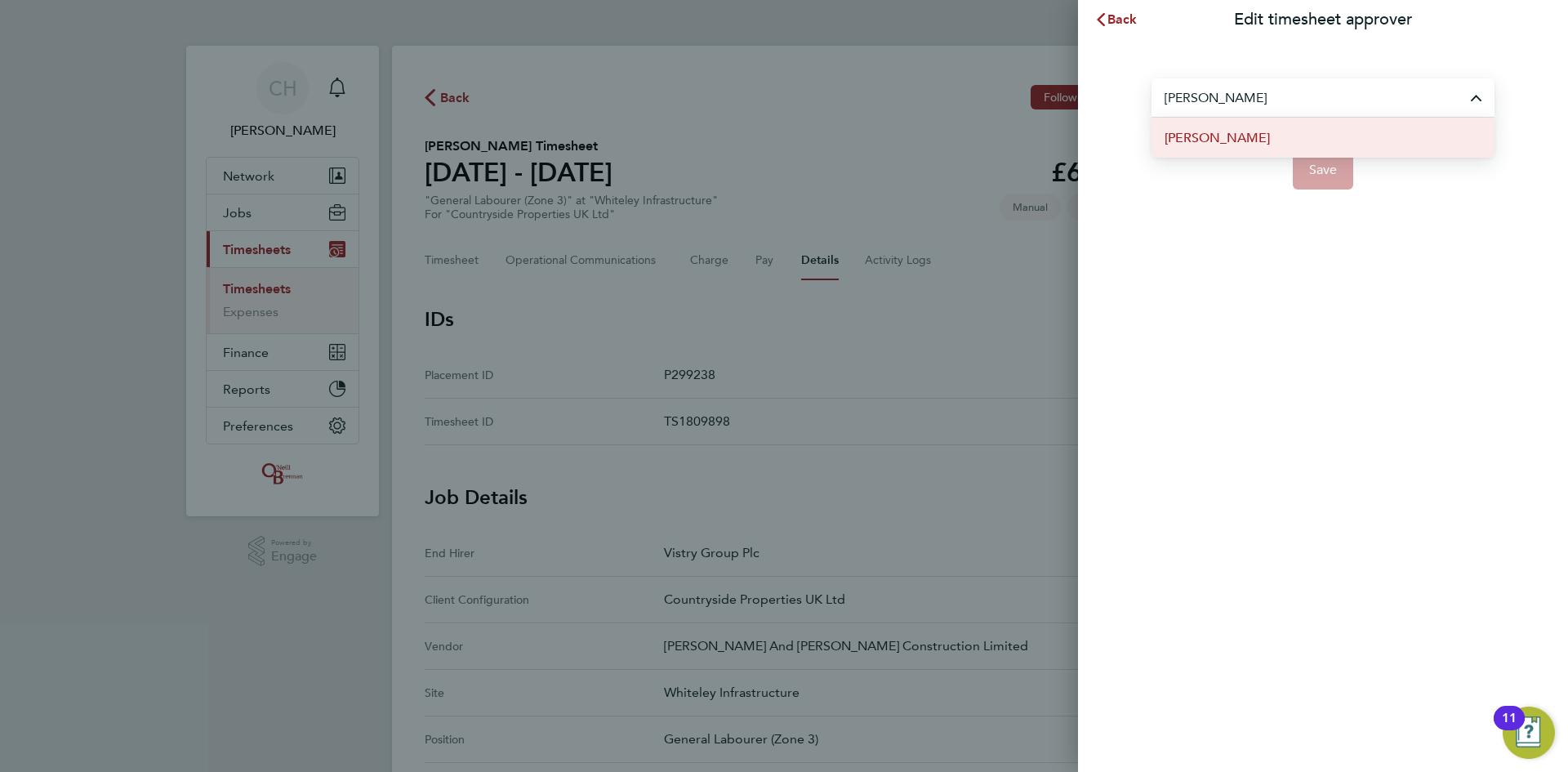
click at [1257, 136] on span "[PERSON_NAME]" at bounding box center [1217, 138] width 106 height 19
type input "[PERSON_NAME]"
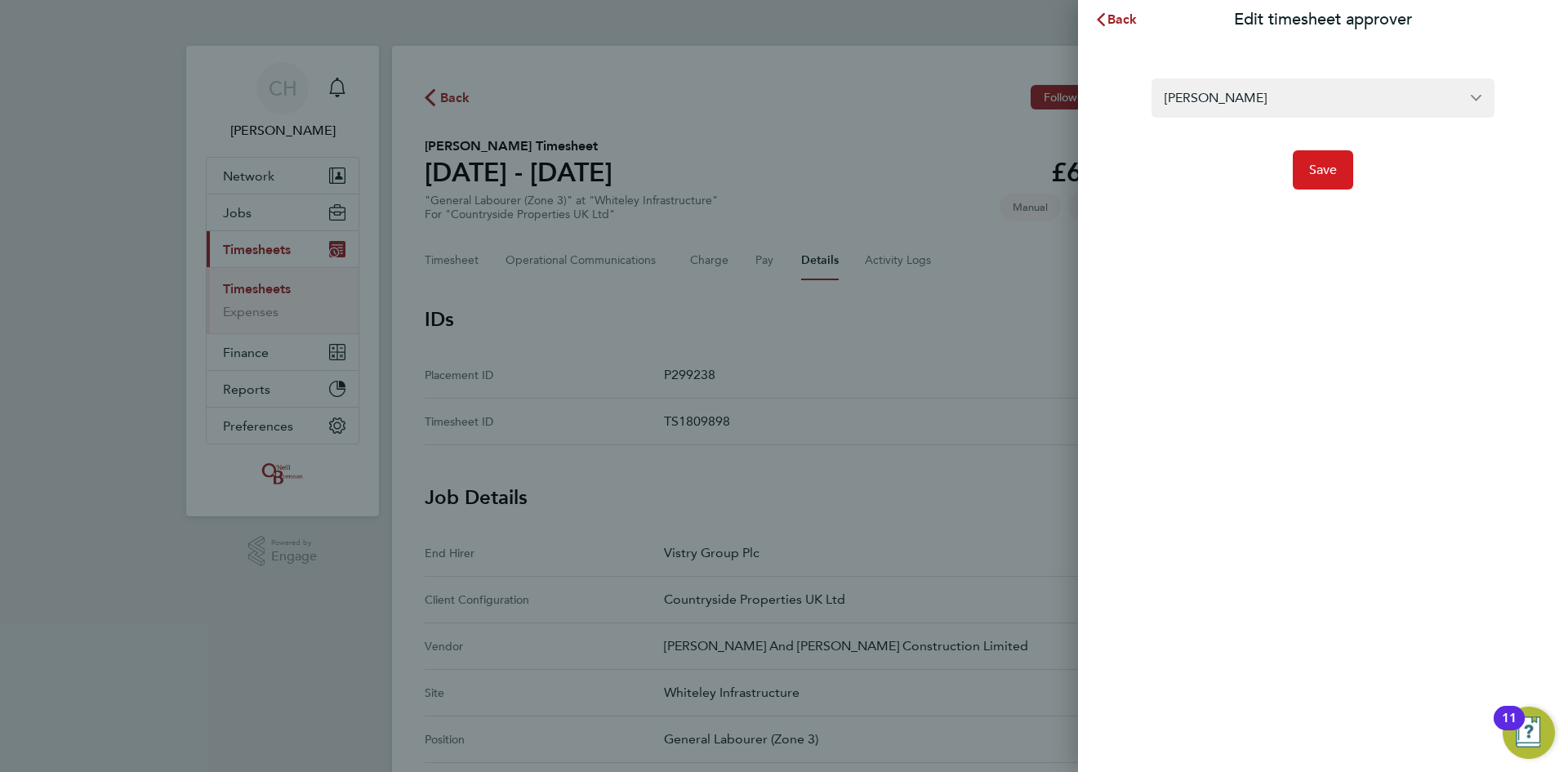
click at [1313, 165] on span "Save" at bounding box center [1323, 170] width 28 height 17
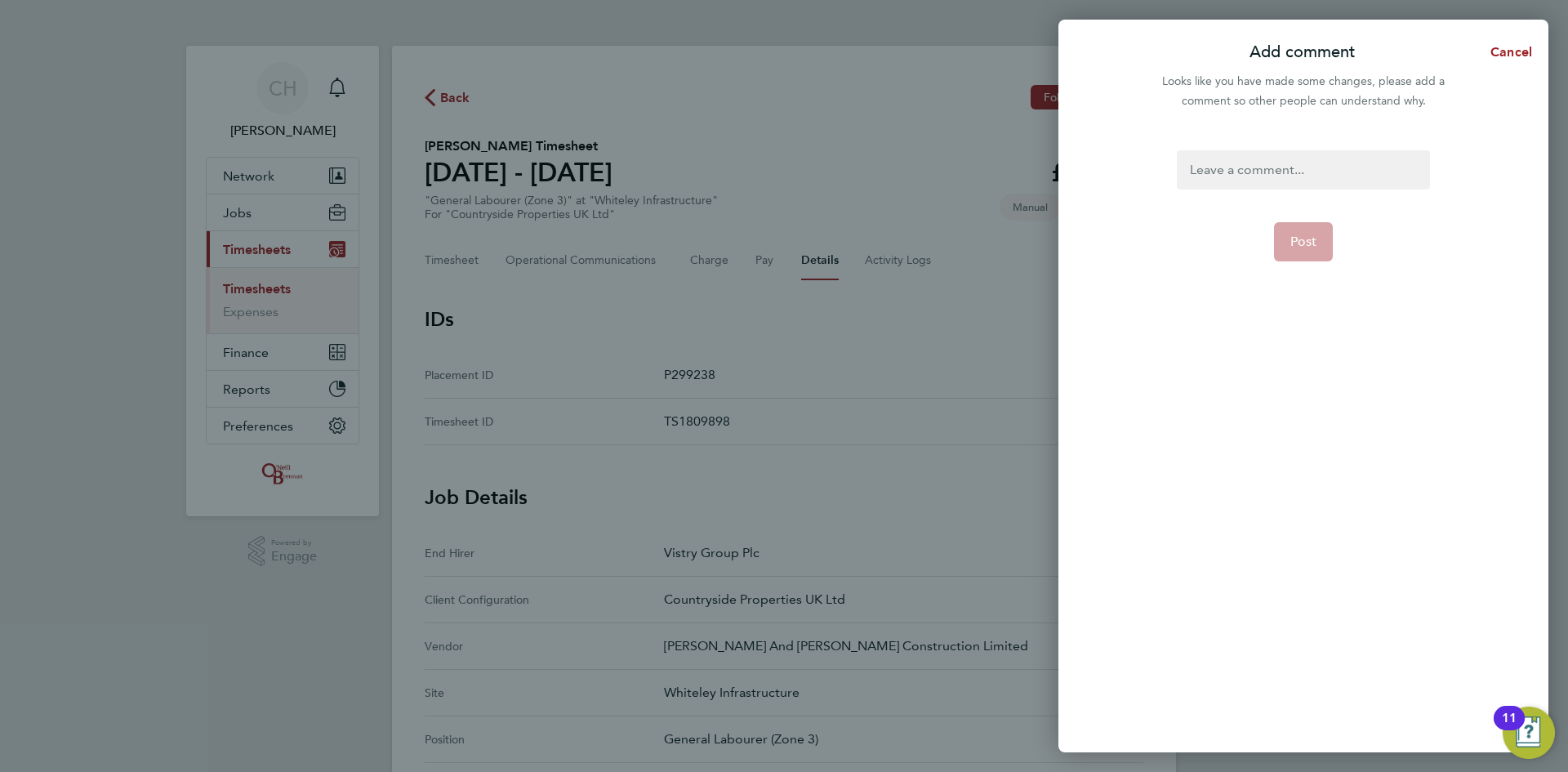
click at [1258, 175] on div at bounding box center [1303, 170] width 253 height 40
click at [1272, 164] on div at bounding box center [1303, 170] width 253 height 40
click at [1287, 244] on button "Post" at bounding box center [1303, 242] width 60 height 40
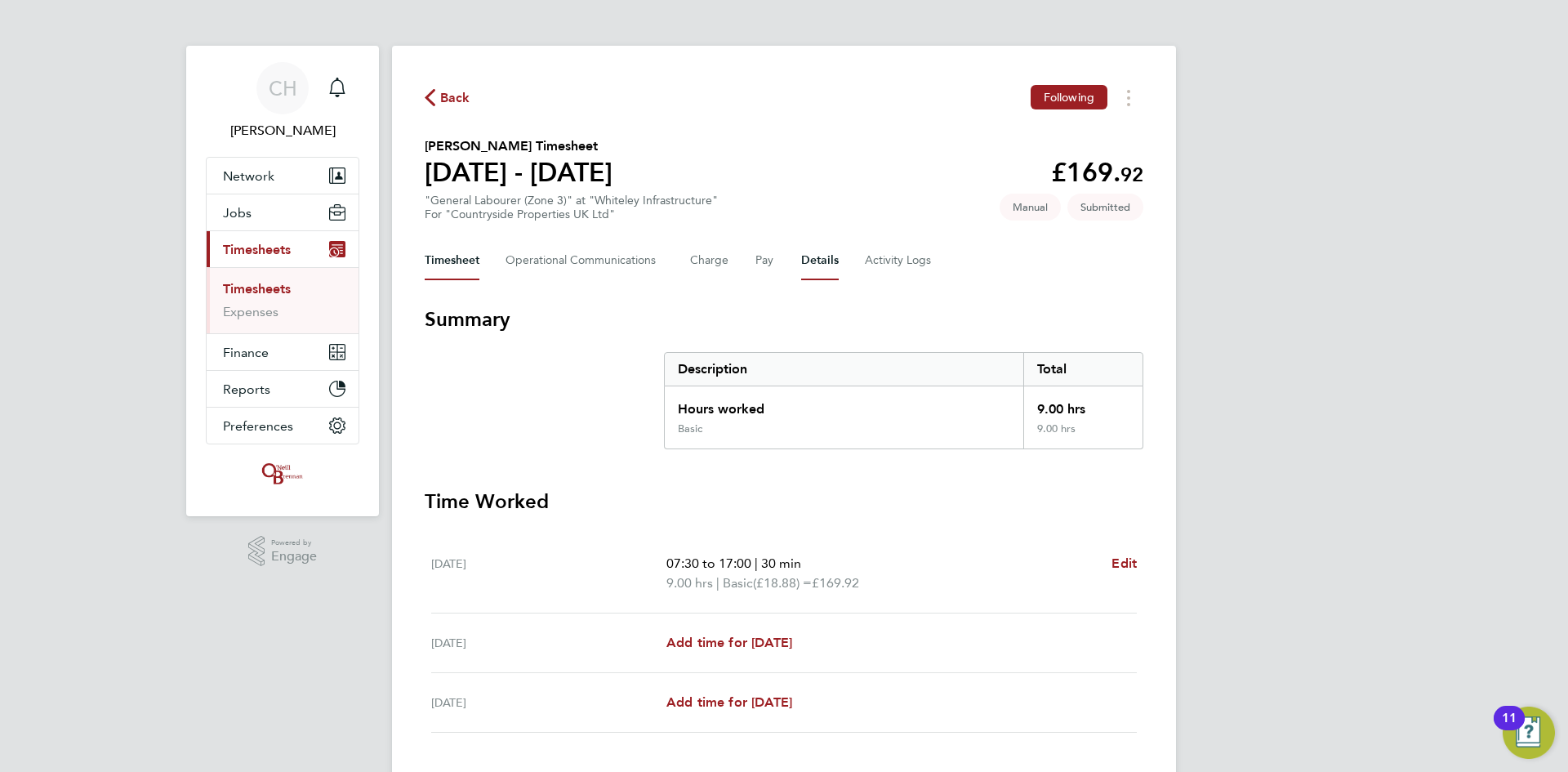
click at [828, 269] on button "Details" at bounding box center [819, 260] width 38 height 40
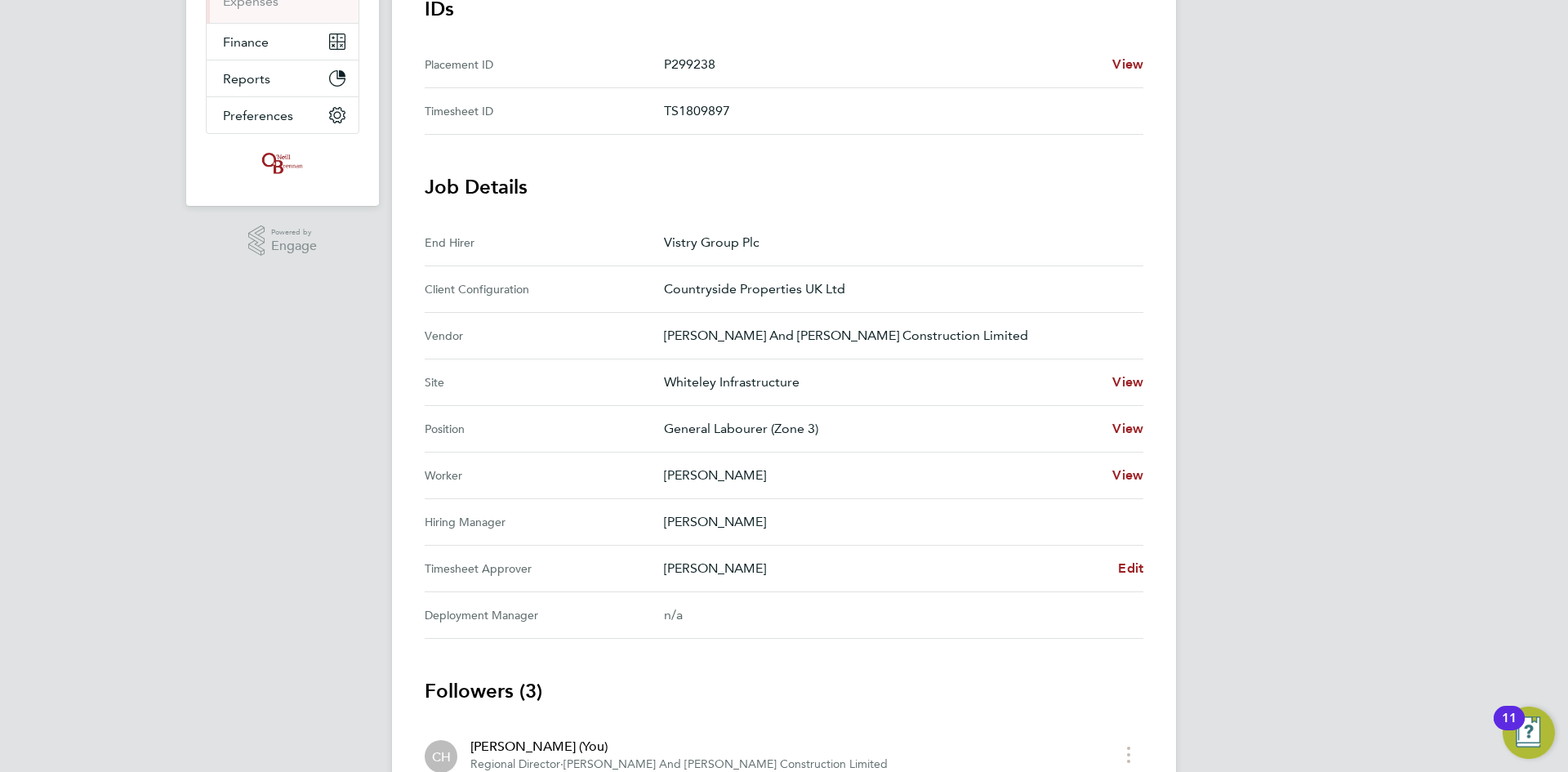
scroll to position [327, 0]
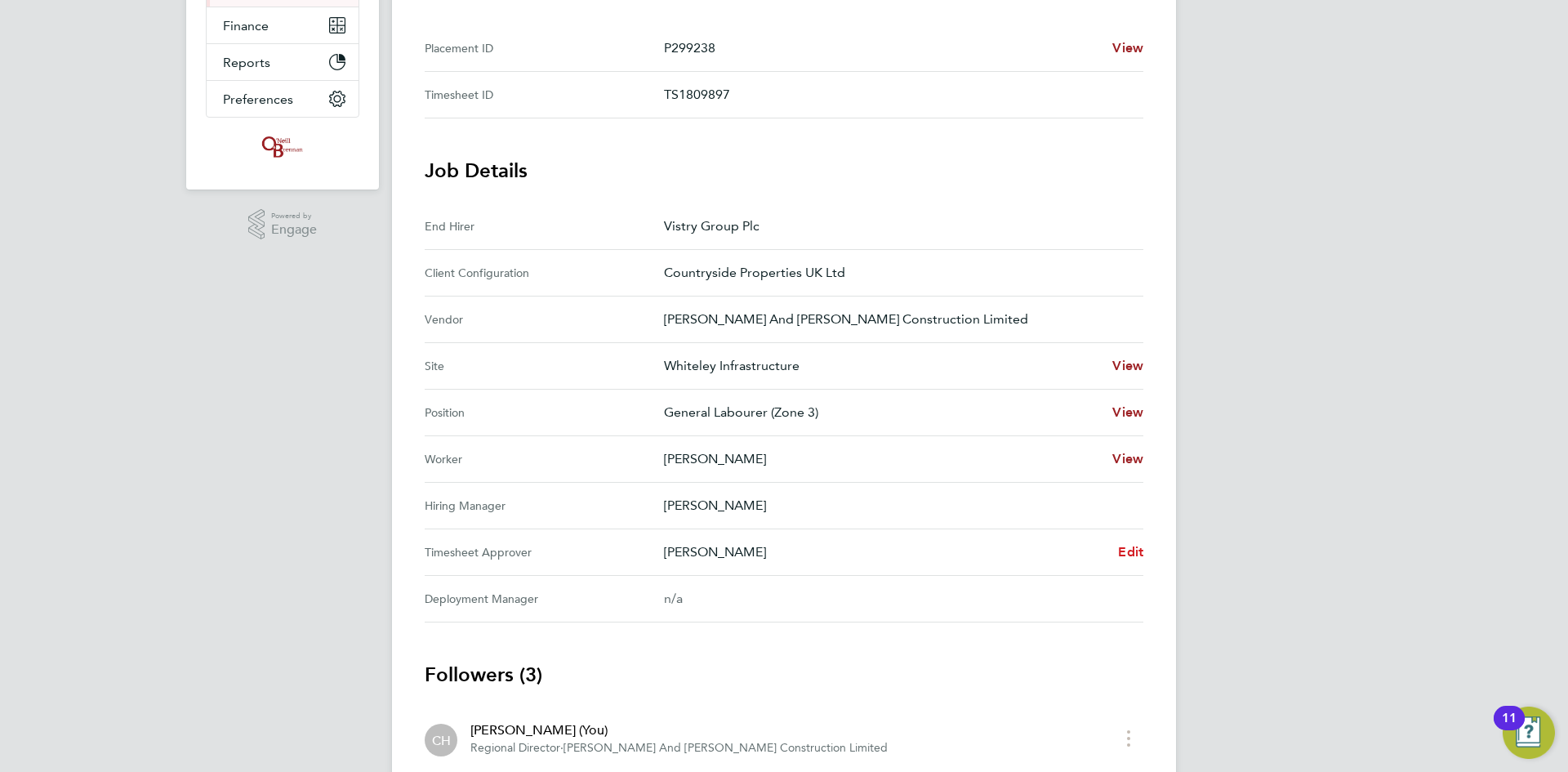
click at [1122, 553] on span "Edit" at bounding box center [1131, 551] width 26 height 16
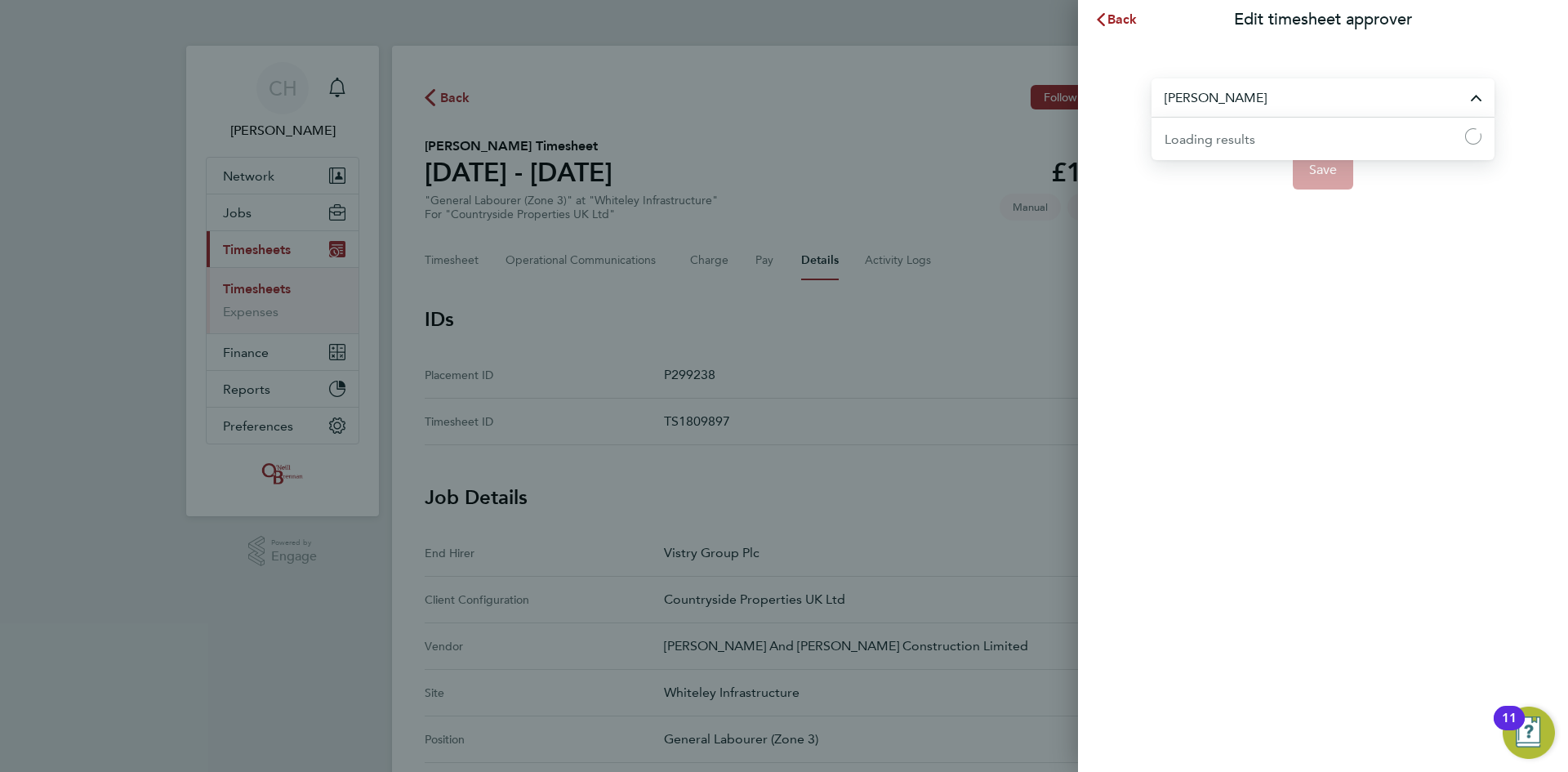
click at [1276, 101] on input "[PERSON_NAME]" at bounding box center [1322, 97] width 343 height 39
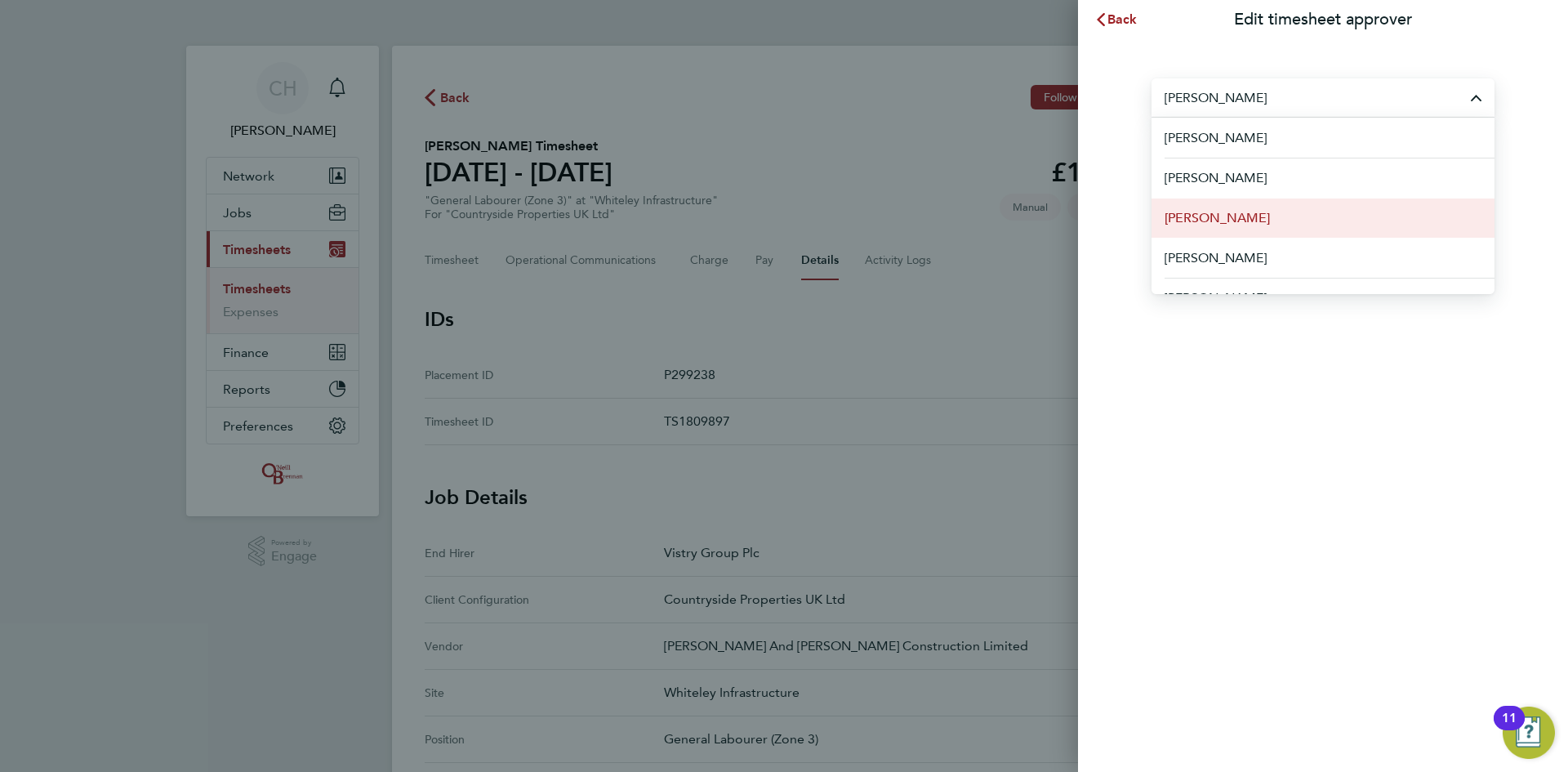
scroll to position [164, 0]
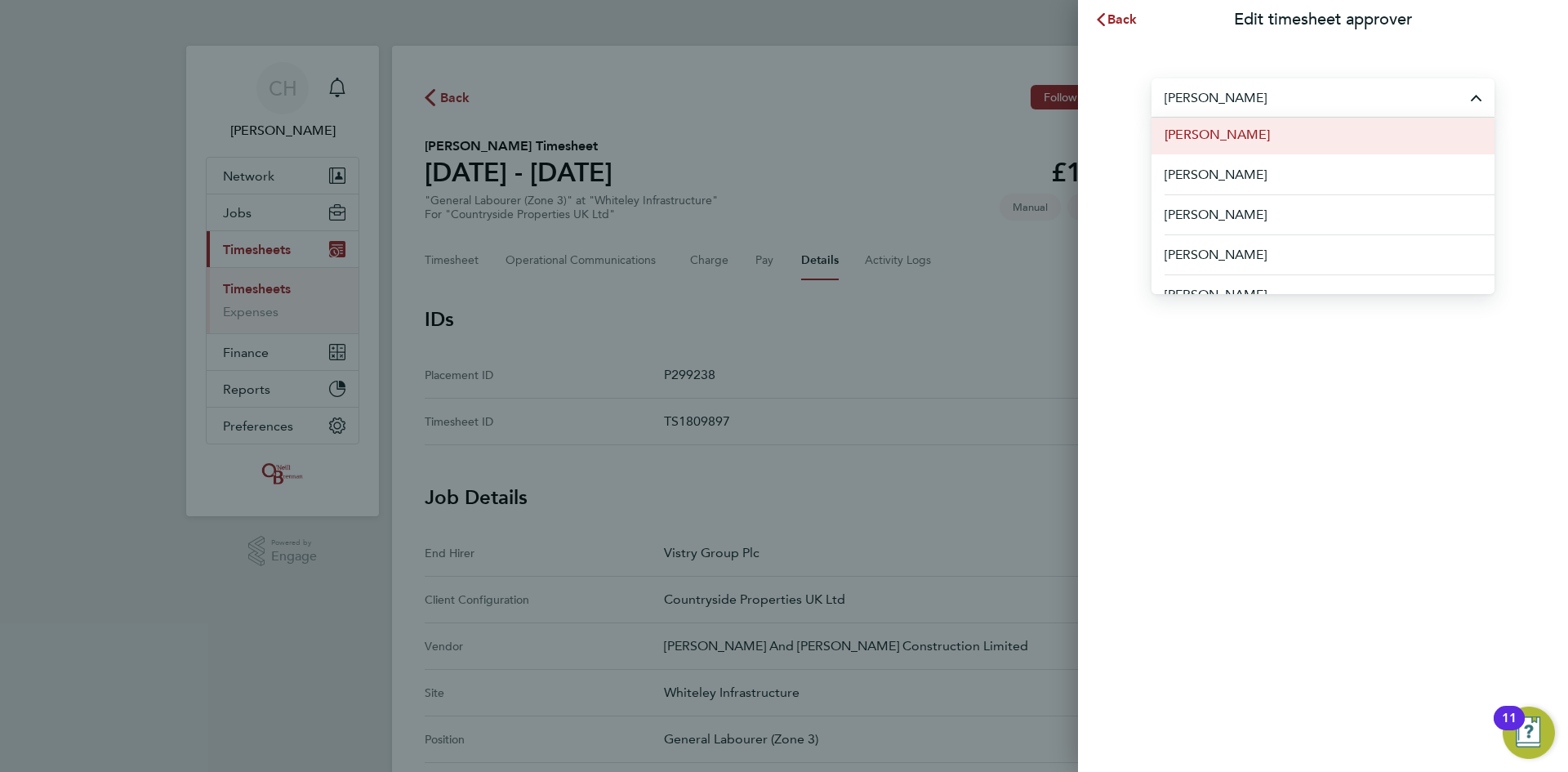
click at [1236, 133] on span "[PERSON_NAME]" at bounding box center [1217, 134] width 106 height 19
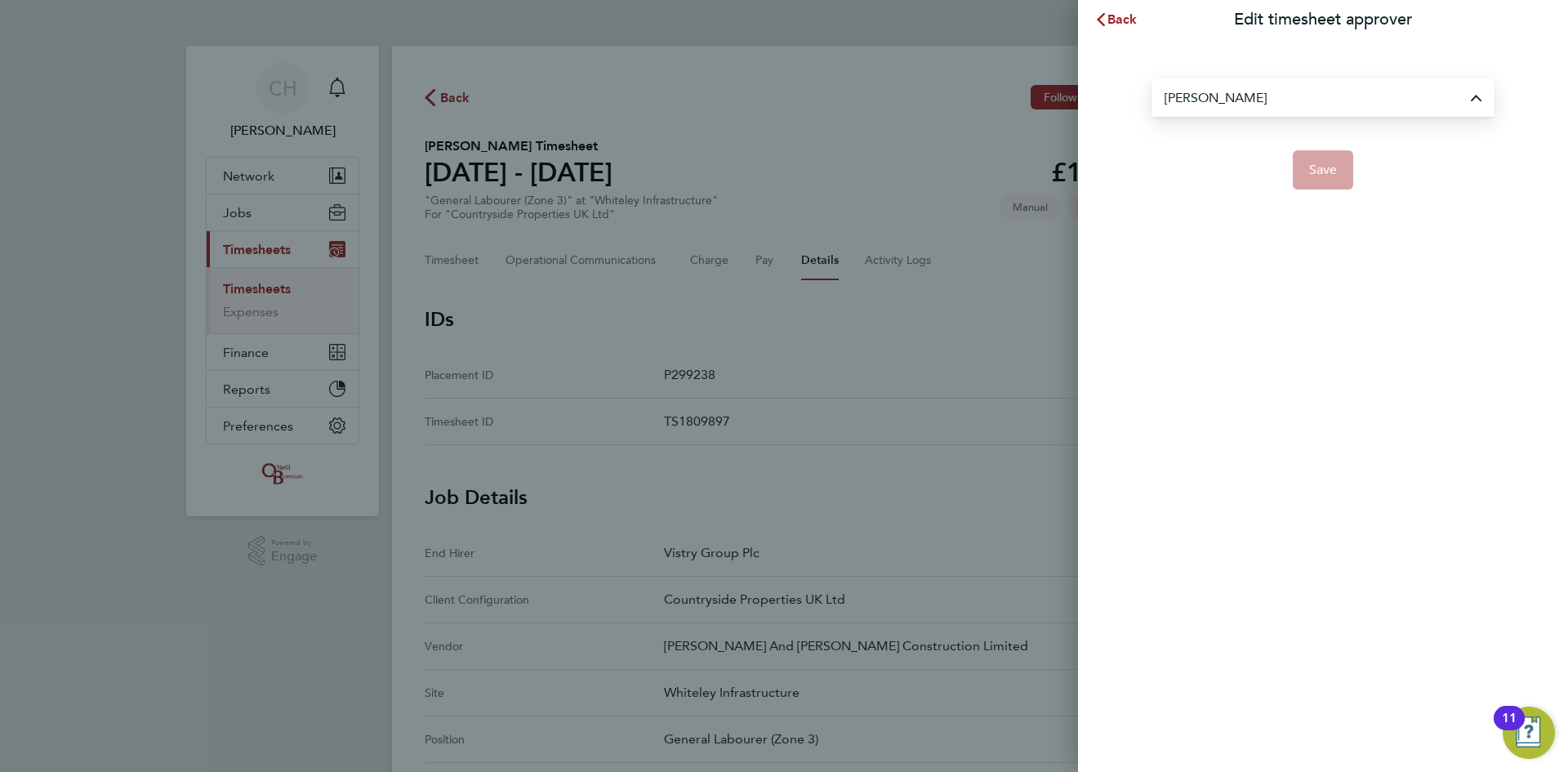
type input "[PERSON_NAME]"
click at [1318, 164] on span "Save" at bounding box center [1323, 170] width 28 height 17
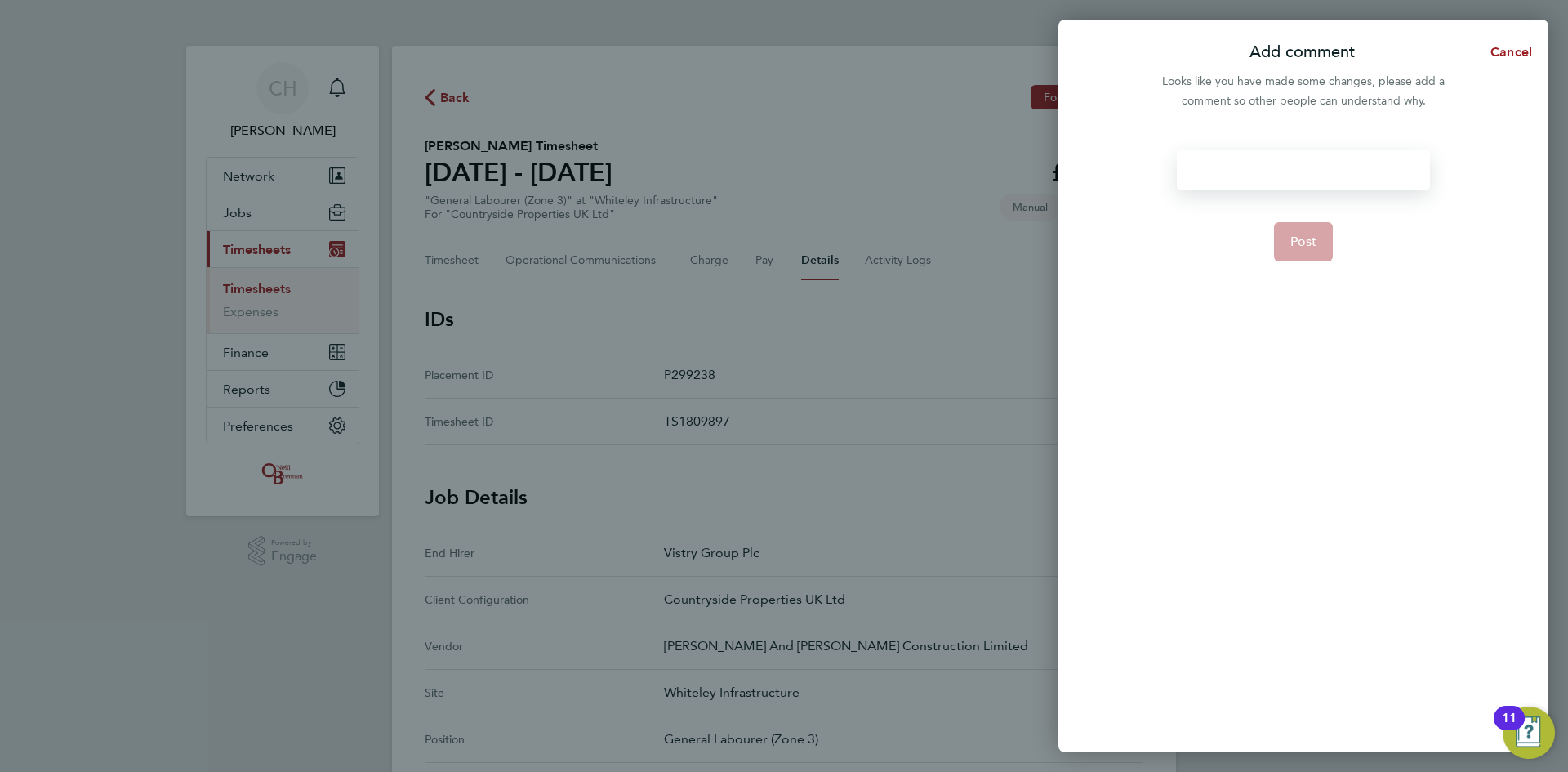
click at [1265, 165] on div at bounding box center [1303, 170] width 253 height 40
click at [1269, 169] on div at bounding box center [1303, 170] width 253 height 40
click at [1296, 253] on button "Post" at bounding box center [1303, 242] width 60 height 40
